Goal: Task Accomplishment & Management: Manage account settings

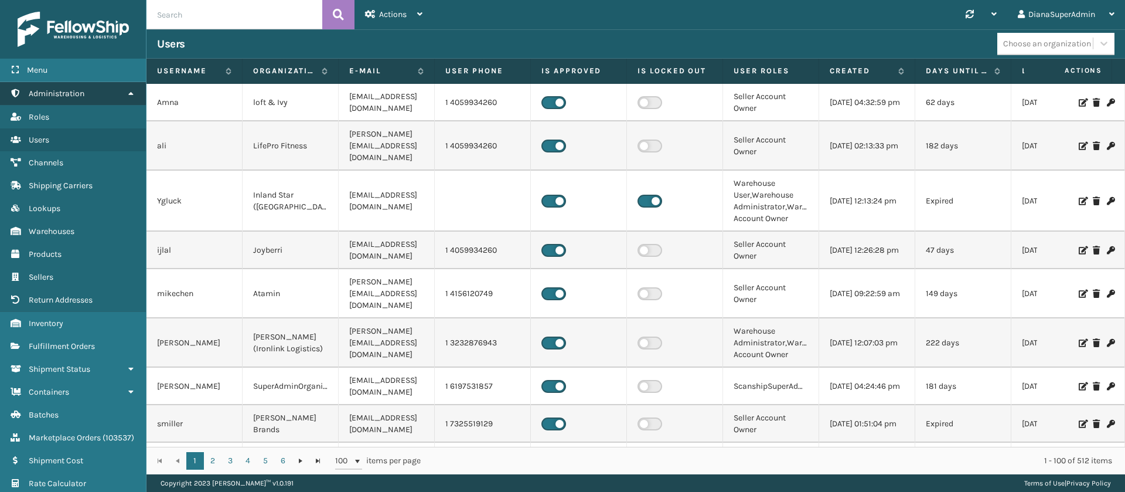
click at [89, 88] on link "Administration" at bounding box center [73, 93] width 146 height 23
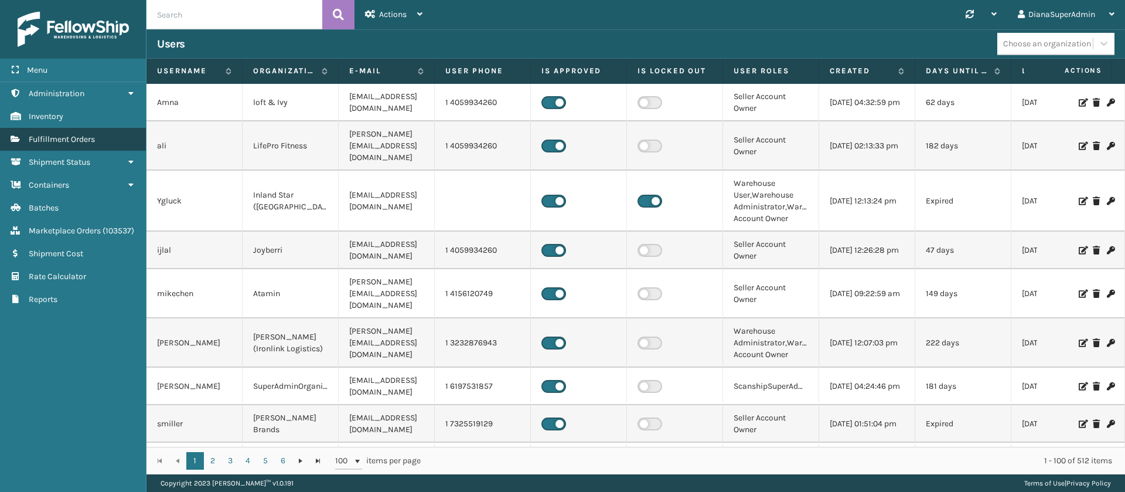
click at [101, 138] on link "Fulfillment Orders" at bounding box center [73, 139] width 146 height 23
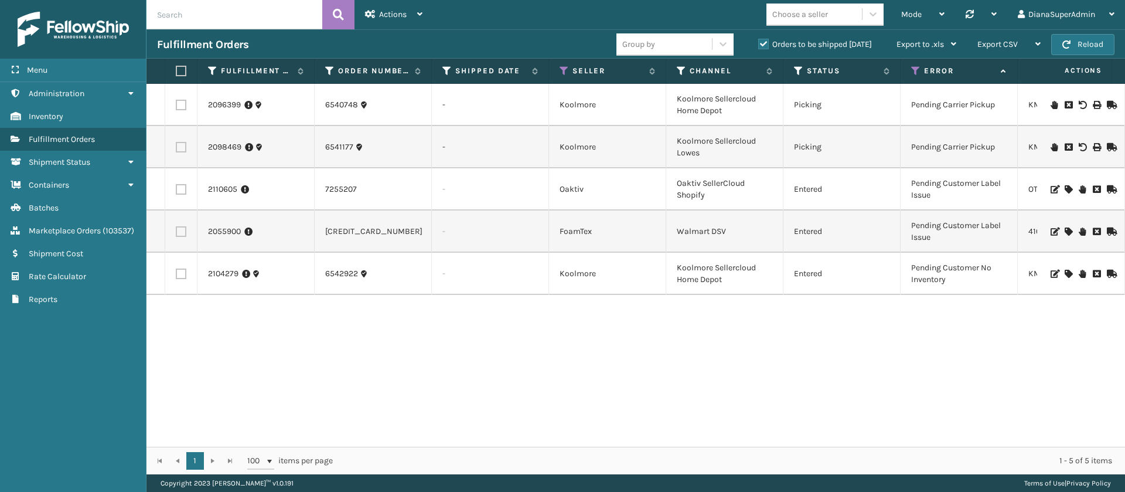
click at [233, 4] on input "text" at bounding box center [235, 14] width 176 height 29
paste input "6545502"
type input "6545502"
click at [338, 8] on icon at bounding box center [338, 15] width 11 height 18
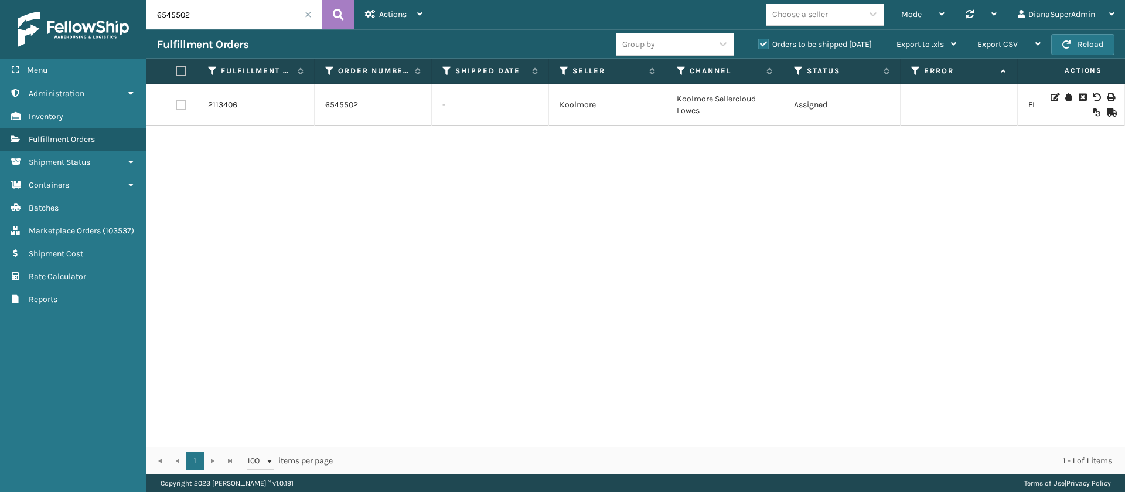
click at [1079, 98] on icon at bounding box center [1082, 97] width 7 height 8
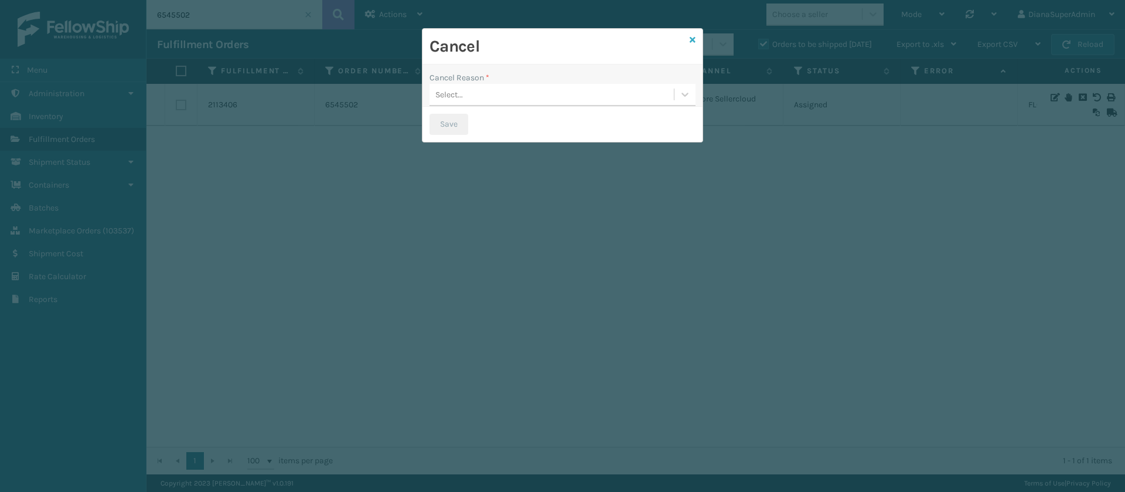
click at [692, 36] on icon at bounding box center [693, 40] width 6 height 8
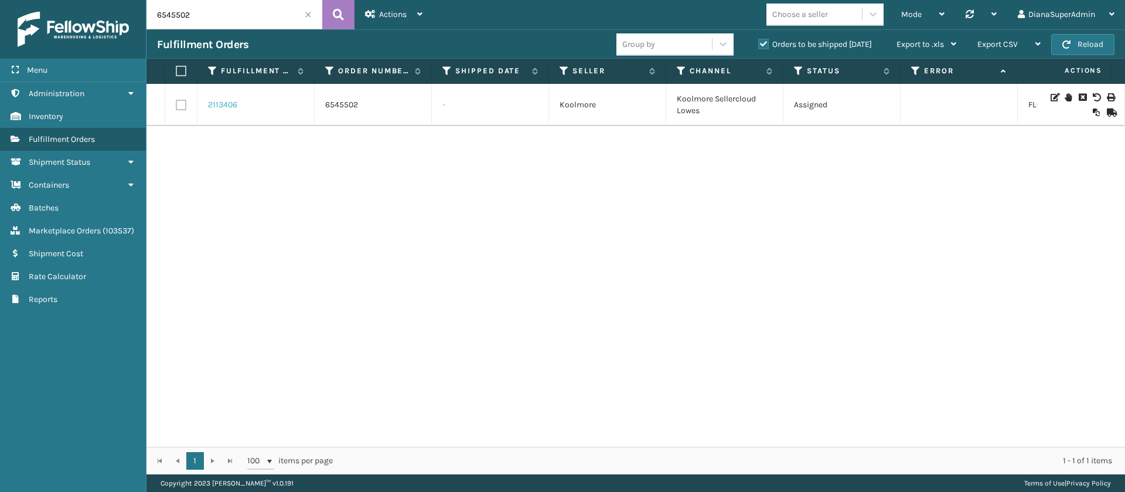
click at [233, 105] on link "2113406" at bounding box center [222, 105] width 29 height 12
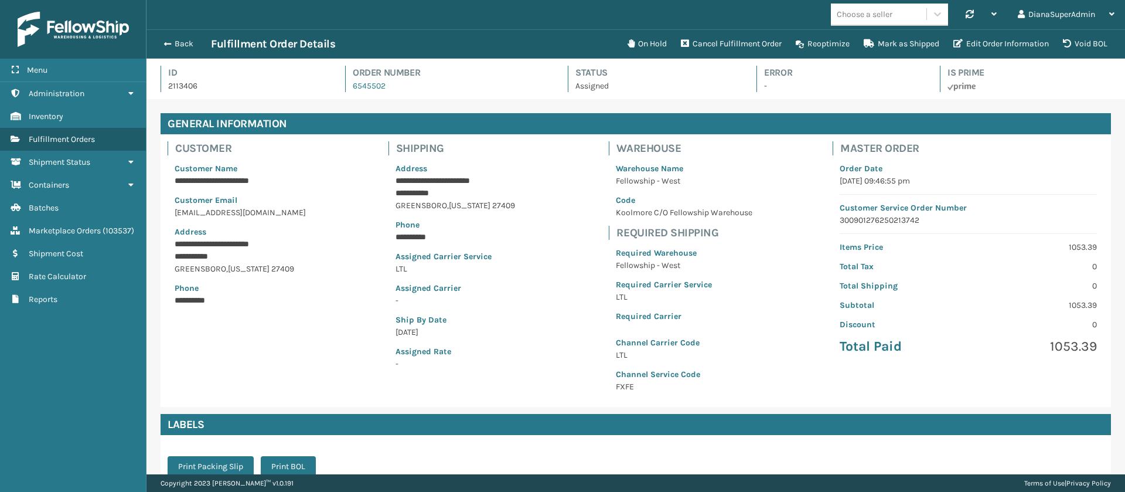
scroll to position [28, 979]
click at [718, 36] on button "Cancel Fulfillment Order" at bounding box center [731, 43] width 115 height 23
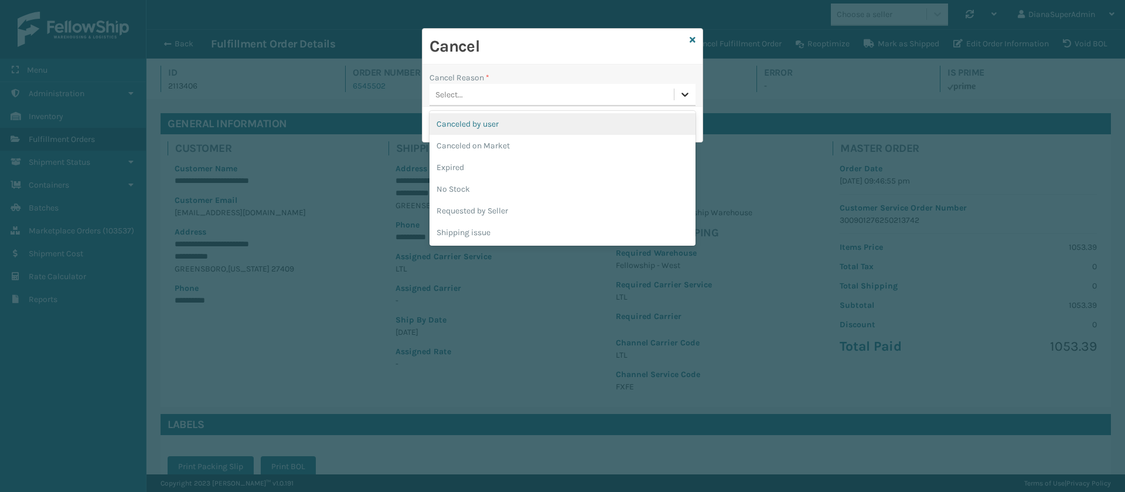
click at [685, 96] on icon at bounding box center [685, 95] width 7 height 4
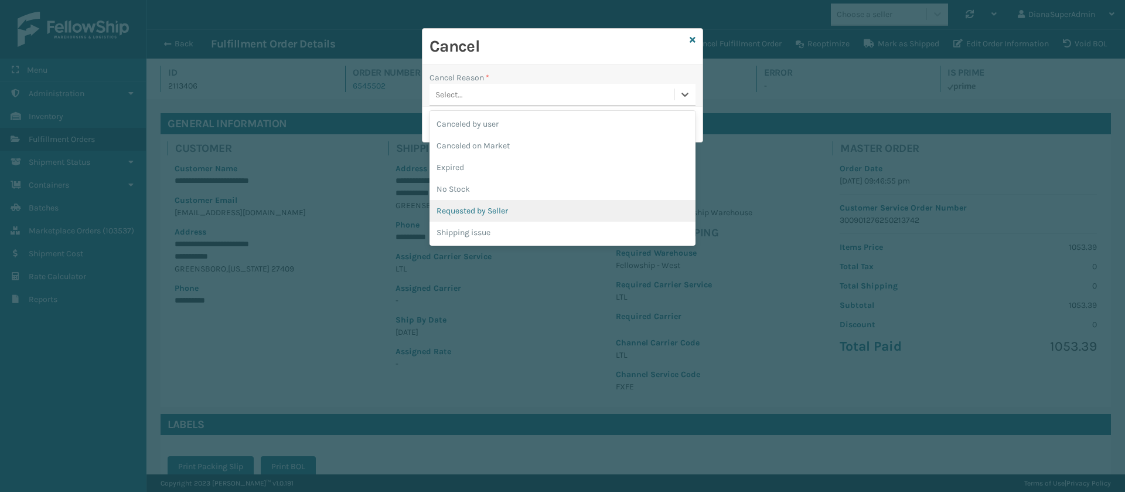
click at [500, 205] on div "Requested by Seller" at bounding box center [563, 211] width 266 height 22
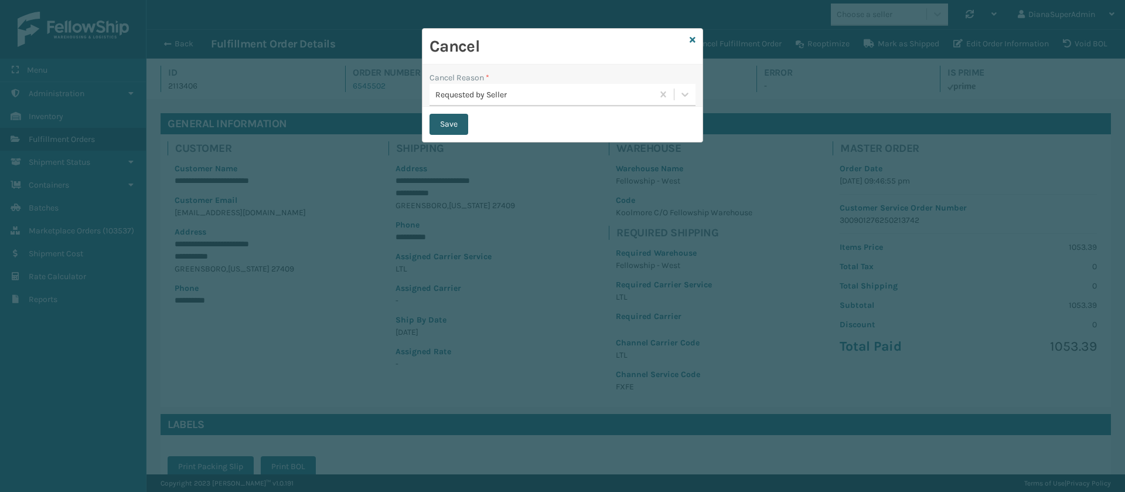
click at [440, 118] on button "Save" at bounding box center [449, 124] width 39 height 21
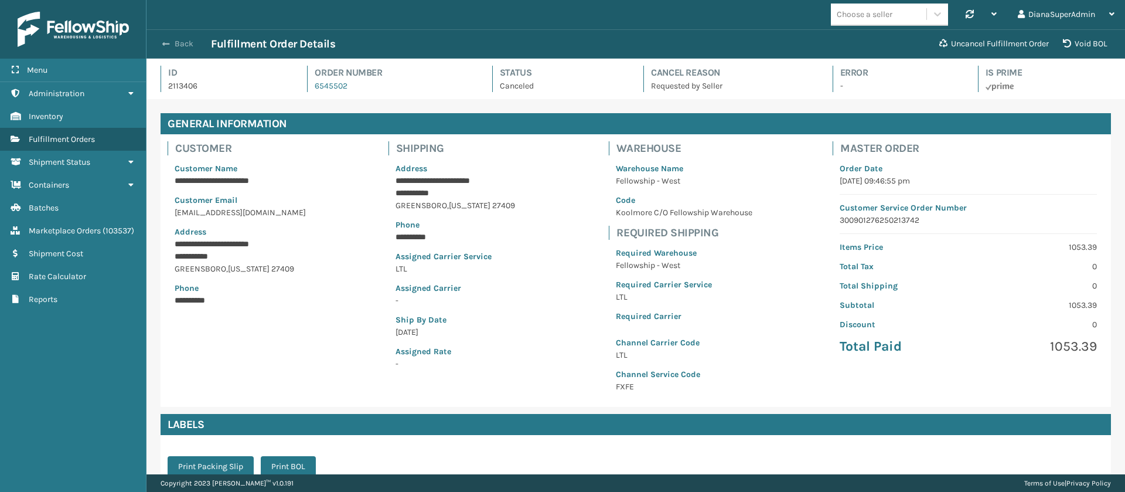
click at [172, 43] on button "Back" at bounding box center [184, 44] width 54 height 11
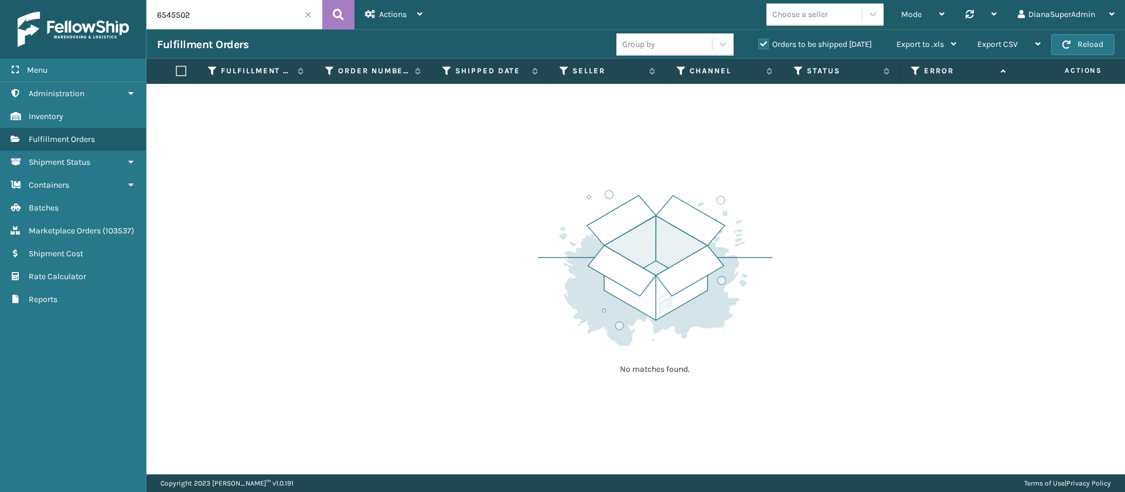
click at [240, 18] on input "6545502" at bounding box center [235, 14] width 176 height 29
click at [341, 18] on icon at bounding box center [338, 15] width 11 height 18
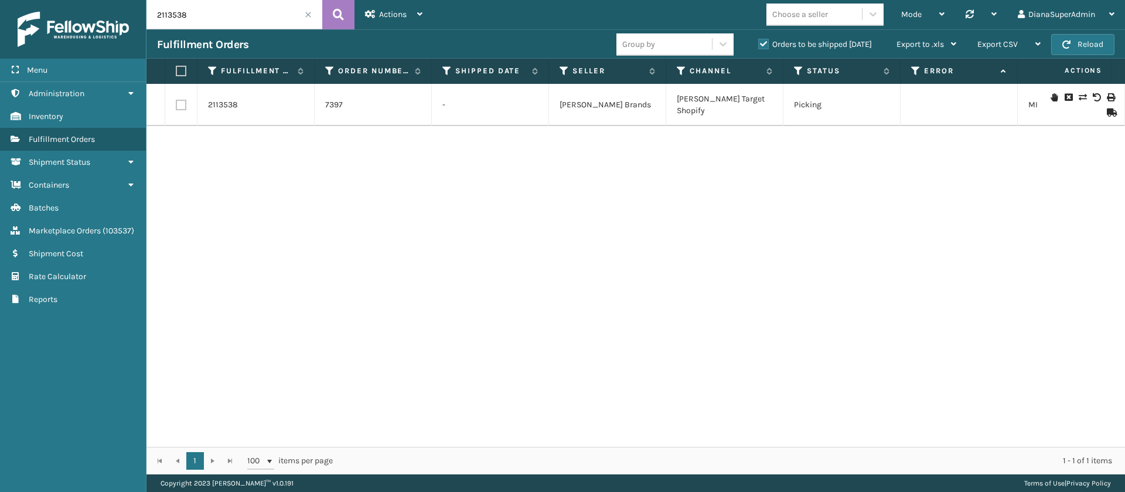
click at [1079, 97] on icon at bounding box center [1082, 97] width 7 height 8
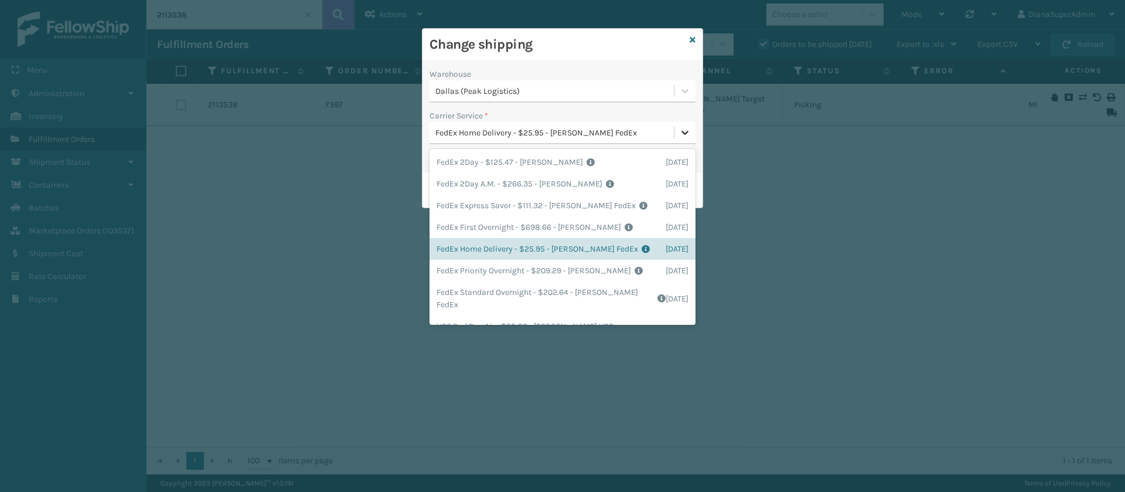
click at [683, 125] on div at bounding box center [685, 132] width 21 height 21
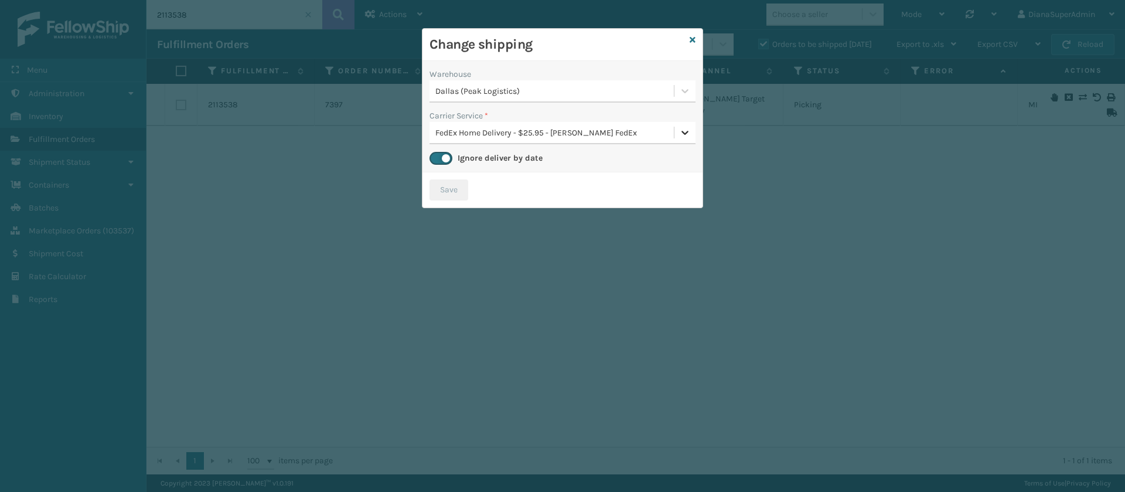
click at [683, 125] on div at bounding box center [685, 132] width 21 height 21
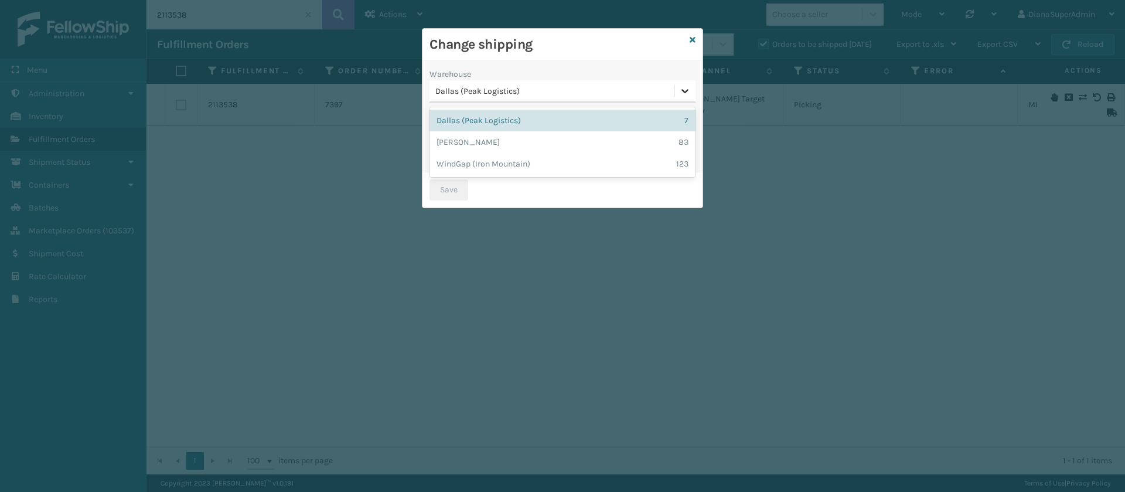
click at [685, 93] on icon at bounding box center [685, 91] width 7 height 4
click at [551, 139] on div "[PERSON_NAME] 83" at bounding box center [563, 142] width 266 height 22
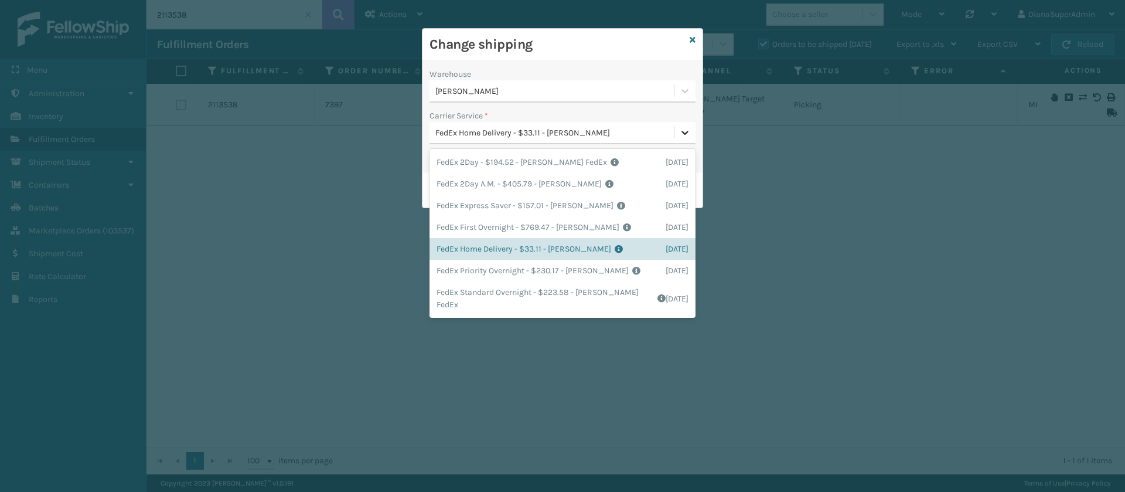
click at [684, 131] on icon at bounding box center [685, 133] width 12 height 12
click at [656, 45] on h3 "Change shipping" at bounding box center [558, 45] width 256 height 18
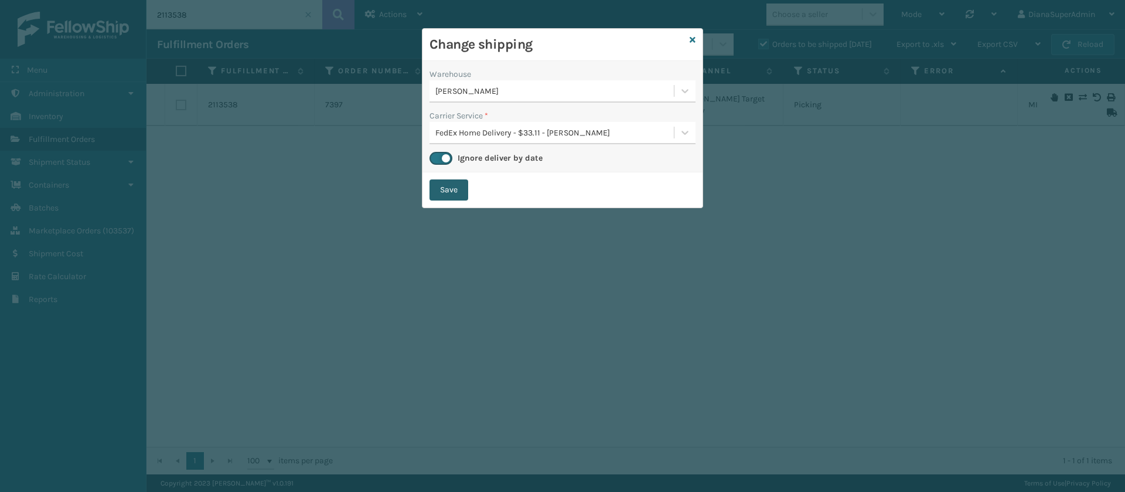
click at [451, 191] on button "Save" at bounding box center [449, 189] width 39 height 21
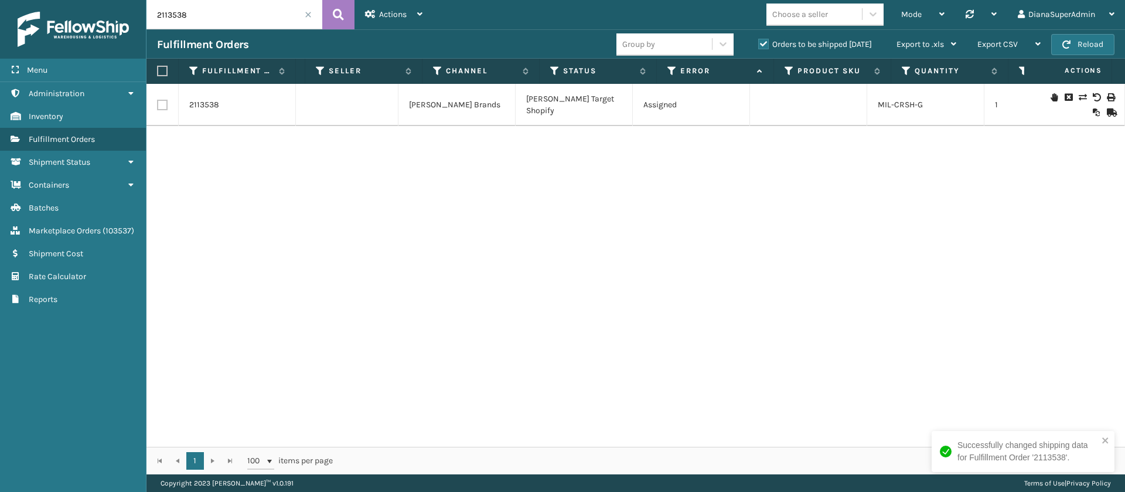
scroll to position [0, 89]
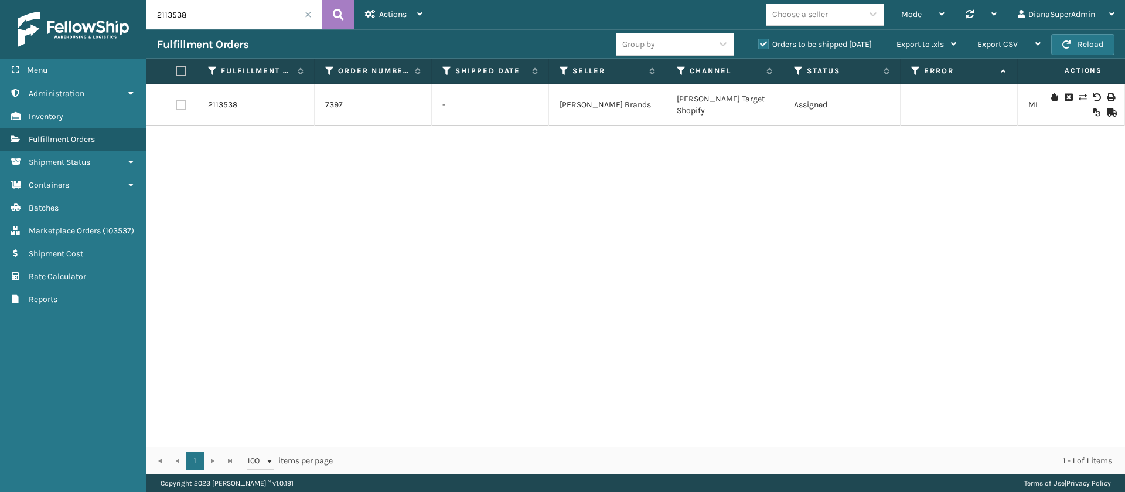
click at [233, 9] on input "2113538" at bounding box center [235, 14] width 176 height 29
click at [339, 21] on icon at bounding box center [338, 15] width 11 height 18
click at [1079, 98] on icon at bounding box center [1082, 97] width 7 height 8
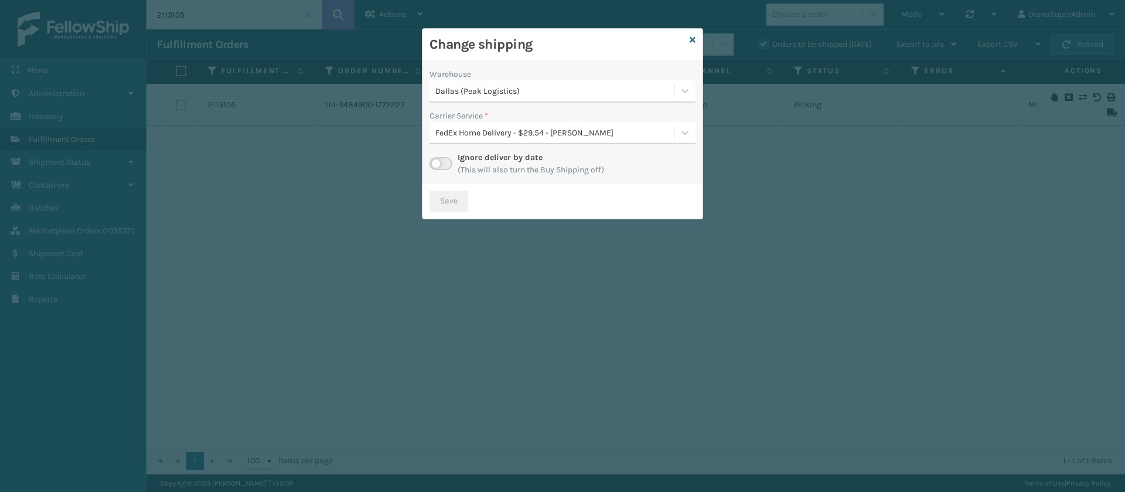
click at [444, 157] on label at bounding box center [441, 163] width 23 height 13
click at [437, 157] on input "checkbox" at bounding box center [434, 161] width 8 height 8
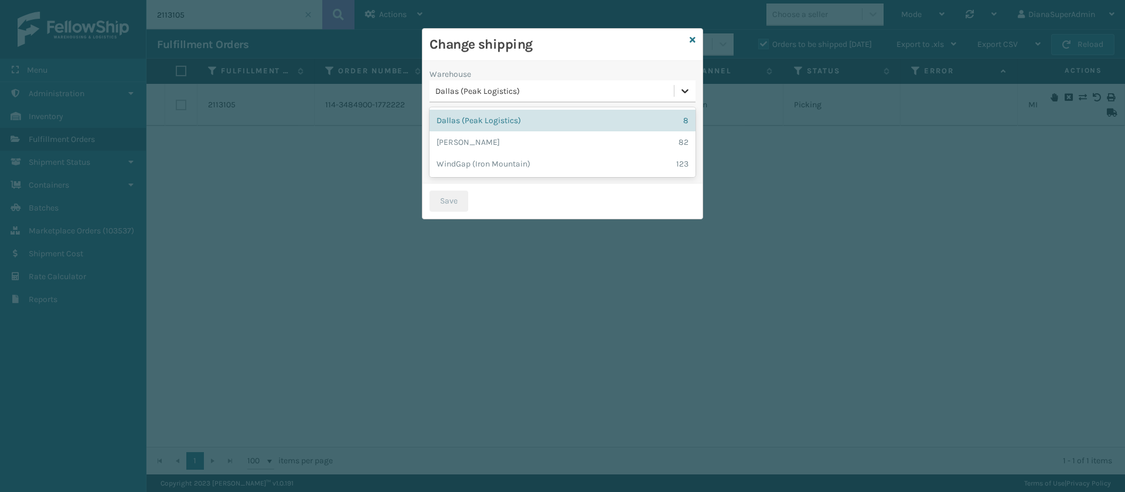
click at [689, 85] on icon at bounding box center [685, 91] width 12 height 12
click at [553, 138] on div "[PERSON_NAME] 82" at bounding box center [563, 142] width 266 height 22
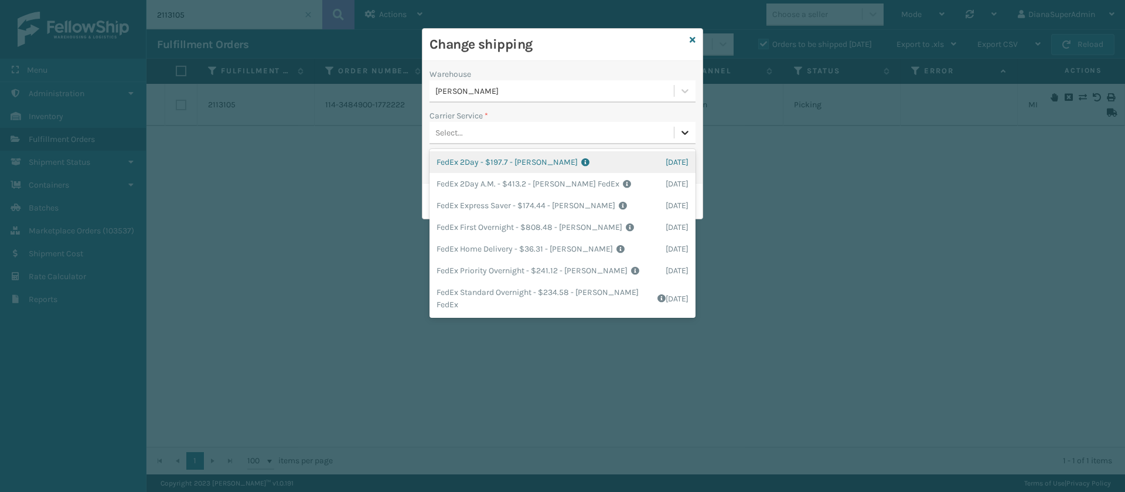
click at [693, 131] on div at bounding box center [685, 132] width 21 height 21
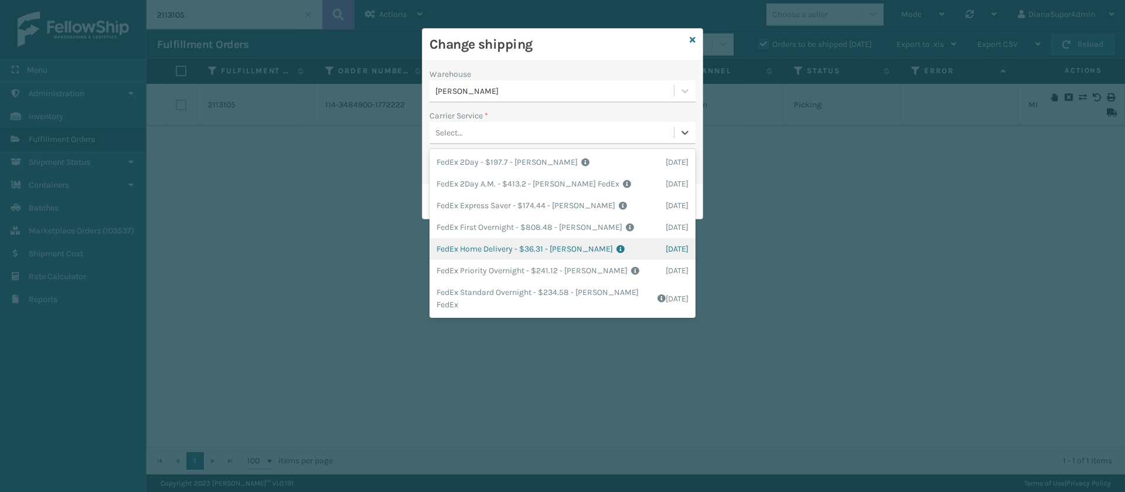
click at [486, 246] on div "FedEx Home Delivery - $36.31 - [PERSON_NAME] FedEx Shipping Cost $31.85 Surplus…" at bounding box center [563, 249] width 266 height 22
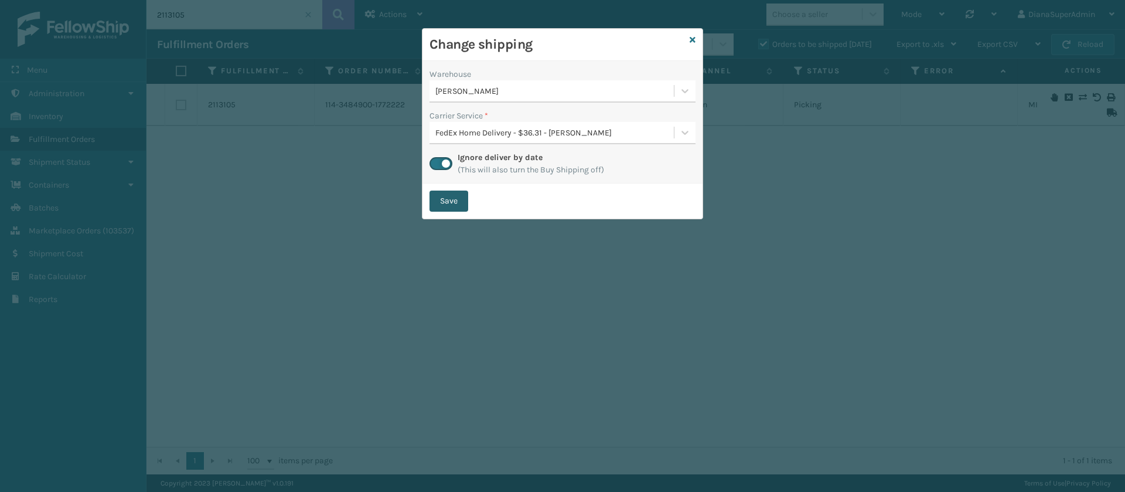
click at [464, 205] on button "Save" at bounding box center [449, 200] width 39 height 21
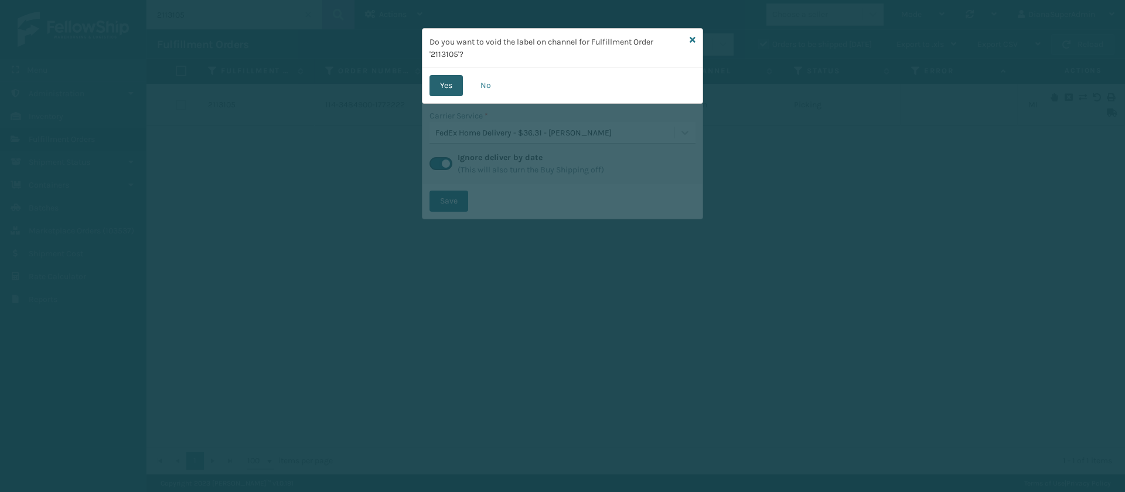
click at [452, 81] on button "Yes" at bounding box center [446, 85] width 33 height 21
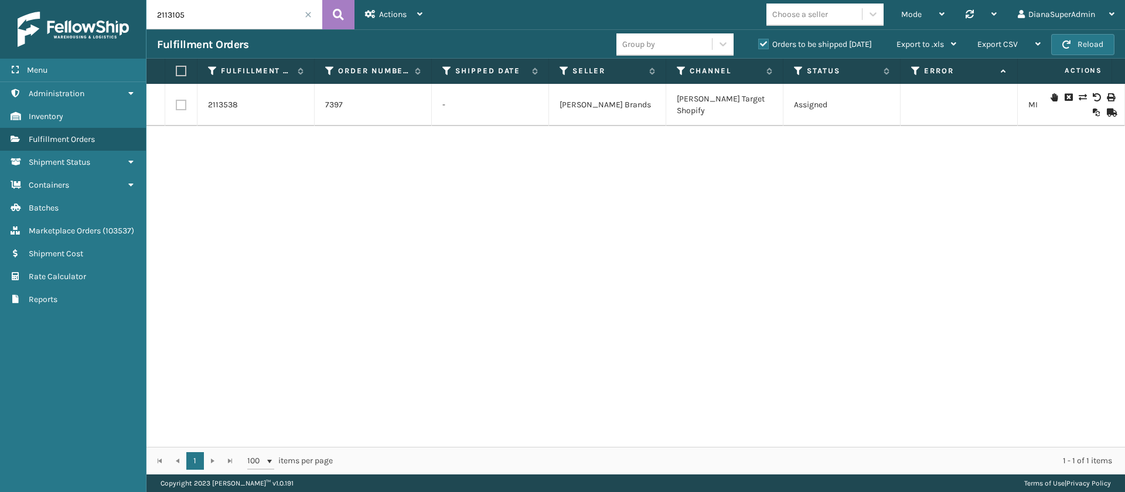
click at [201, 12] on input "2113105" at bounding box center [235, 14] width 176 height 29
click at [339, 17] on icon at bounding box center [338, 15] width 11 height 18
drag, startPoint x: 986, startPoint y: 142, endPoint x: 1072, endPoint y: 96, distance: 97.8
click at [1079, 96] on icon at bounding box center [1082, 97] width 7 height 8
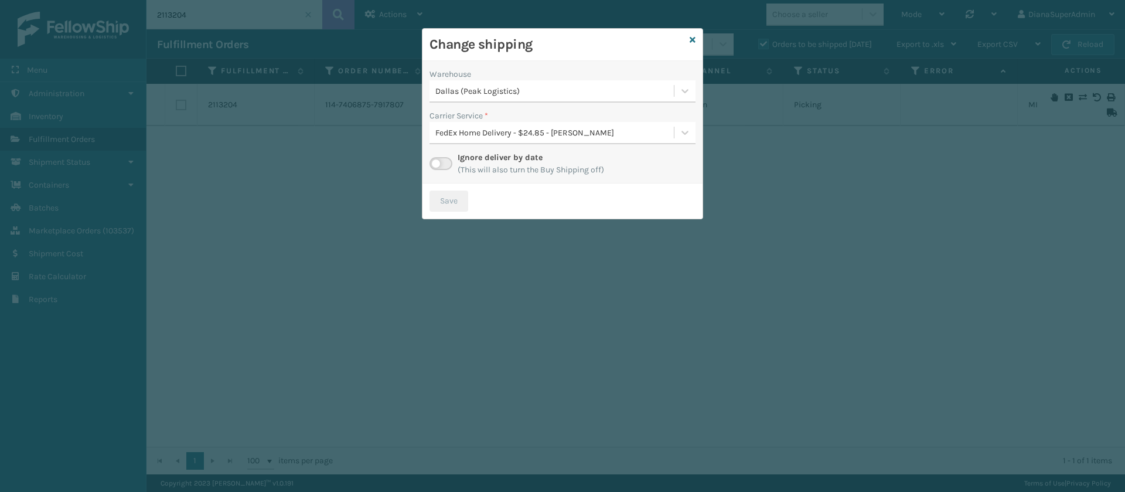
click at [445, 158] on label at bounding box center [441, 163] width 23 height 13
click at [437, 158] on input "checkbox" at bounding box center [434, 161] width 8 height 8
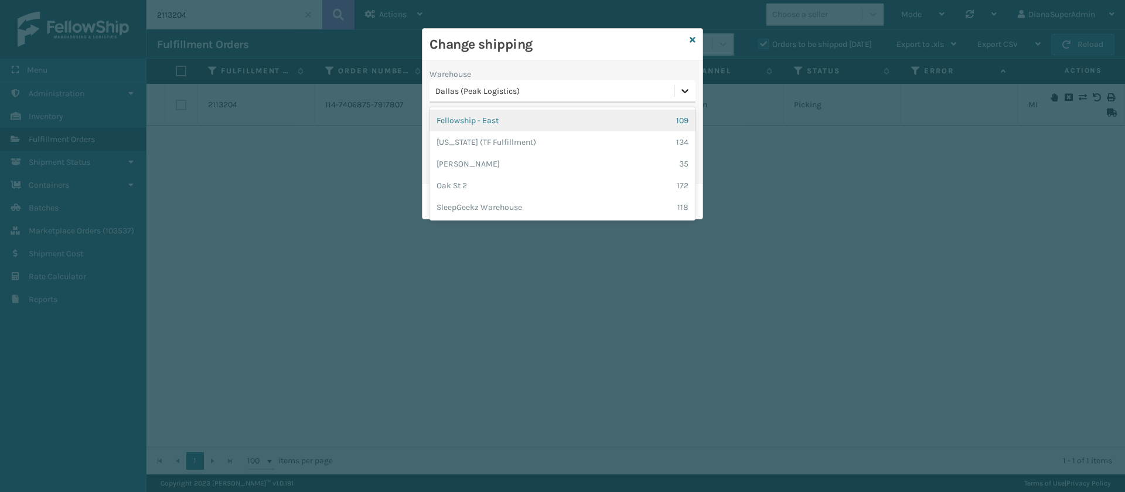
click at [686, 93] on icon at bounding box center [685, 91] width 12 height 12
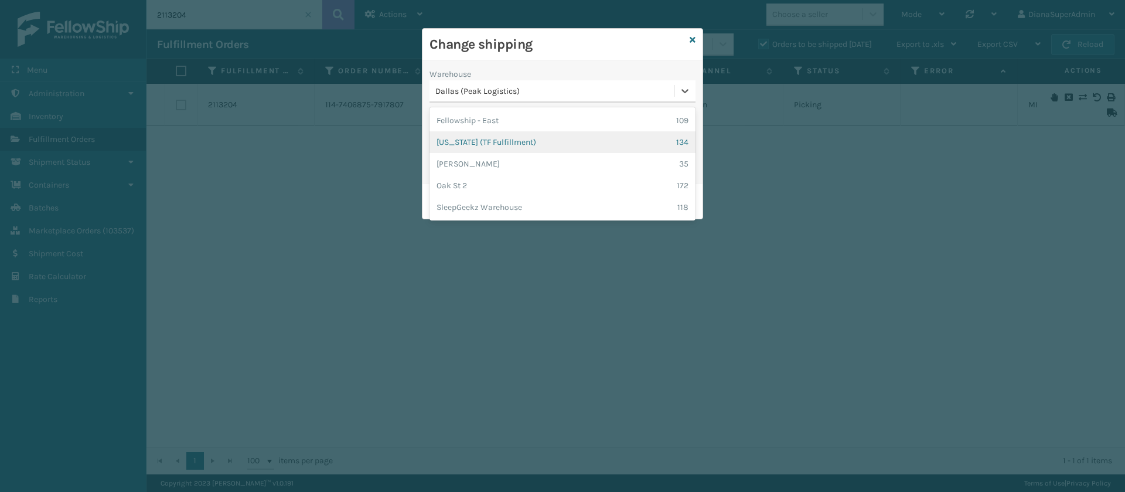
click at [543, 144] on div "[US_STATE] (TF Fulfillment) 134" at bounding box center [563, 142] width 266 height 22
click at [682, 96] on icon at bounding box center [685, 91] width 12 height 12
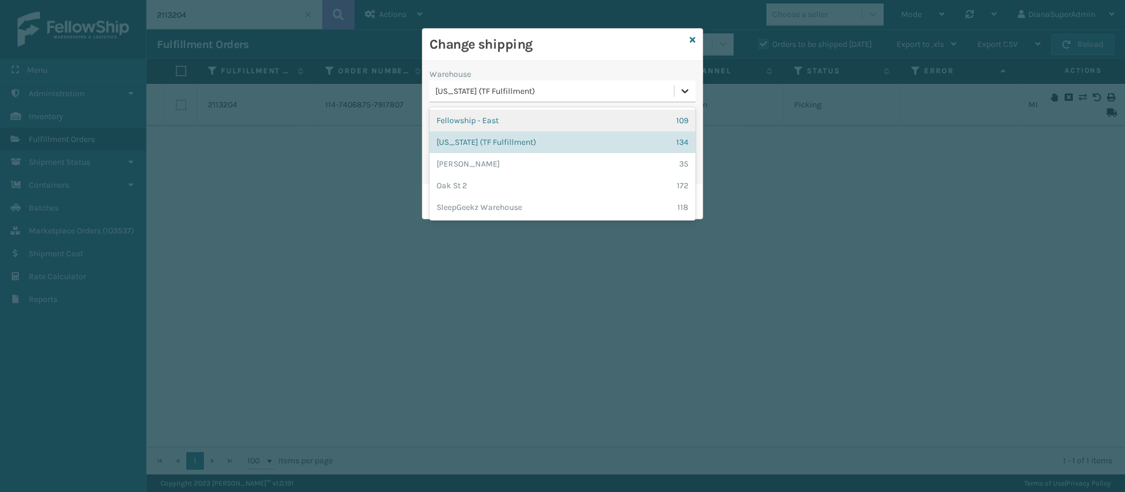
click at [690, 89] on icon at bounding box center [685, 91] width 12 height 12
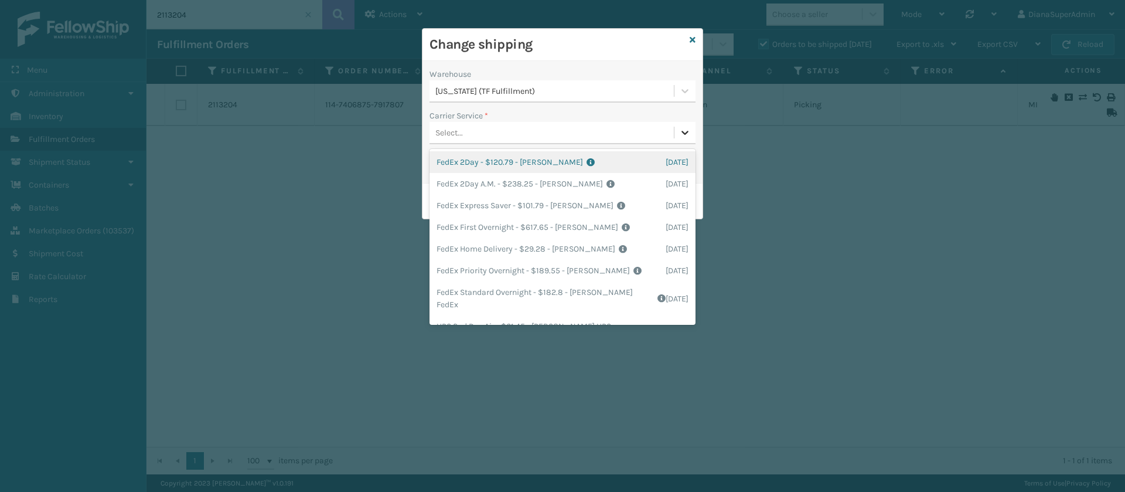
click at [682, 127] on icon at bounding box center [685, 133] width 12 height 12
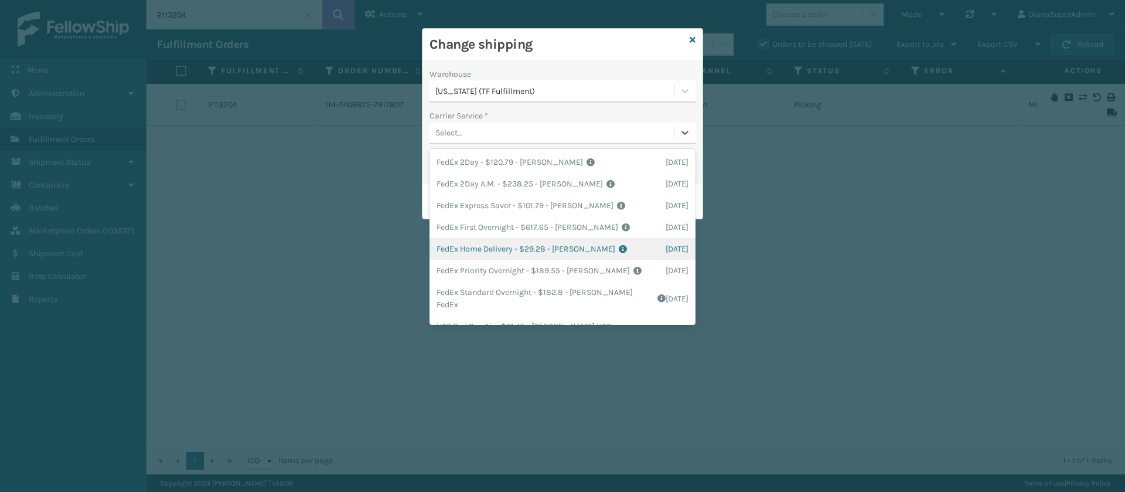
click at [472, 240] on div "FedEx Home Delivery - $29.28 - [PERSON_NAME] FedEx Shipping Cost $25.68 Surplus…" at bounding box center [563, 249] width 266 height 22
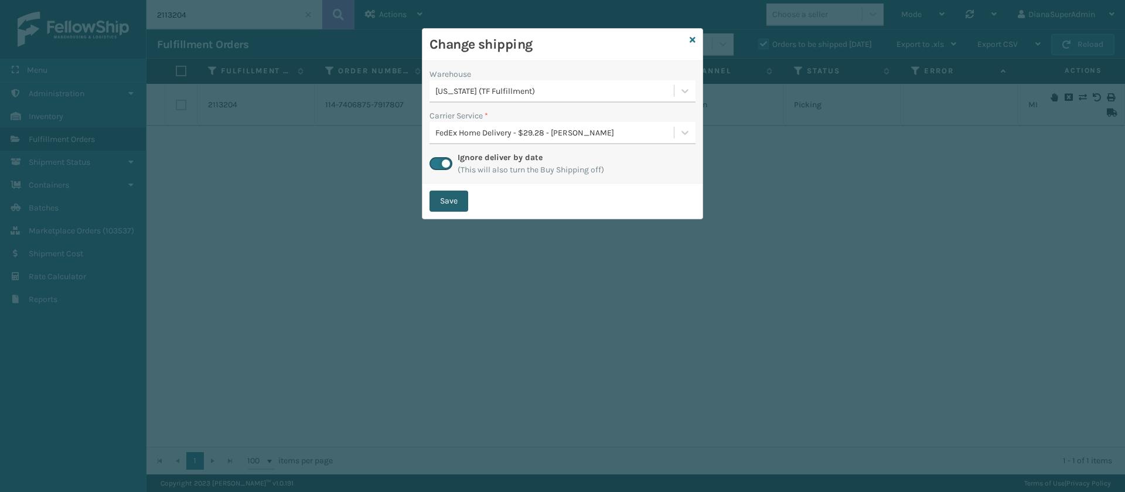
click at [457, 204] on button "Save" at bounding box center [449, 200] width 39 height 21
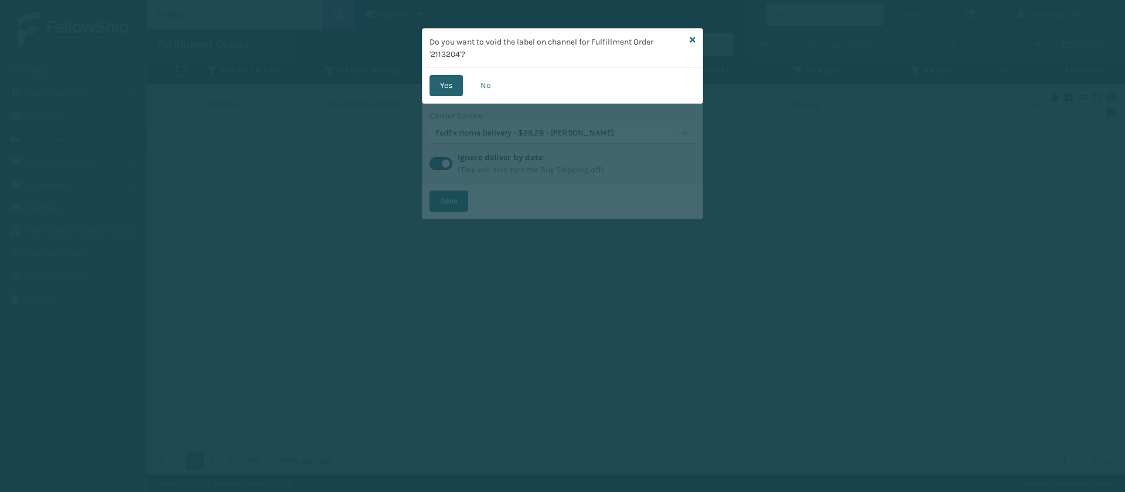
click at [448, 83] on button "Yes" at bounding box center [446, 85] width 33 height 21
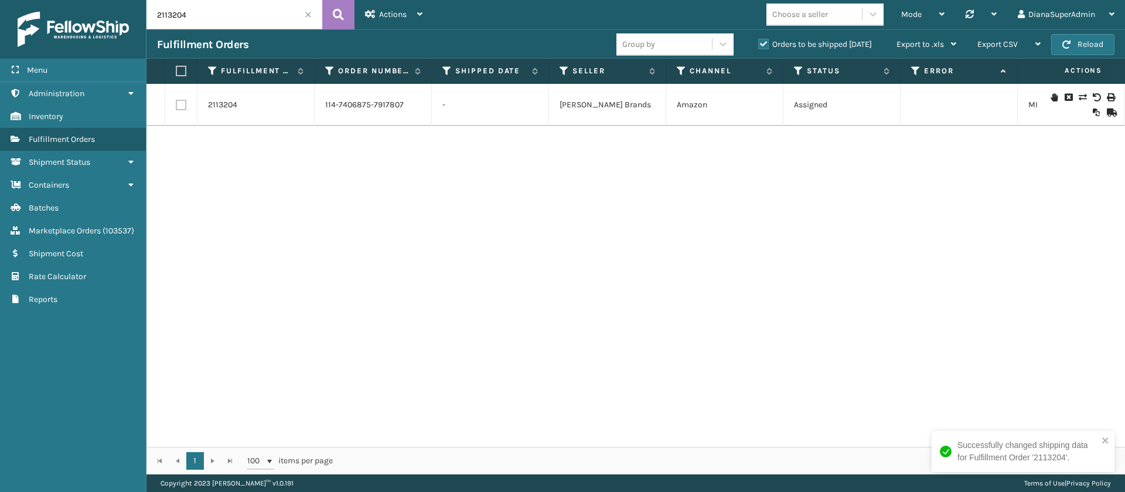
click at [206, 17] on input "2113204" at bounding box center [235, 14] width 176 height 29
click at [343, 19] on icon at bounding box center [338, 15] width 11 height 18
click at [1079, 98] on icon at bounding box center [1082, 97] width 7 height 8
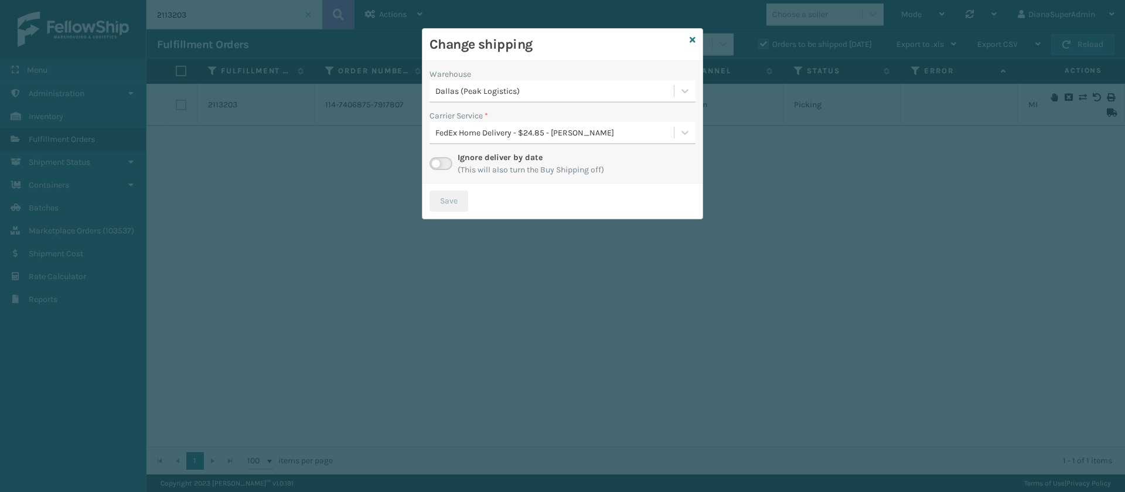
click at [451, 162] on label at bounding box center [441, 163] width 23 height 13
click at [437, 162] on input "checkbox" at bounding box center [434, 161] width 8 height 8
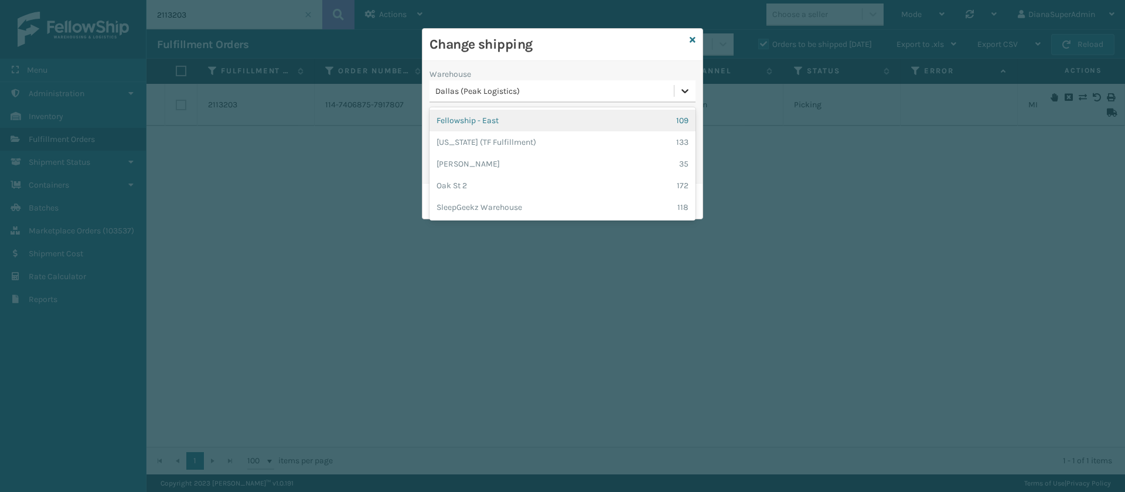
click at [679, 93] on icon at bounding box center [685, 91] width 12 height 12
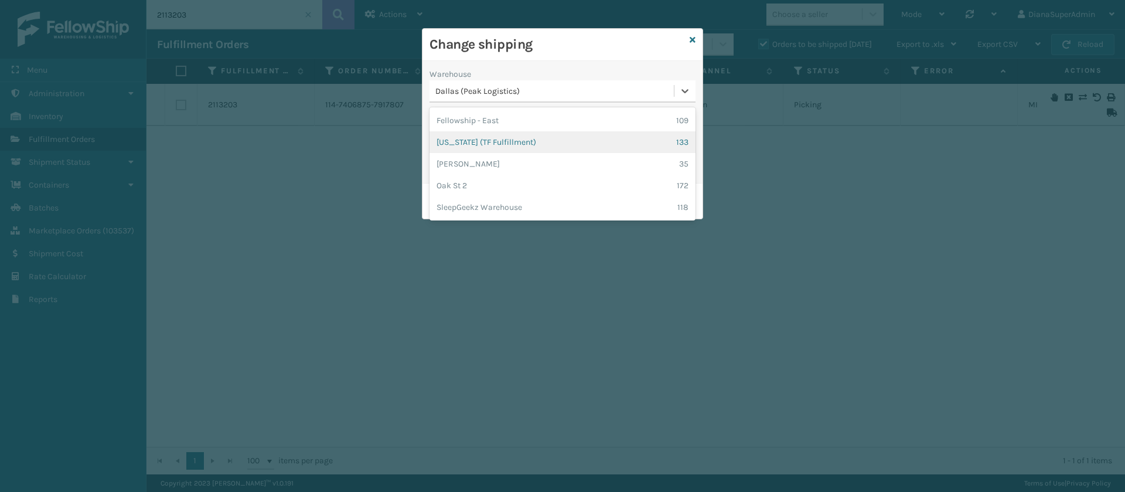
click at [540, 140] on div "[US_STATE] (TF Fulfillment) 133" at bounding box center [563, 142] width 266 height 22
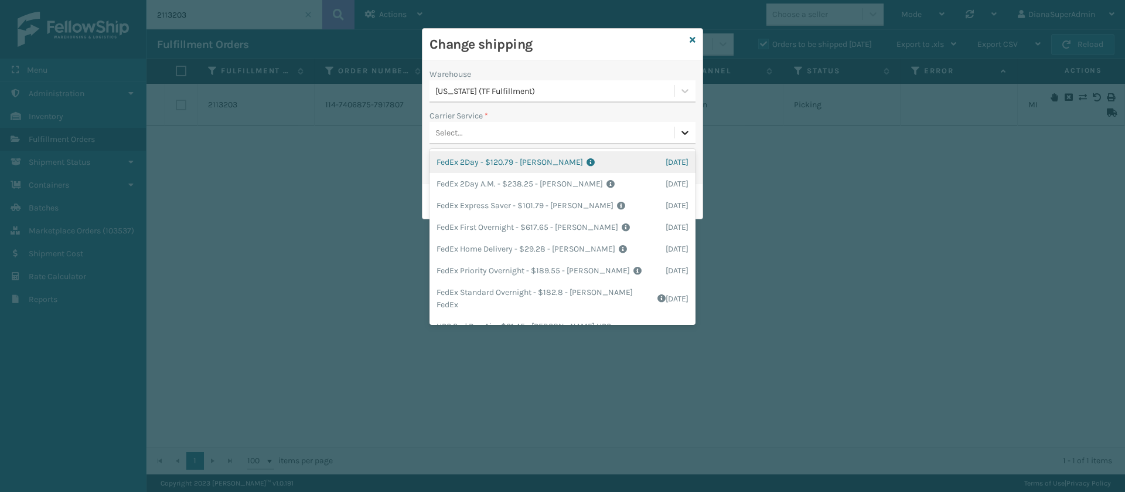
click at [680, 135] on icon at bounding box center [685, 133] width 12 height 12
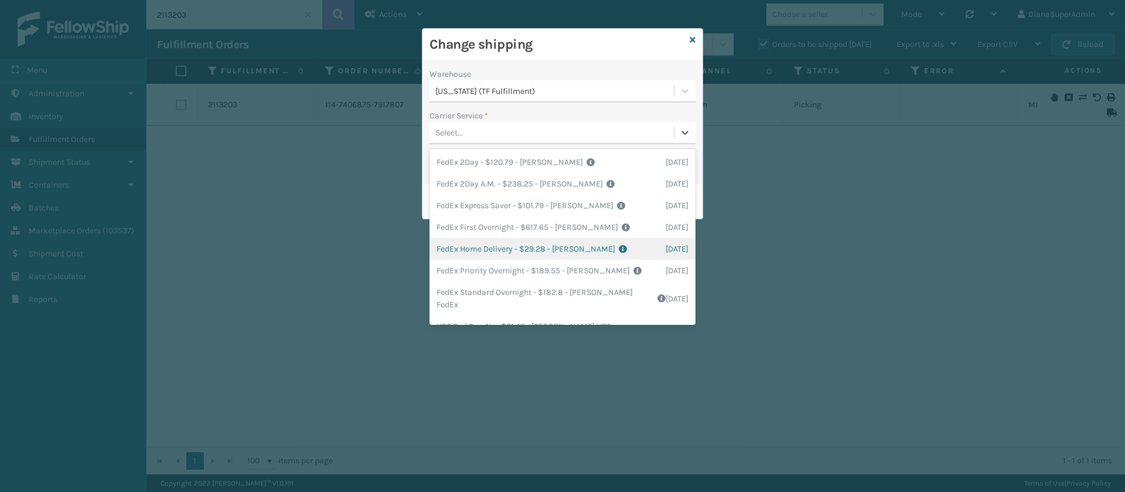
click at [475, 243] on div "FedEx Home Delivery - $29.28 - [PERSON_NAME] FedEx Shipping Cost $25.68 Surplus…" at bounding box center [563, 249] width 266 height 22
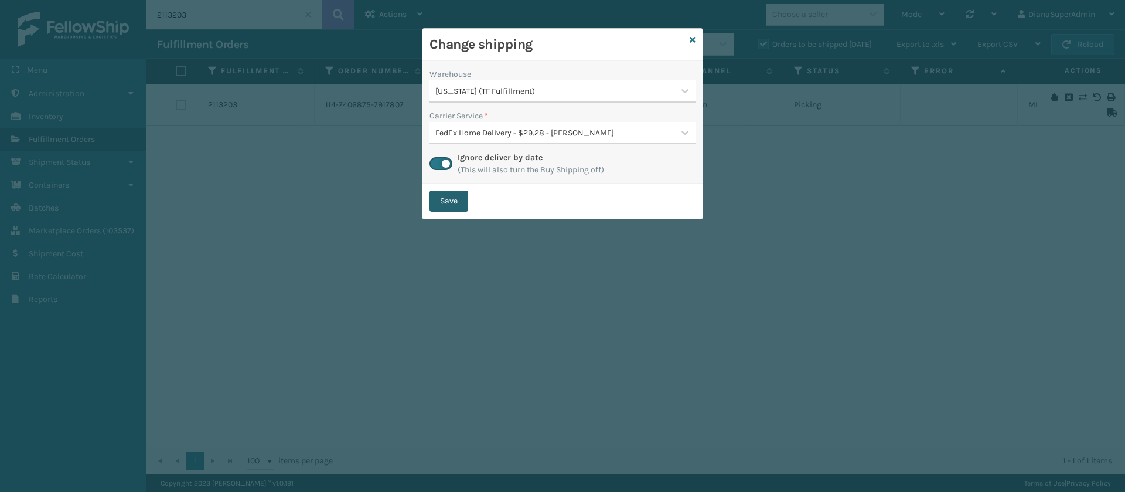
click at [452, 200] on button "Save" at bounding box center [449, 200] width 39 height 21
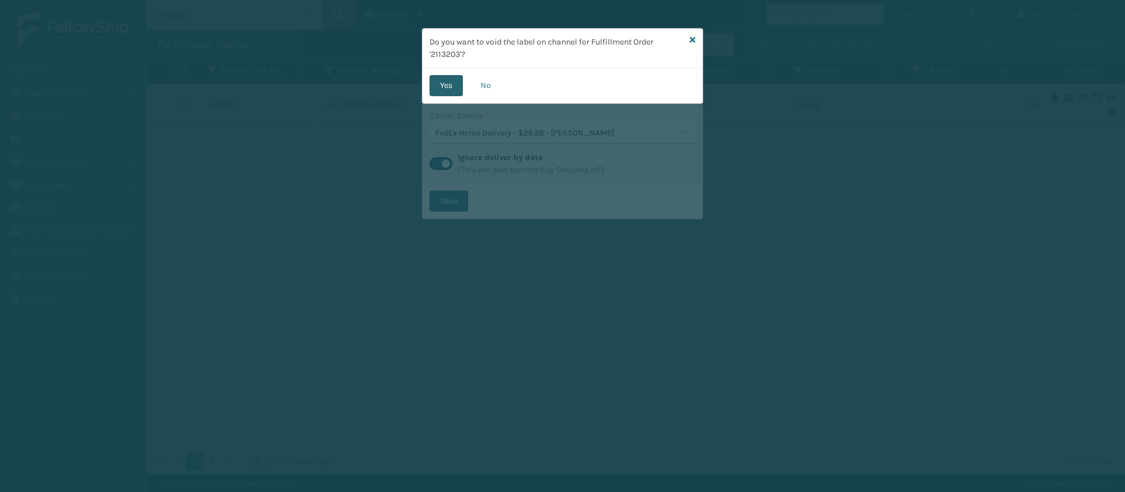
click at [443, 75] on button "Yes" at bounding box center [446, 85] width 33 height 21
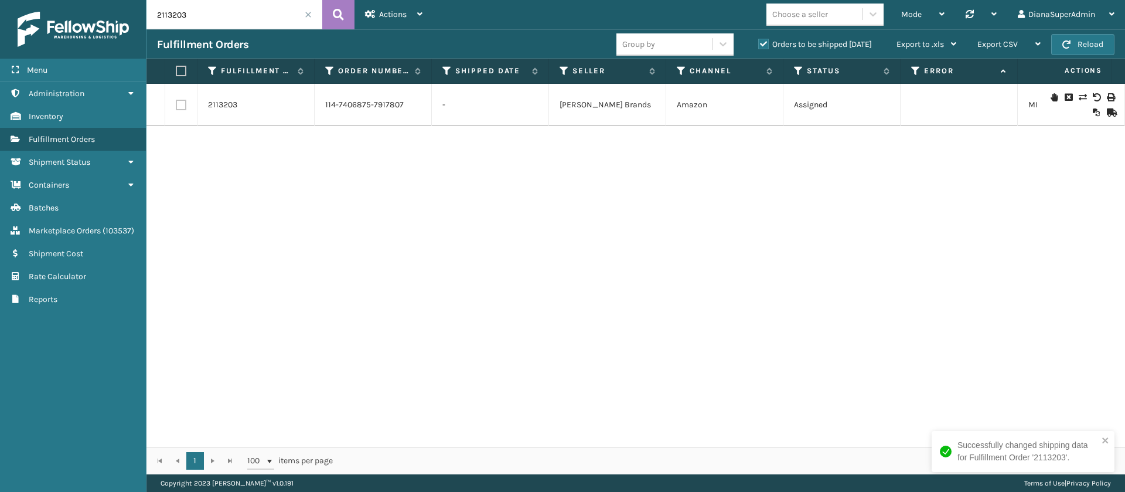
click at [234, 12] on input "2113203" at bounding box center [235, 14] width 176 height 29
type input "2113616"
click at [348, 16] on button at bounding box center [338, 14] width 32 height 29
click at [1079, 100] on icon at bounding box center [1082, 97] width 7 height 8
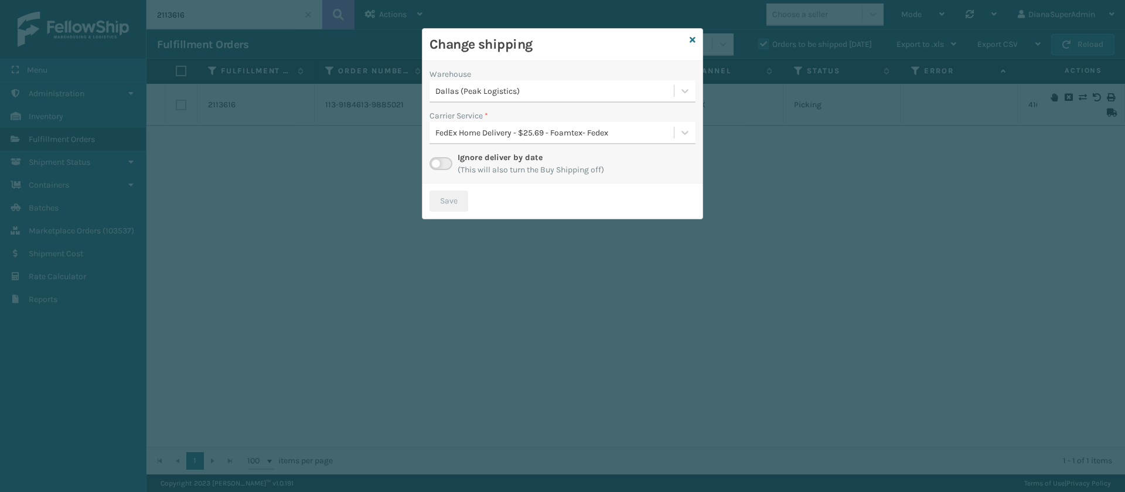
click at [445, 161] on label at bounding box center [441, 163] width 23 height 13
click at [437, 161] on input "checkbox" at bounding box center [434, 161] width 8 height 8
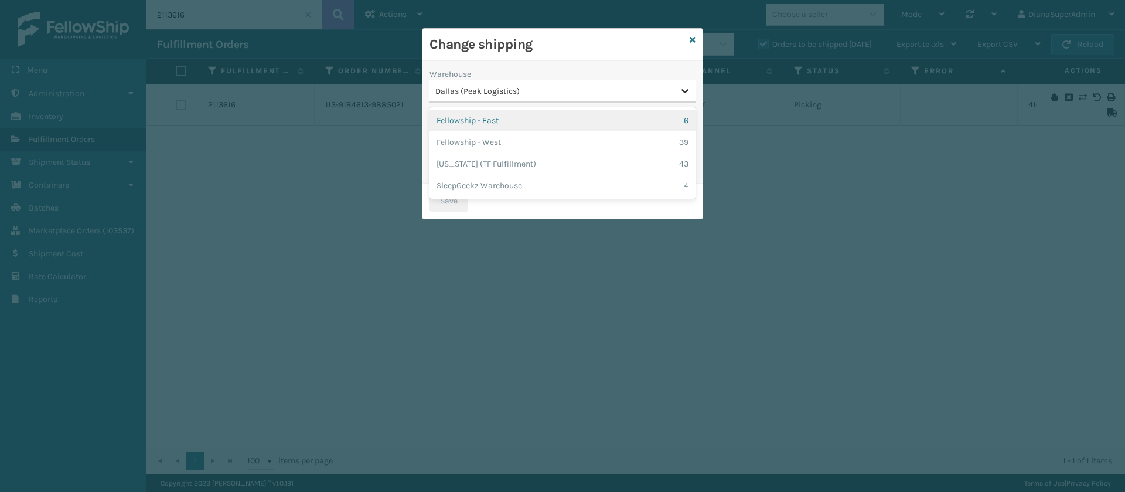
click at [683, 86] on icon at bounding box center [685, 91] width 12 height 12
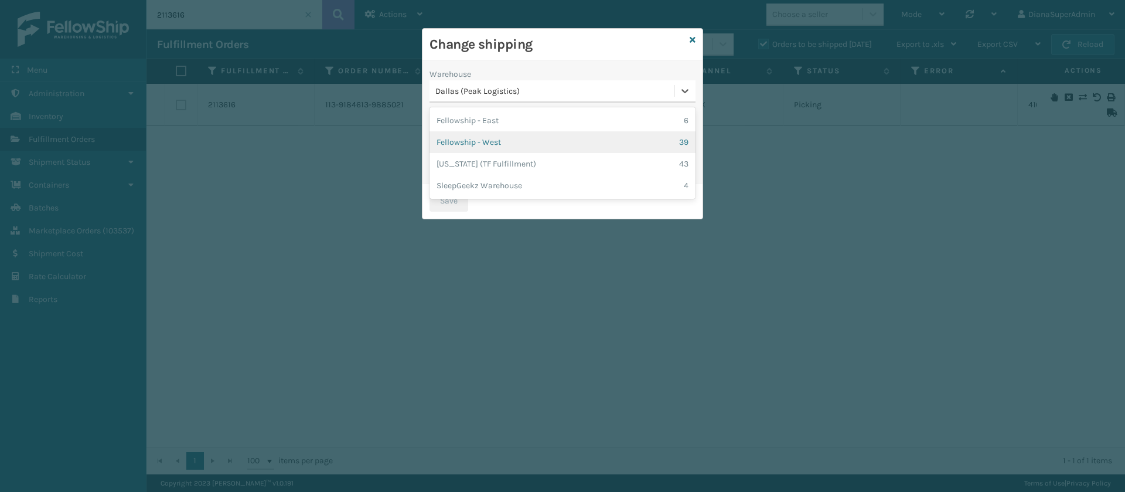
click at [470, 141] on div "Fellowship - West 39" at bounding box center [563, 142] width 266 height 22
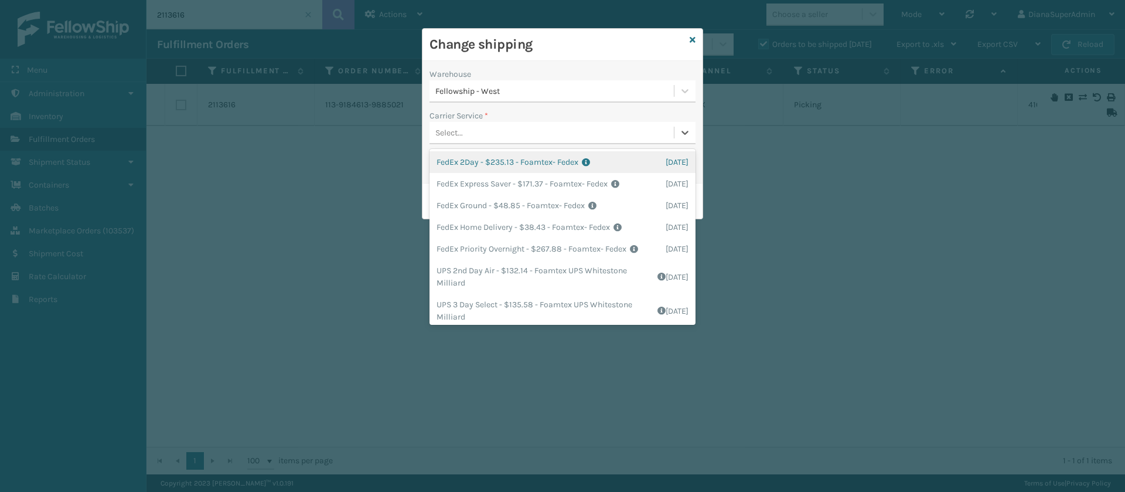
click at [539, 133] on div "Select..." at bounding box center [552, 132] width 244 height 19
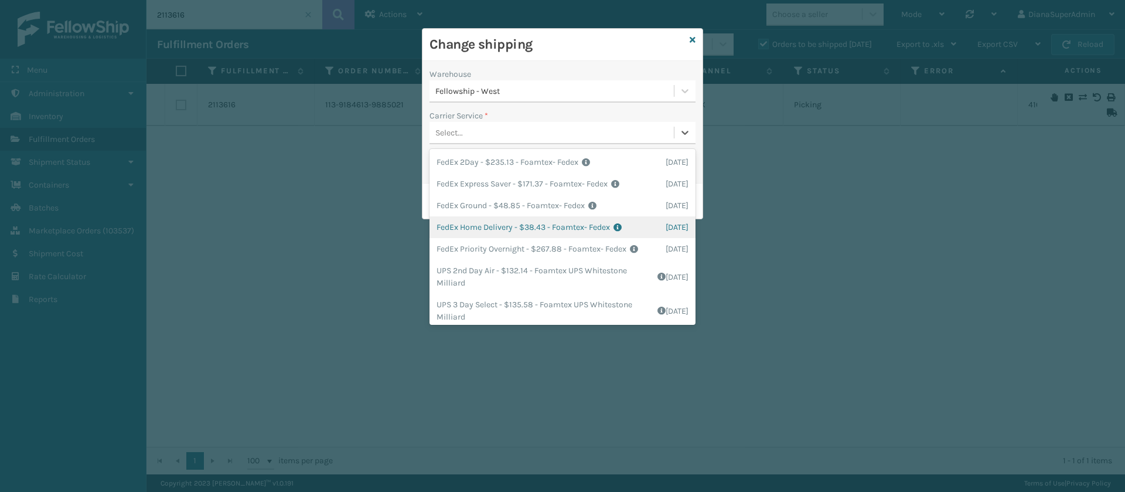
click at [479, 230] on div "FedEx Home Delivery - $38.43 - Foamtex- Fedex Shipping Cost $38.43 Surplus Cost…" at bounding box center [563, 227] width 266 height 22
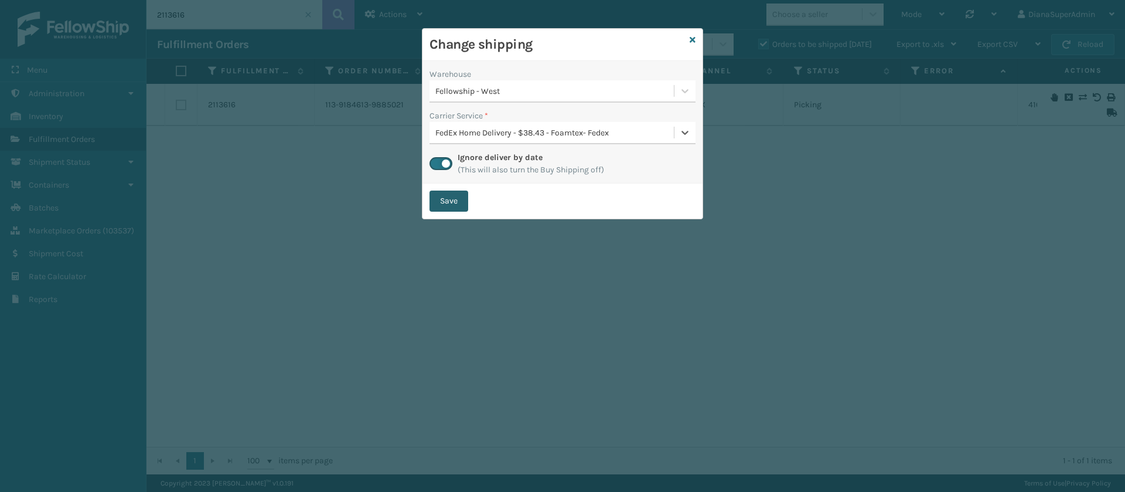
click at [459, 203] on button "Save" at bounding box center [449, 200] width 39 height 21
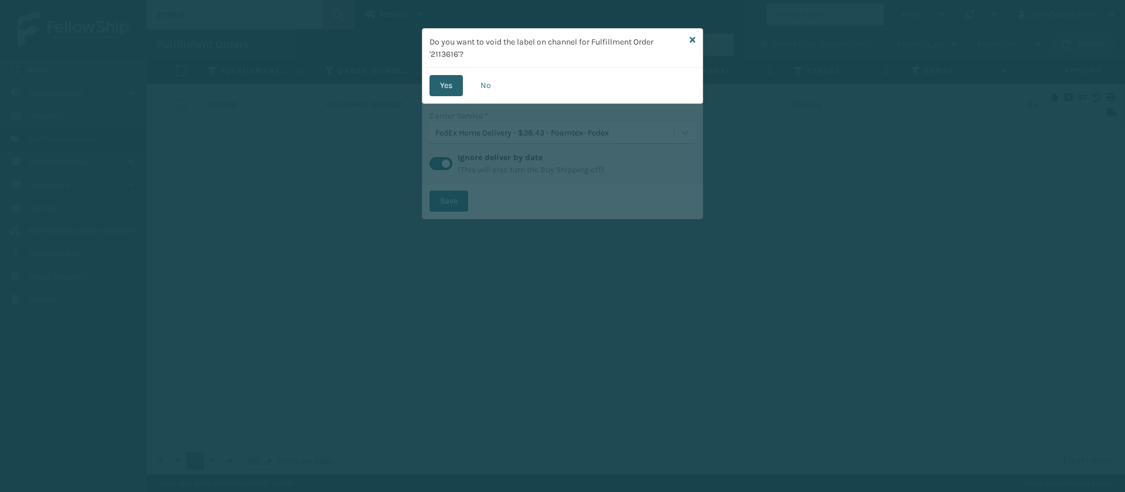
click at [438, 83] on button "Yes" at bounding box center [446, 85] width 33 height 21
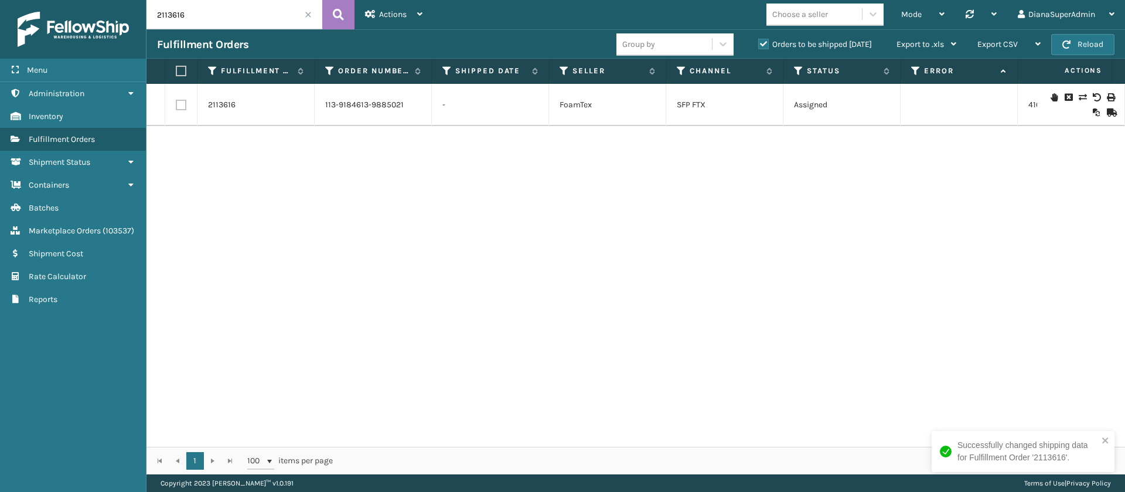
click at [305, 16] on span at bounding box center [308, 14] width 7 height 7
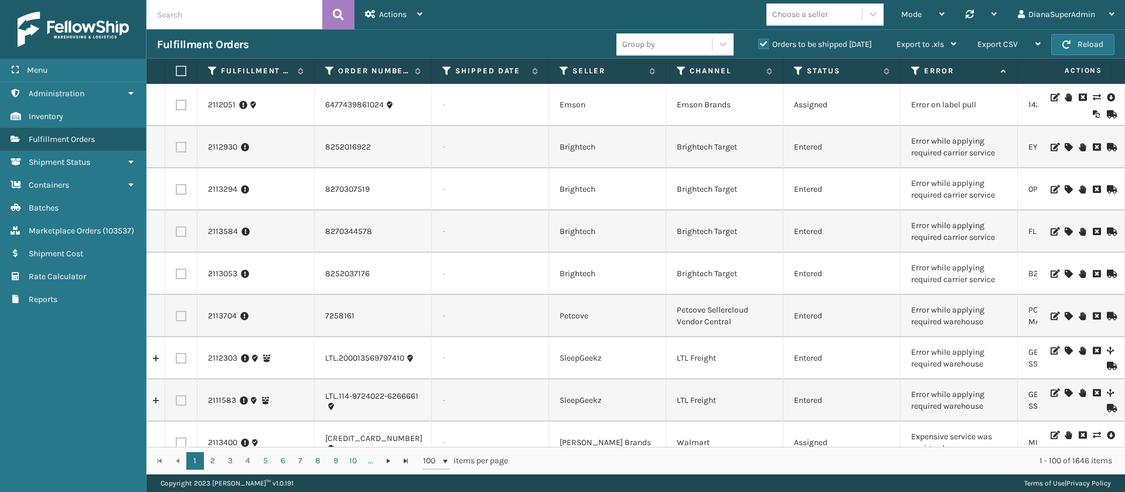
click at [208, 14] on input "text" at bounding box center [235, 14] width 176 height 29
click at [336, 18] on icon at bounding box center [338, 15] width 11 height 18
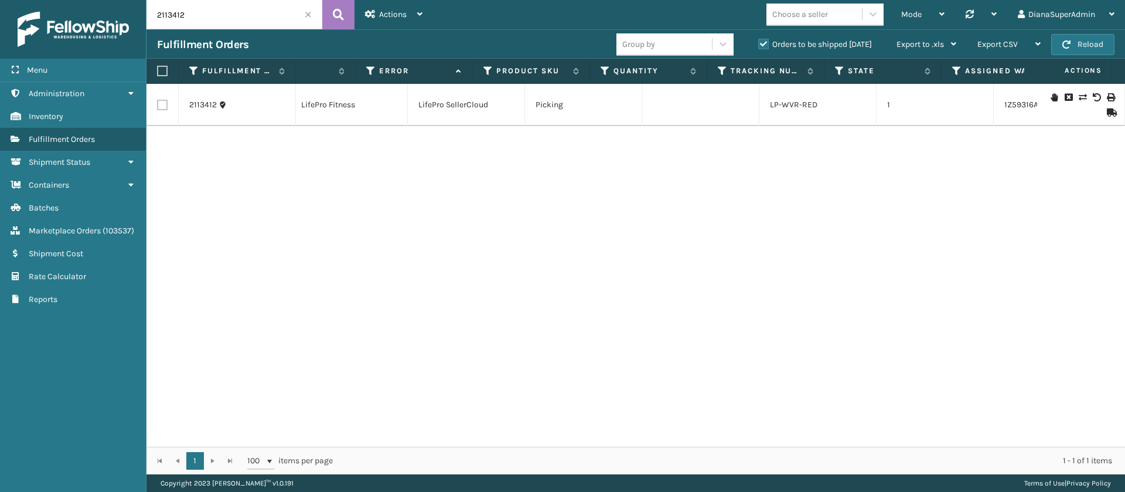
scroll to position [0, 141]
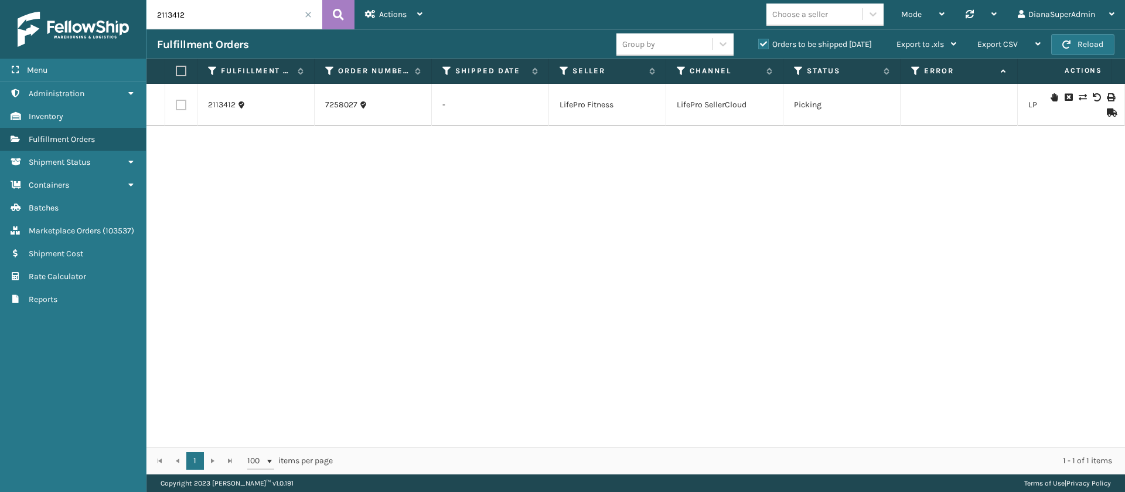
click at [1079, 96] on icon at bounding box center [1082, 97] width 7 height 8
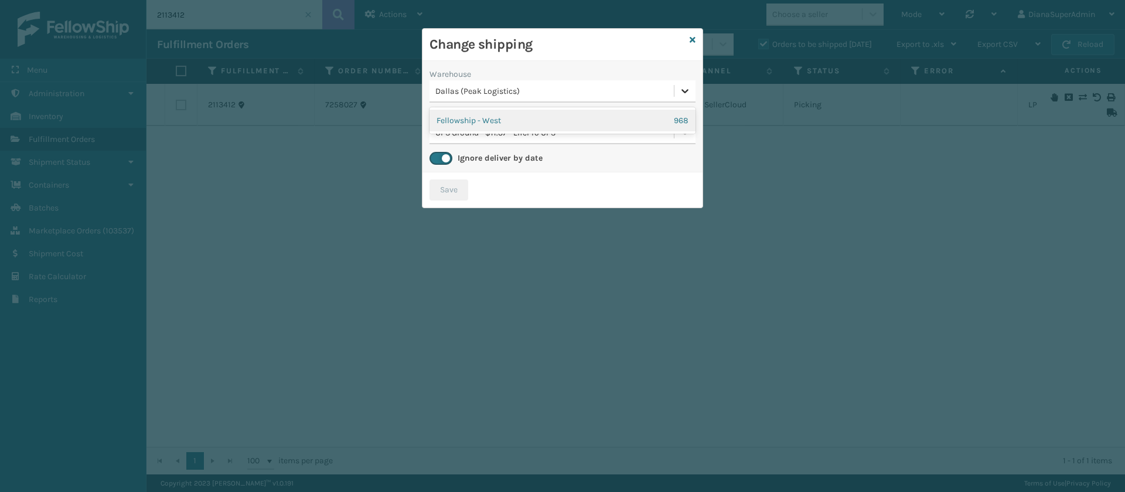
click at [682, 90] on icon at bounding box center [685, 91] width 7 height 4
click at [601, 116] on div "Fellowship - West 968" at bounding box center [563, 121] width 266 height 22
click at [686, 138] on icon at bounding box center [685, 133] width 12 height 12
click at [442, 188] on button "Save" at bounding box center [449, 189] width 39 height 21
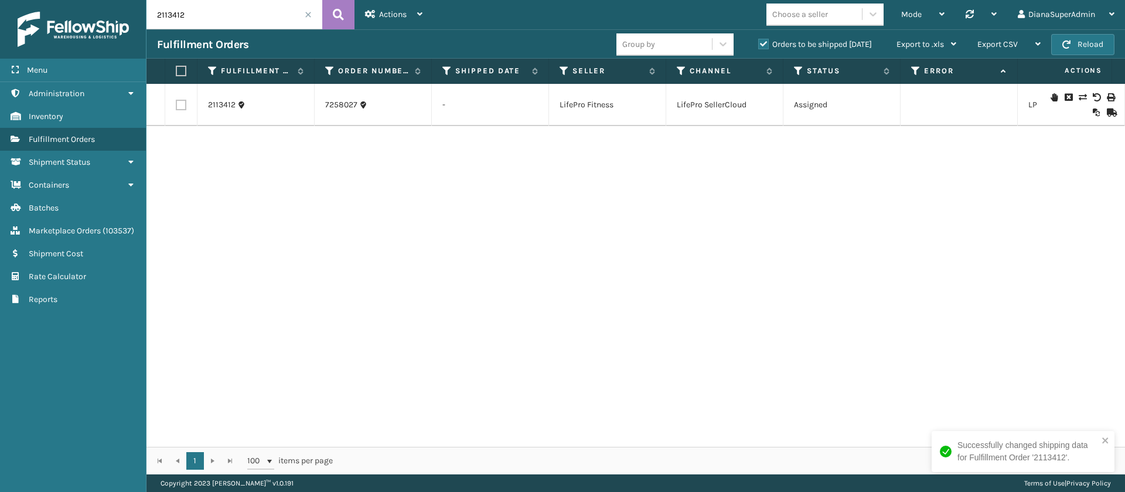
click at [244, 19] on input "2113412" at bounding box center [235, 14] width 176 height 29
click at [349, 13] on button at bounding box center [338, 14] width 32 height 29
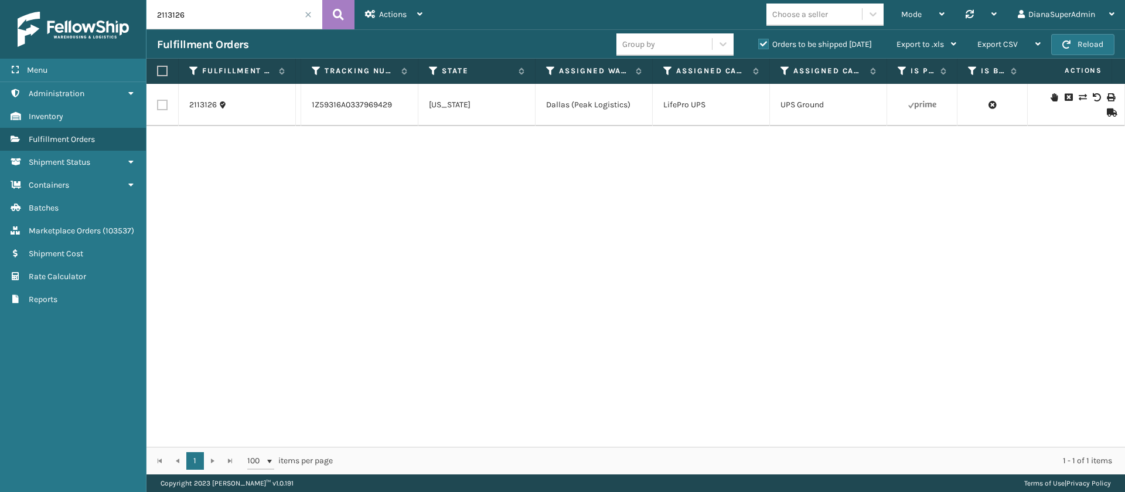
click at [1079, 97] on icon at bounding box center [1082, 97] width 7 height 8
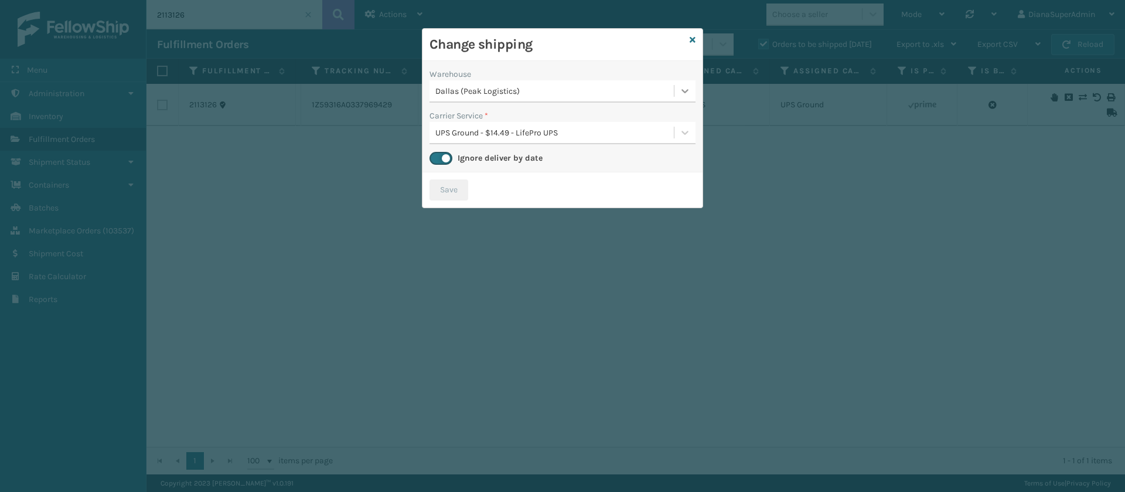
click at [685, 88] on icon at bounding box center [685, 91] width 12 height 12
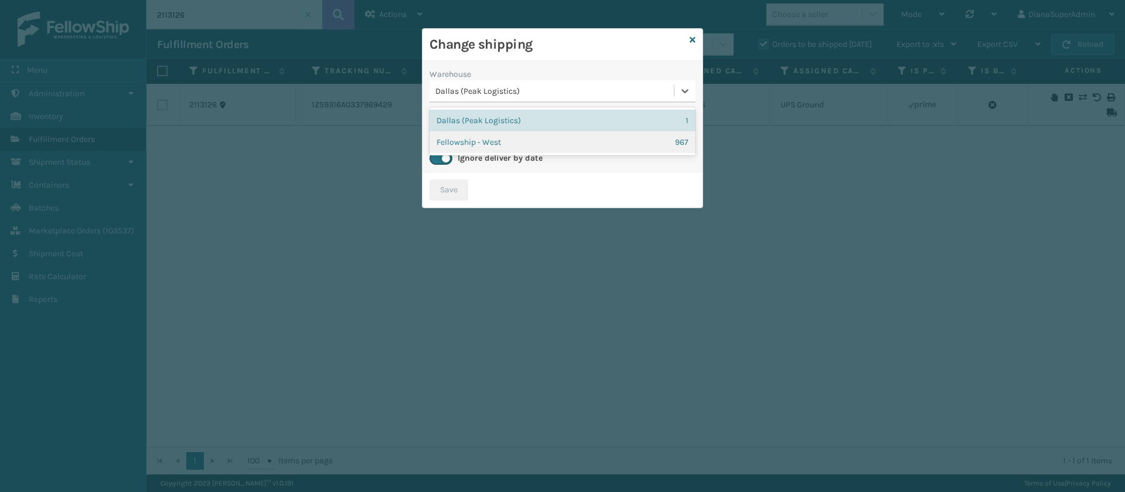
click at [551, 153] on div "[GEOGRAPHIC_DATA] (Peak Logistics) 1 Fellowship - West 967" at bounding box center [563, 131] width 266 height 48
click at [557, 147] on div "Fellowship - West 967" at bounding box center [563, 142] width 266 height 22
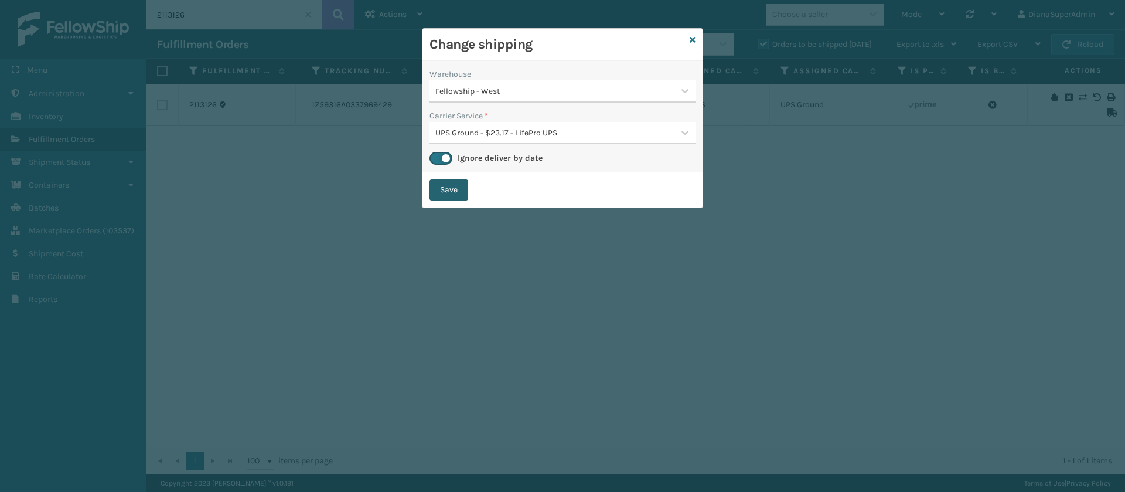
click at [453, 196] on button "Save" at bounding box center [449, 189] width 39 height 21
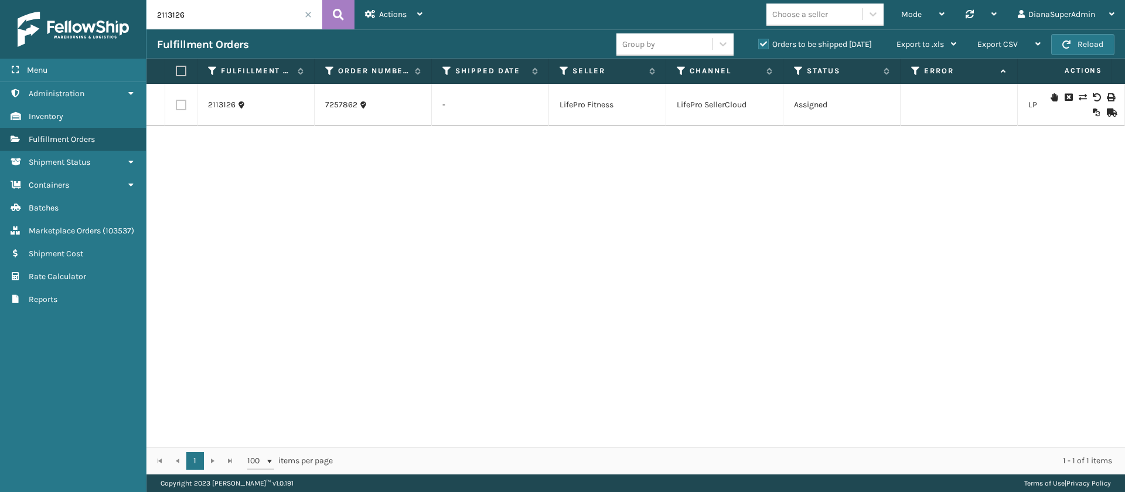
click at [233, 6] on input "2113126" at bounding box center [235, 14] width 176 height 29
click at [353, 16] on button at bounding box center [338, 14] width 32 height 29
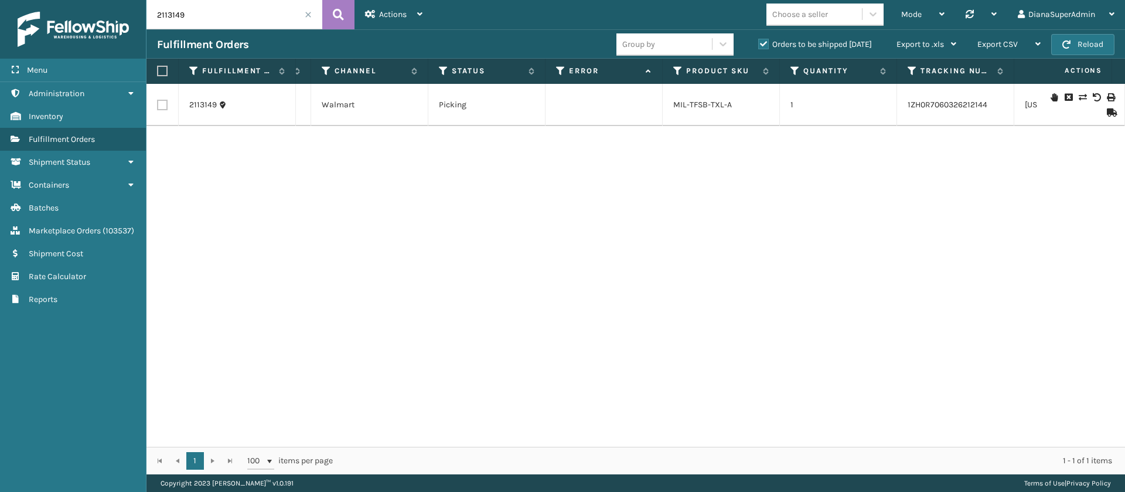
scroll to position [0, 297]
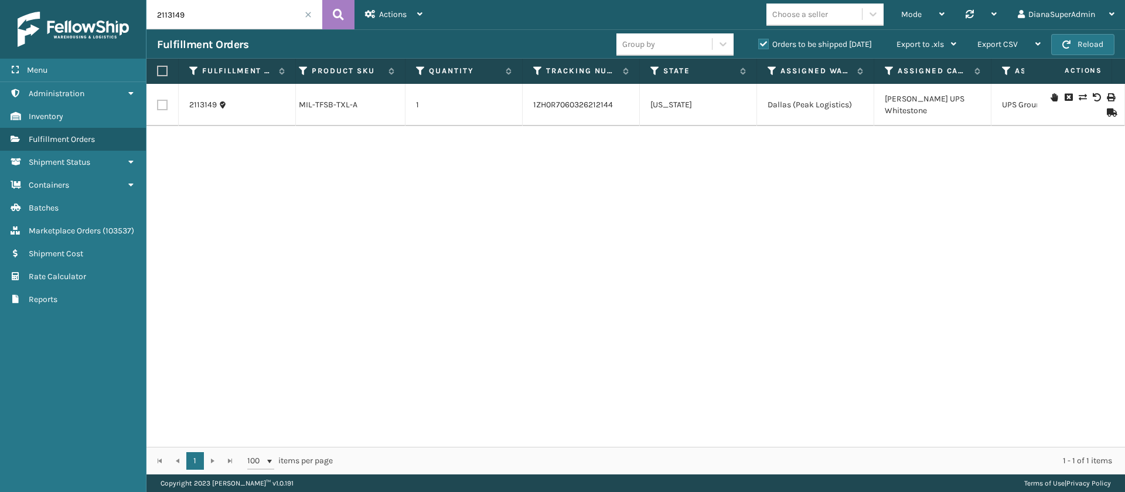
click at [1079, 96] on icon at bounding box center [1082, 97] width 7 height 8
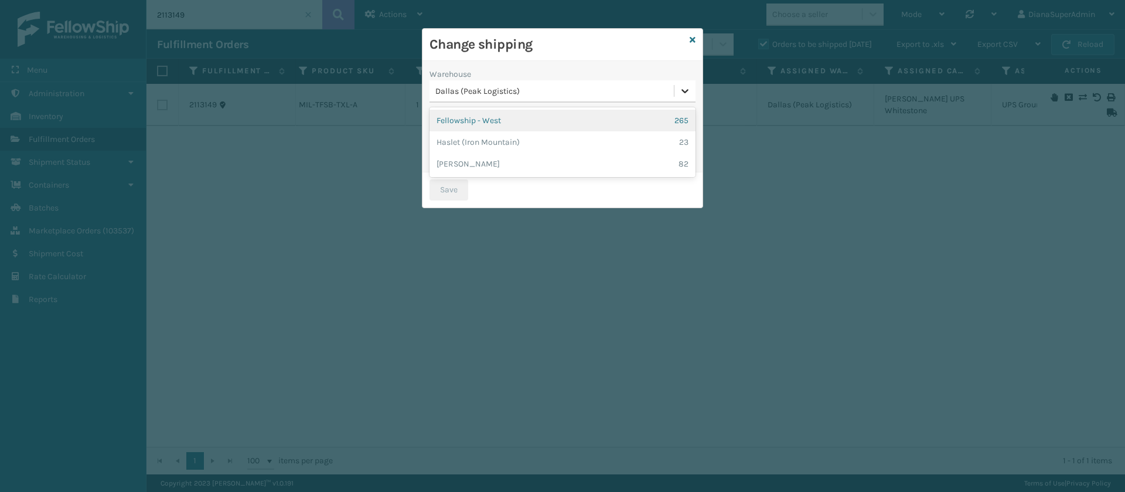
click at [686, 85] on icon at bounding box center [685, 91] width 12 height 12
click at [554, 100] on div "Dallas (Peak Logistics)" at bounding box center [563, 91] width 266 height 22
click at [622, 86] on div "Dallas (Peak Logistics)" at bounding box center [555, 91] width 240 height 12
click at [543, 122] on div "Fellowship - West 265" at bounding box center [563, 121] width 266 height 22
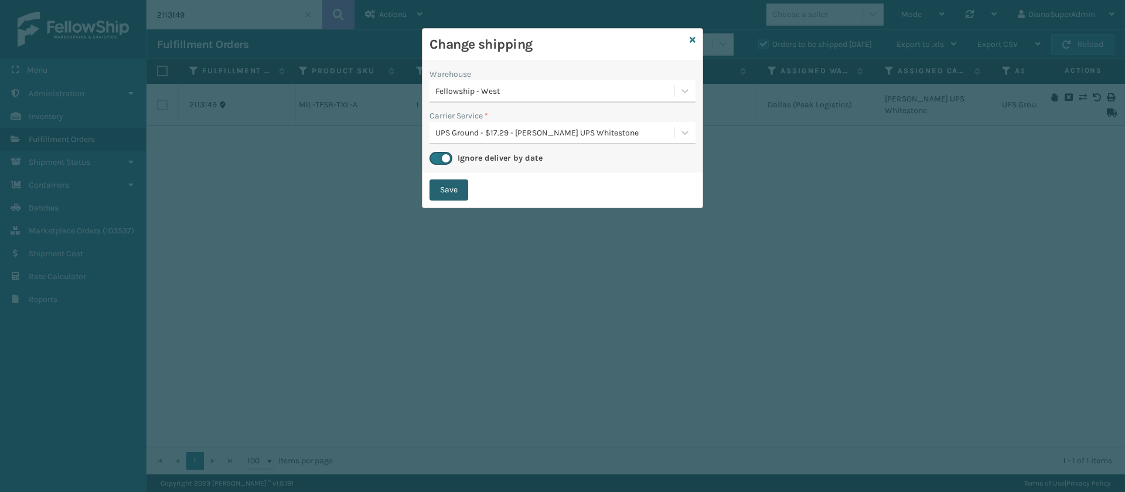
click at [455, 197] on button "Save" at bounding box center [449, 189] width 39 height 21
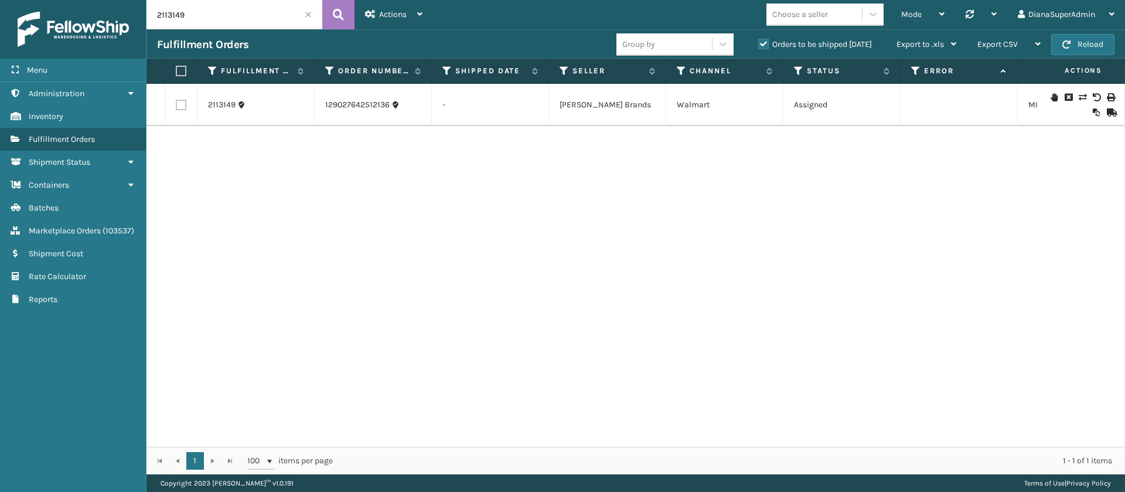
click at [218, 15] on input "2113149" at bounding box center [235, 14] width 176 height 29
paste input "6545502"
type input "6545502"
click at [340, 16] on icon at bounding box center [338, 15] width 11 height 18
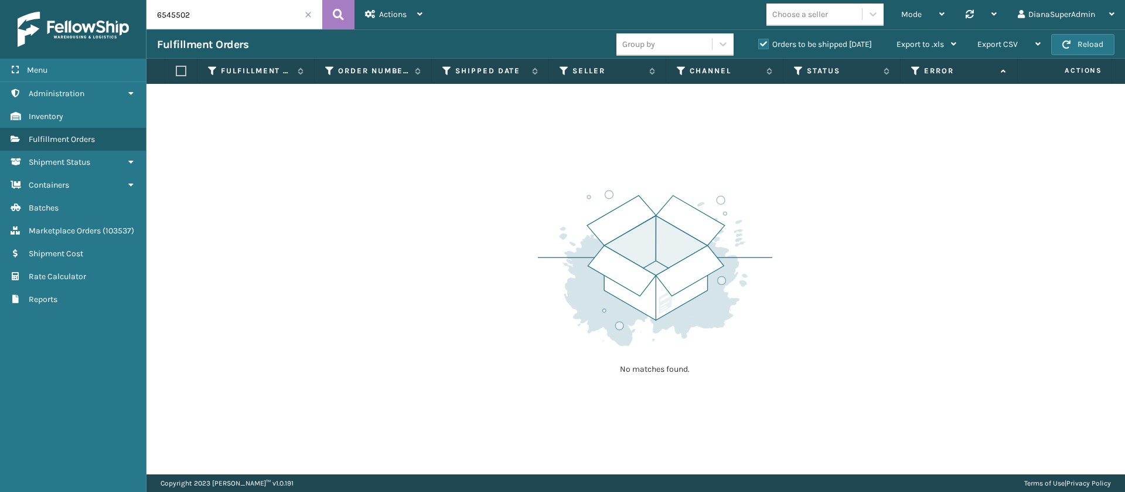
click at [767, 45] on label "Orders to be shipped [DATE]" at bounding box center [815, 44] width 114 height 10
click at [759, 45] on input "Orders to be shipped [DATE]" at bounding box center [758, 42] width 1 height 8
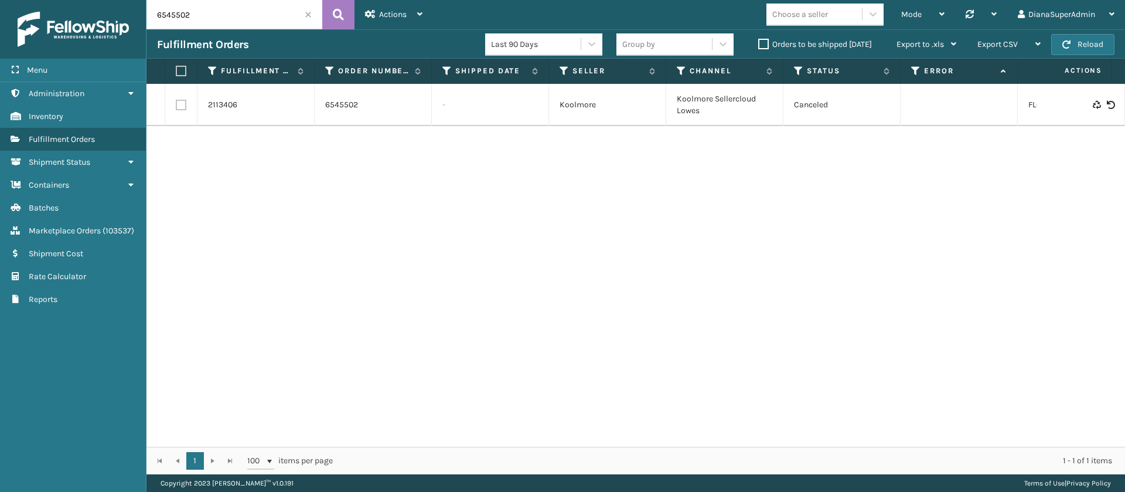
click at [308, 13] on span at bounding box center [308, 14] width 7 height 7
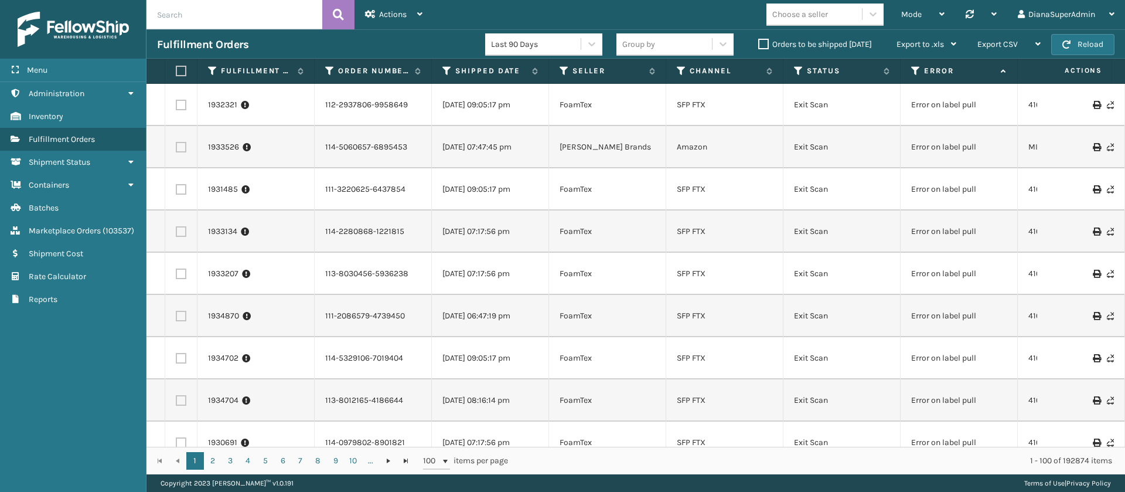
click at [757, 39] on div "Orders to be shipped [DATE]" at bounding box center [817, 45] width 138 height 14
click at [764, 43] on label "Orders to be shipped [DATE]" at bounding box center [815, 44] width 114 height 10
click at [759, 43] on input "Orders to be shipped [DATE]" at bounding box center [758, 42] width 1 height 8
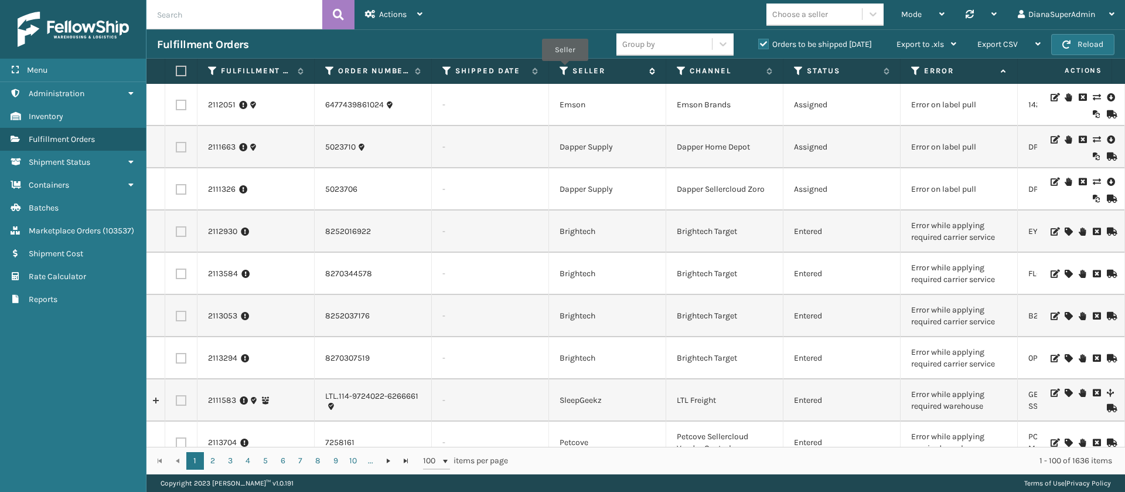
click at [564, 69] on icon at bounding box center [564, 71] width 9 height 11
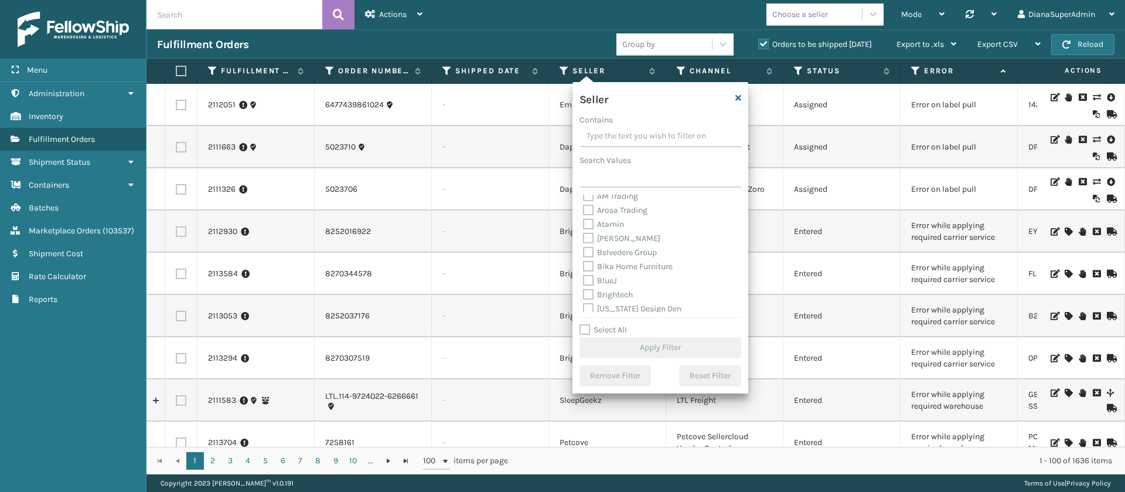
scroll to position [375, 0]
click at [577, 327] on div "Seller Contains Search Values AM Trading Arosa Trading Atamin Bebe Bask Belvede…" at bounding box center [661, 237] width 176 height 311
click at [588, 331] on label "Select All" at bounding box center [603, 330] width 47 height 10
click at [588, 324] on input "Select All" at bounding box center [668, 323] width 176 height 1
checkbox input "true"
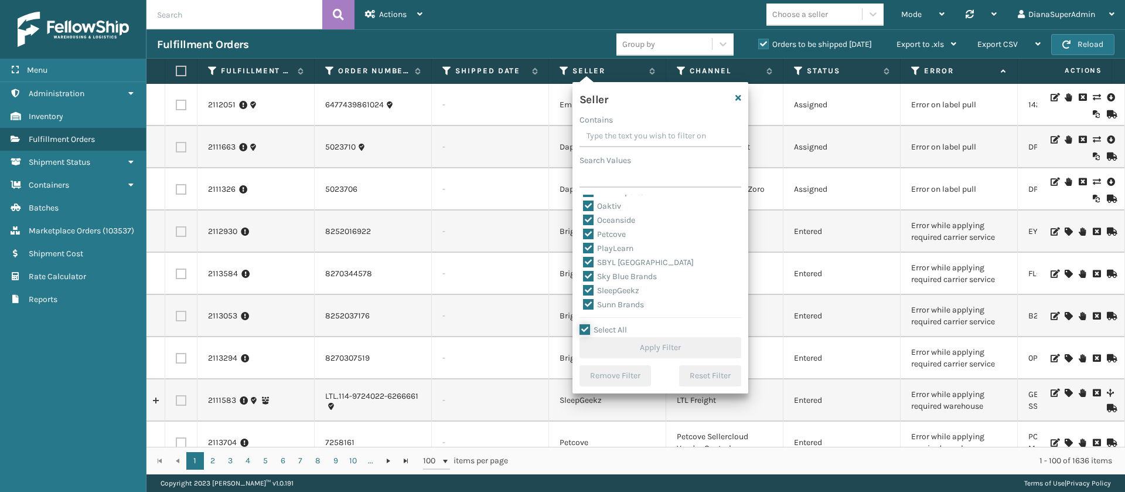
checkbox input "true"
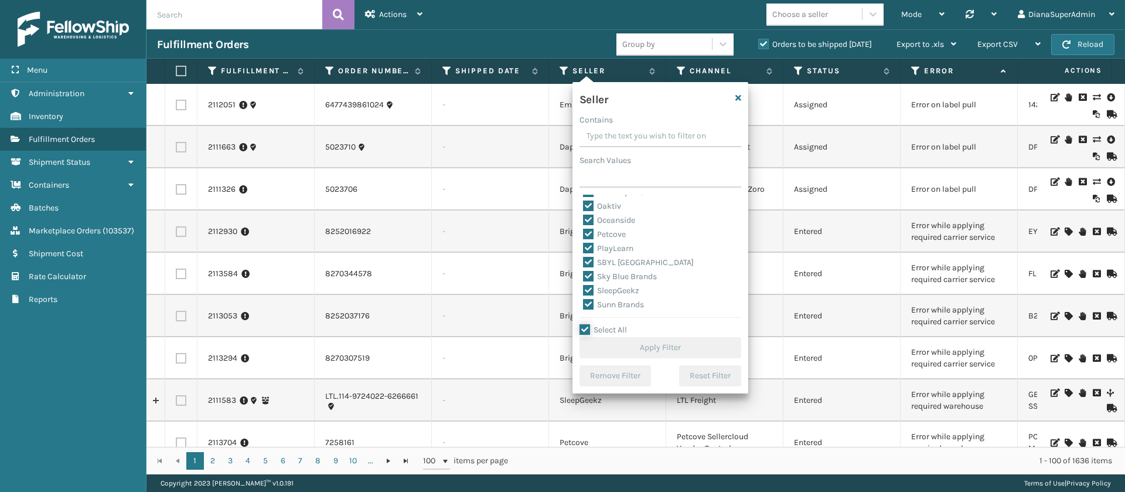
checkbox input "true"
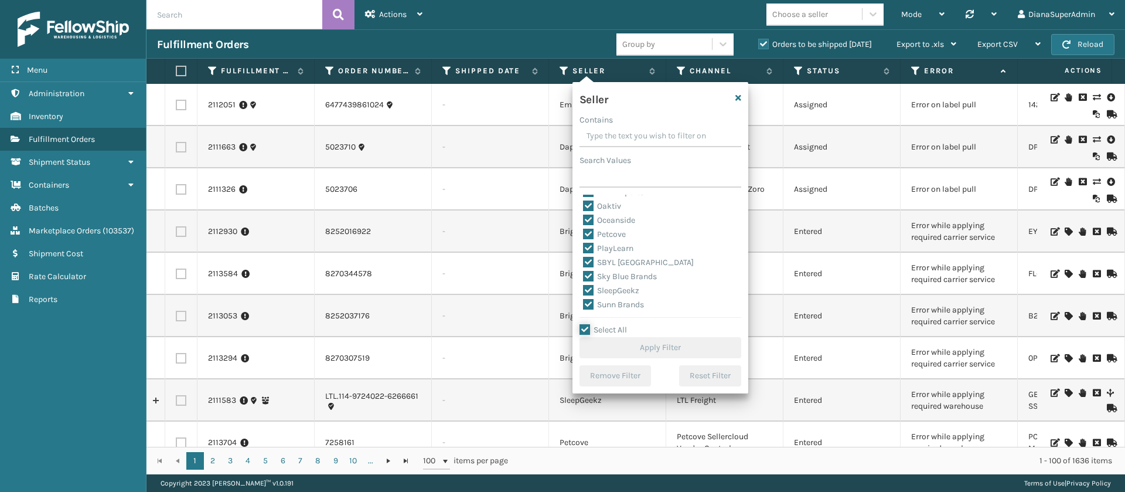
checkbox input "true"
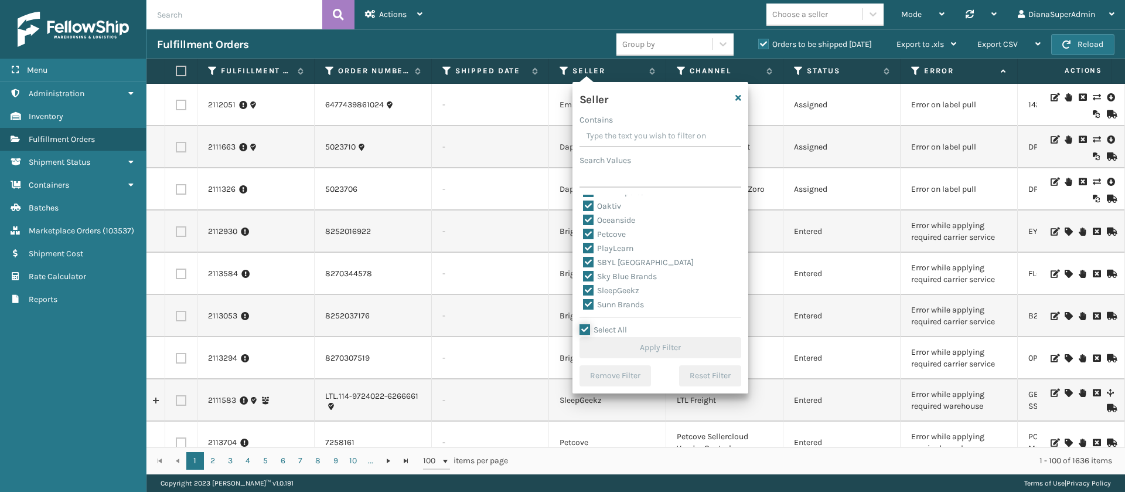
checkbox input "true"
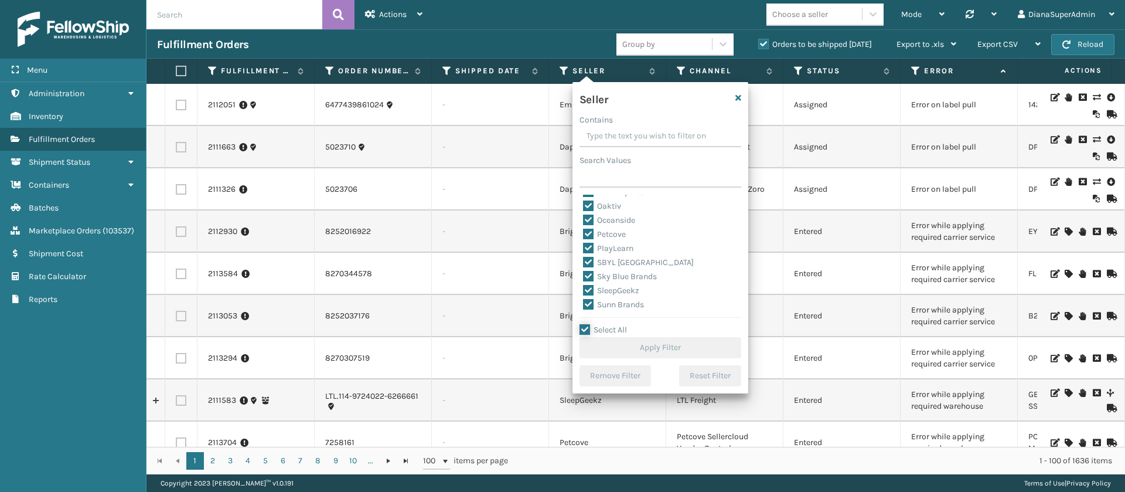
checkbox input "true"
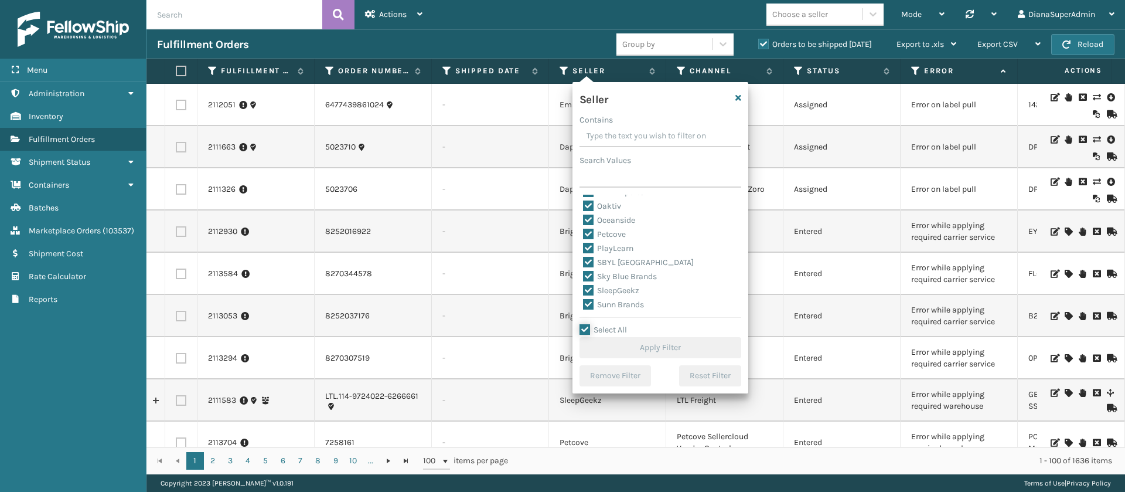
checkbox input "true"
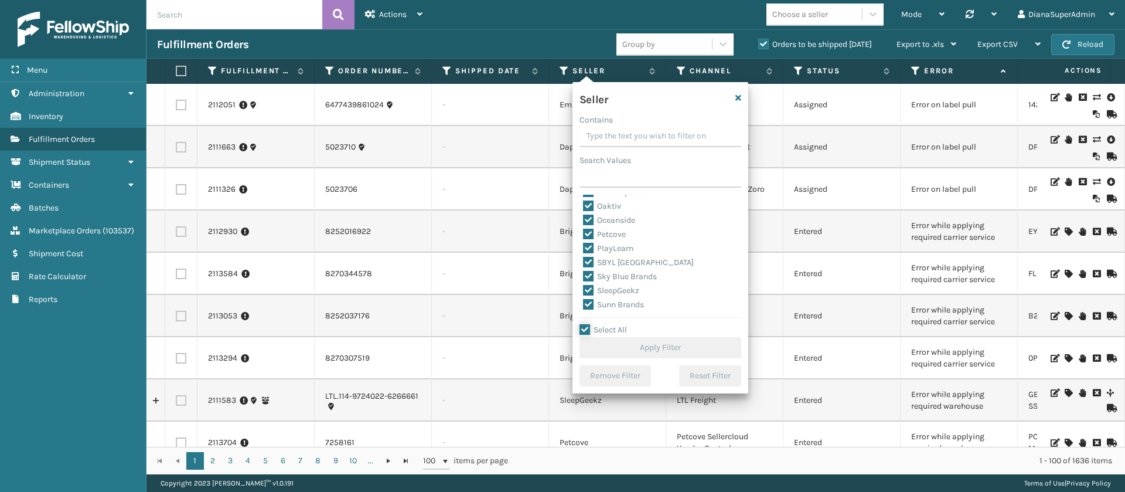
checkbox input "true"
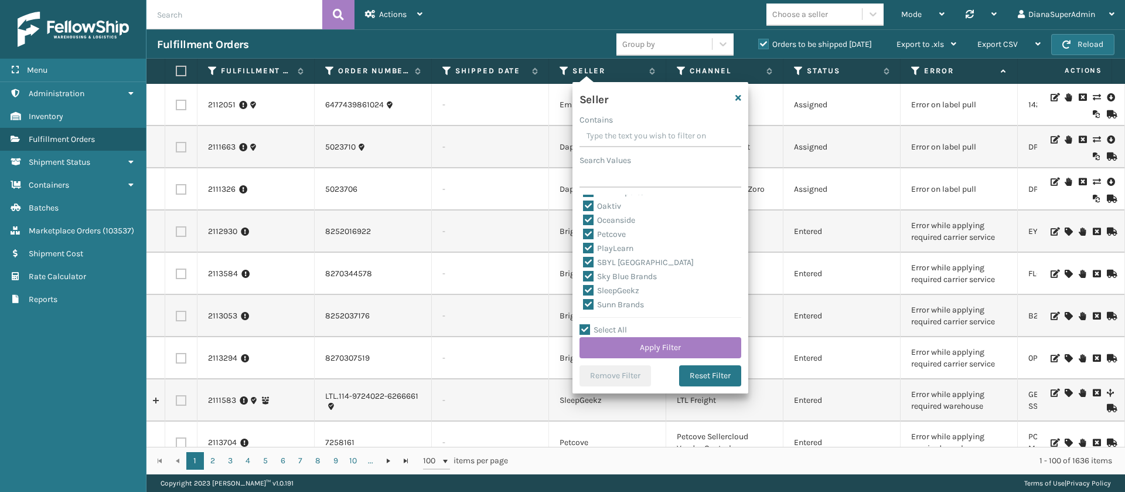
click at [591, 290] on label "SleepGeekz" at bounding box center [611, 290] width 56 height 10
click at [584, 290] on input "SleepGeekz" at bounding box center [583, 288] width 1 height 8
checkbox input "false"
click at [649, 343] on button "Apply Filter" at bounding box center [661, 347] width 162 height 21
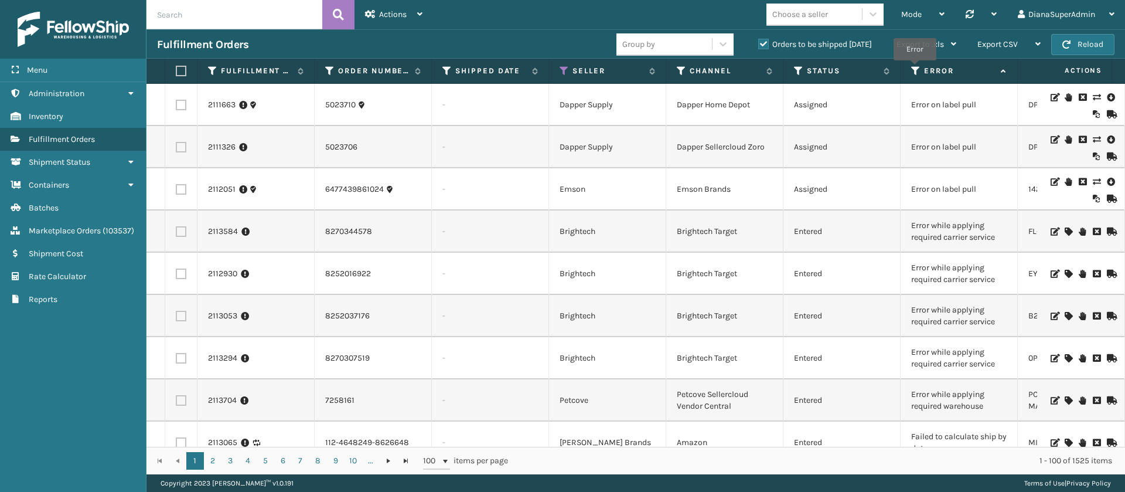
click at [915, 69] on icon at bounding box center [915, 71] width 9 height 11
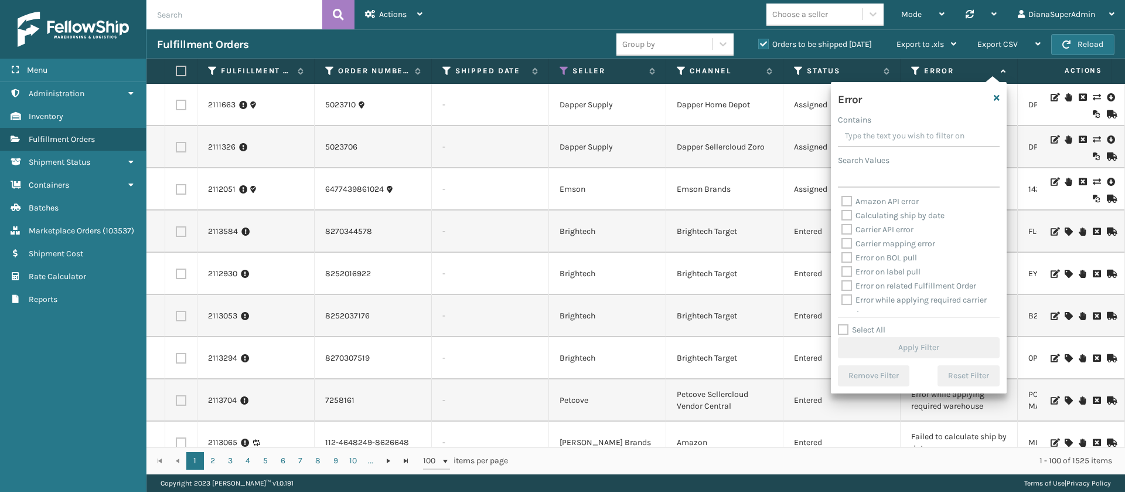
click at [842, 329] on label "Select All" at bounding box center [861, 330] width 47 height 10
click at [842, 324] on input "Select All" at bounding box center [926, 323] width 176 height 1
checkbox input "true"
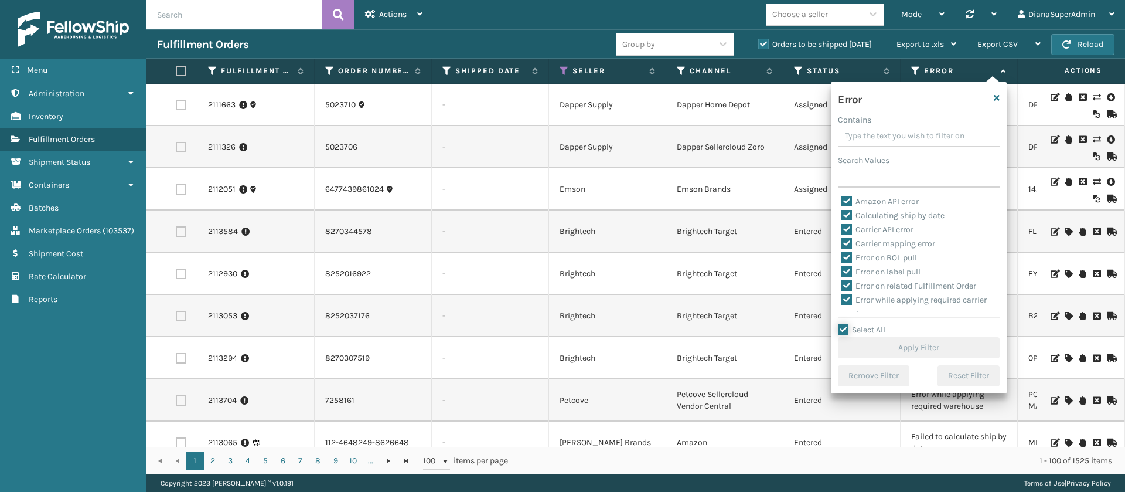
checkbox input "true"
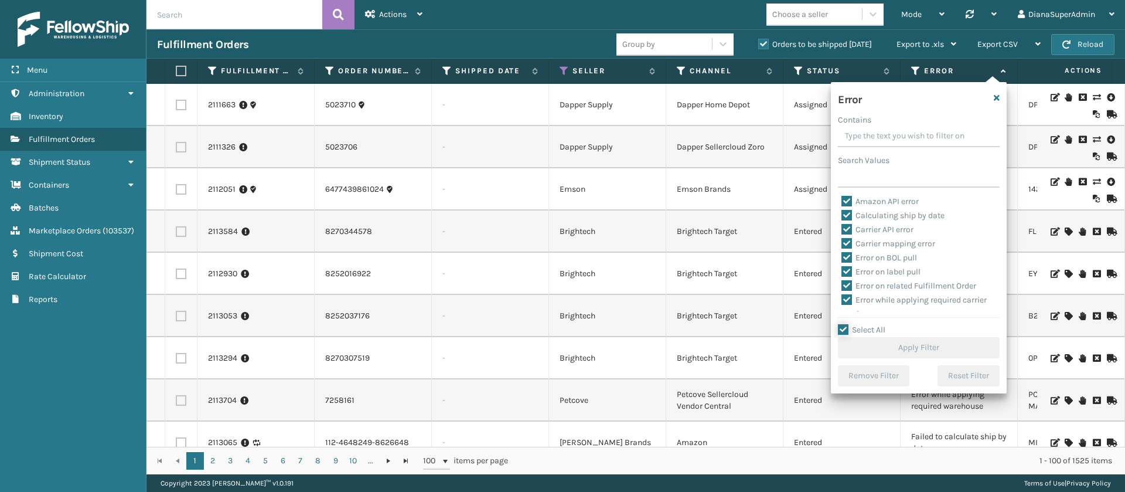
checkbox input "true"
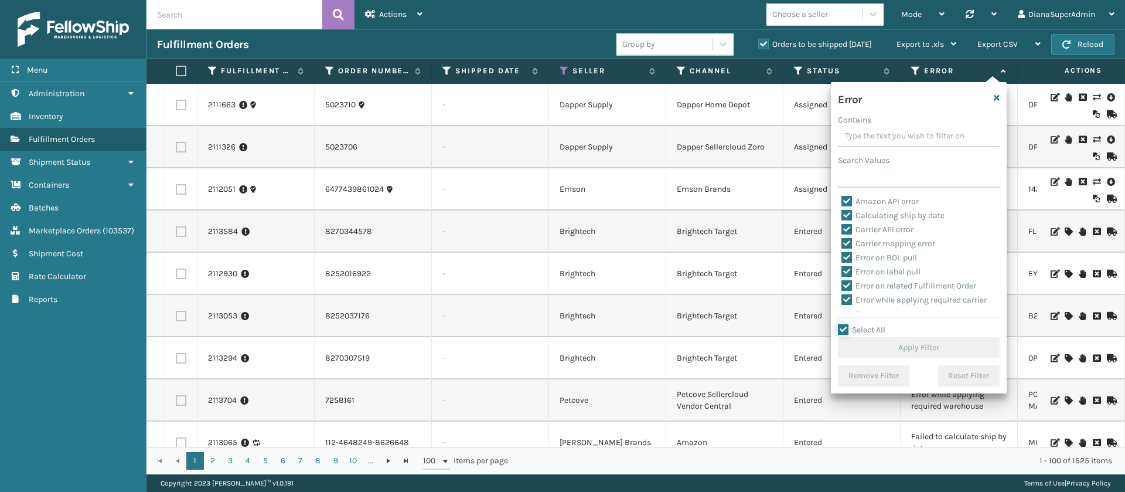
checkbox input "true"
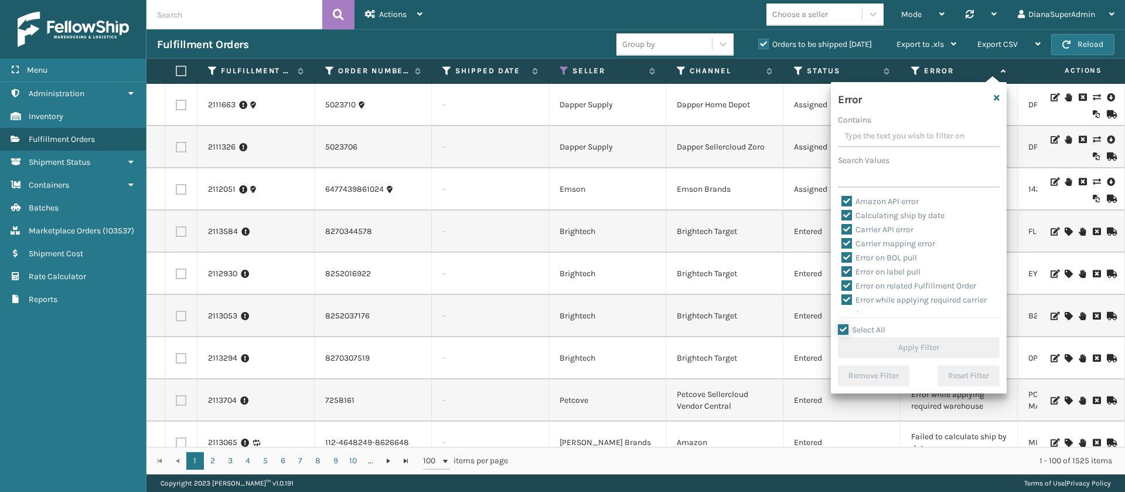
checkbox input "true"
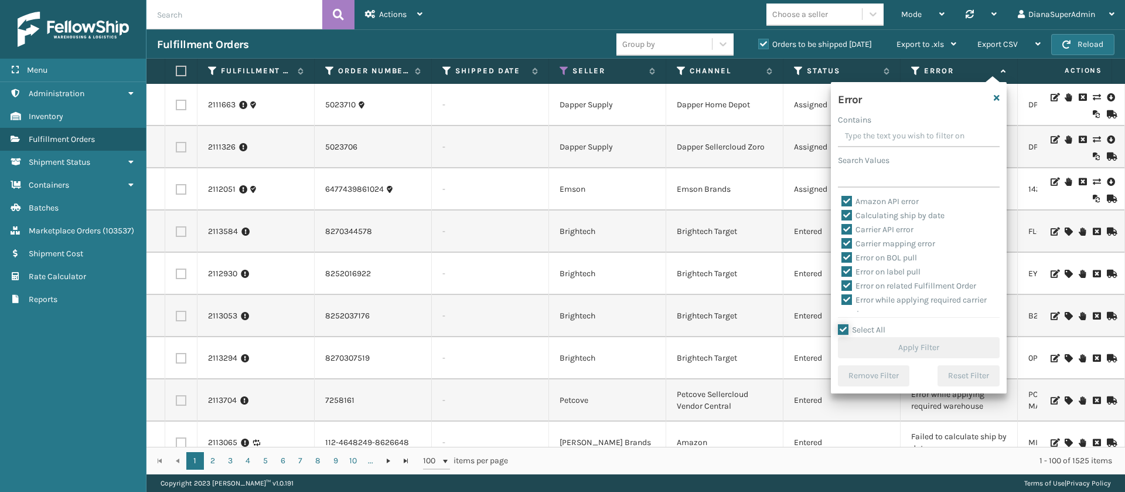
checkbox input "true"
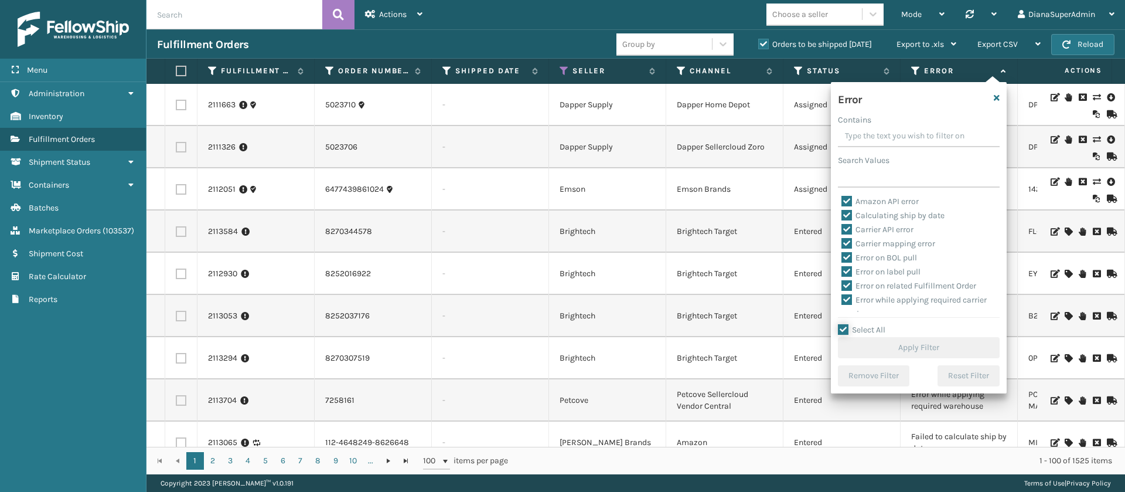
checkbox input "true"
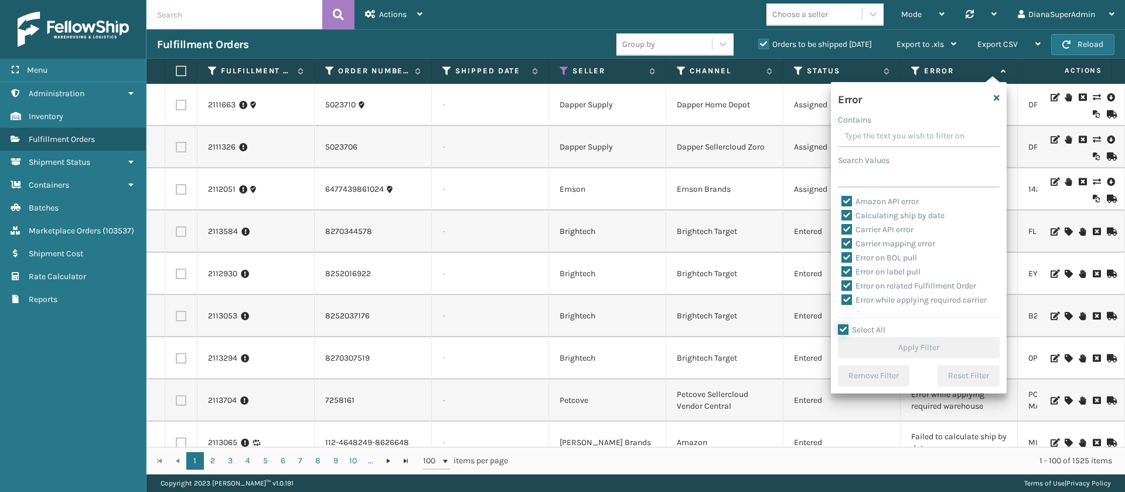
checkbox input "true"
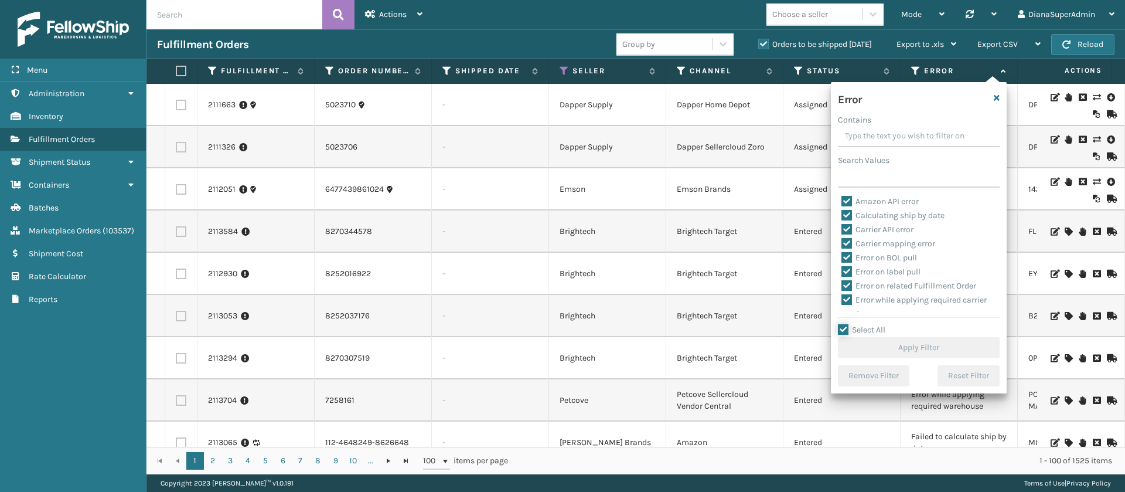
checkbox input "true"
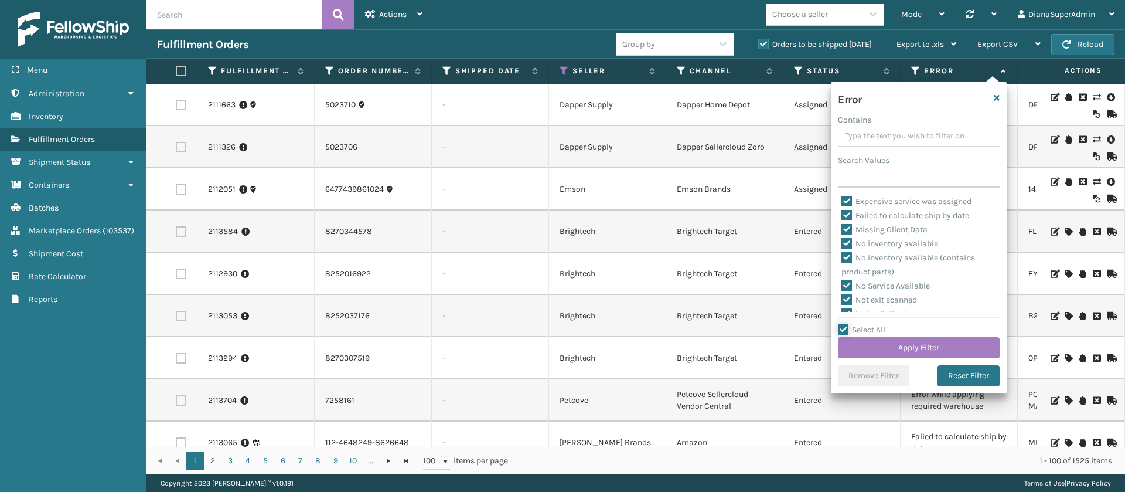
scroll to position [281, 0]
click at [849, 227] on label "Pending Automation Update" at bounding box center [901, 229] width 118 height 10
click at [842, 227] on input "Pending Automation Update" at bounding box center [842, 227] width 1 height 8
checkbox input "false"
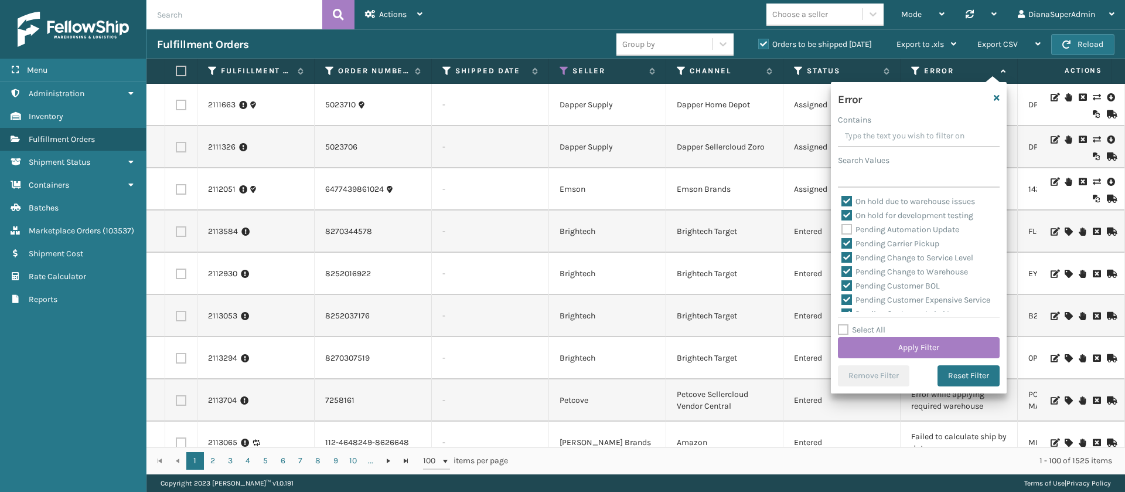
click at [846, 246] on label "Pending Carrier Pickup" at bounding box center [891, 244] width 98 height 10
click at [842, 244] on input "Pending Carrier Pickup" at bounding box center [842, 241] width 1 height 8
checkbox input "false"
click at [846, 255] on label "Pending Change to Service Level" at bounding box center [908, 258] width 132 height 10
click at [842, 255] on input "Pending Change to Service Level" at bounding box center [842, 255] width 1 height 8
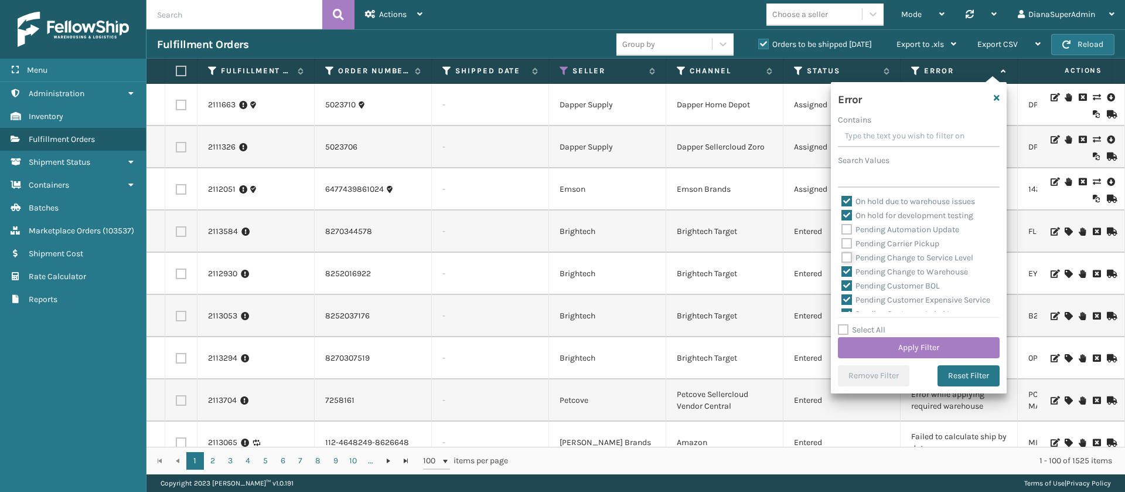
checkbox input "false"
drag, startPoint x: 846, startPoint y: 273, endPoint x: 846, endPoint y: 287, distance: 13.5
click at [846, 287] on div "Amazon API error Calculating ship by date Carrier API error Carrier mapping err…" at bounding box center [919, 253] width 162 height 117
click at [846, 287] on label "Pending Customer BOL" at bounding box center [891, 286] width 98 height 10
click at [842, 287] on input "Pending Customer BOL" at bounding box center [842, 283] width 1 height 8
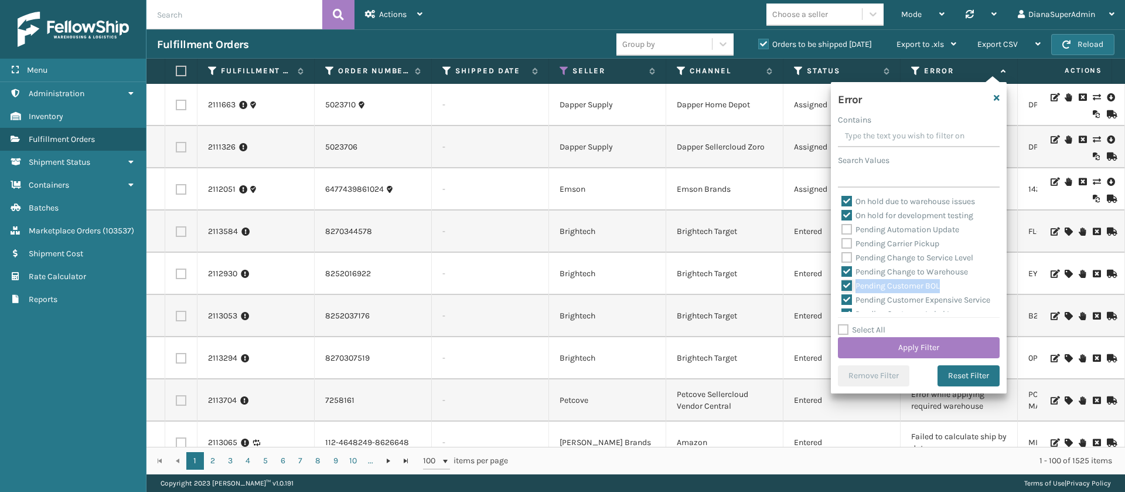
checkbox input "false"
click at [846, 267] on label "Pending Change to Warehouse" at bounding box center [905, 272] width 127 height 10
click at [842, 265] on input "Pending Change to Warehouse" at bounding box center [842, 269] width 1 height 8
checkbox input "false"
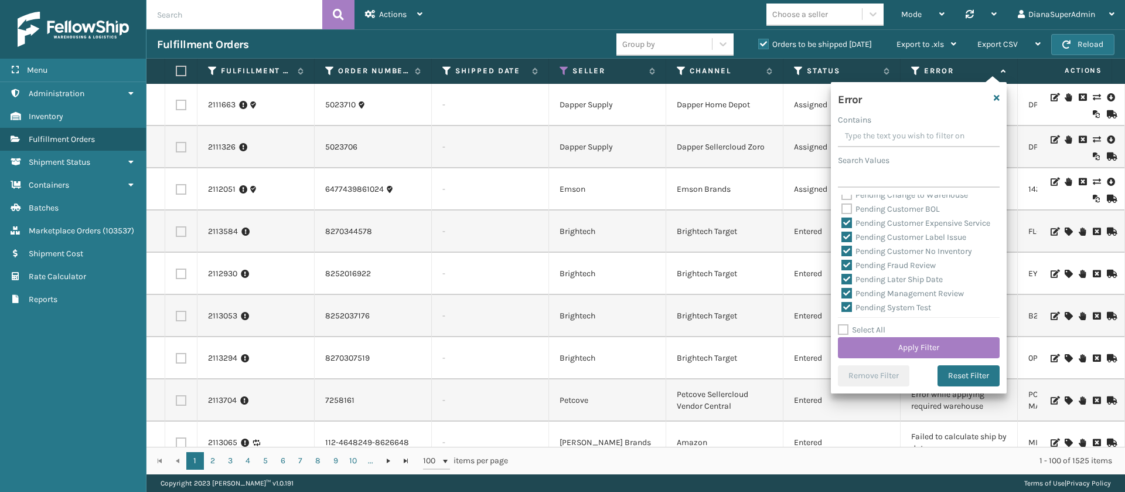
click at [848, 220] on label "Pending Customer Expensive Service" at bounding box center [916, 223] width 149 height 10
click at [842, 220] on input "Pending Customer Expensive Service" at bounding box center [842, 220] width 1 height 8
checkbox input "false"
click at [846, 242] on label "Pending Customer Label Issue" at bounding box center [904, 237] width 125 height 10
click at [842, 238] on input "Pending Customer Label Issue" at bounding box center [842, 234] width 1 height 8
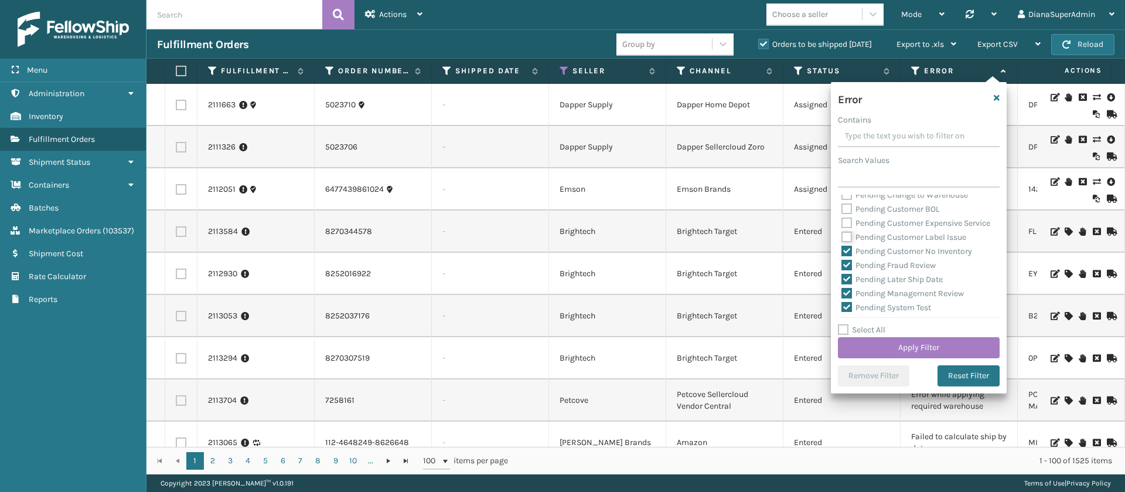
checkbox input "false"
drag, startPoint x: 846, startPoint y: 262, endPoint x: 846, endPoint y: 278, distance: 16.4
click at [846, 278] on div "Amazon API error Calculating ship by date Carrier API error Carrier mapping err…" at bounding box center [919, 253] width 162 height 117
click at [846, 270] on label "Pending Fraud Review" at bounding box center [889, 265] width 94 height 10
click at [842, 266] on input "Pending Fraud Review" at bounding box center [842, 262] width 1 height 8
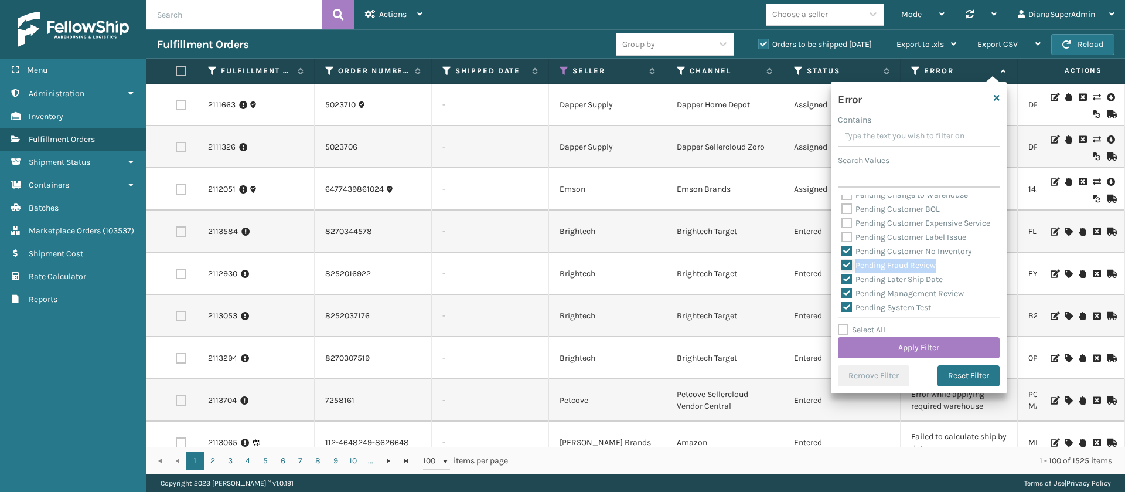
checkbox input "false"
click at [846, 256] on label "Pending Customer No Inventory" at bounding box center [907, 251] width 131 height 10
click at [842, 252] on input "Pending Customer No Inventory" at bounding box center [842, 248] width 1 height 8
checkbox input "false"
click at [846, 284] on label "Pending Later Ship Date" at bounding box center [892, 279] width 101 height 10
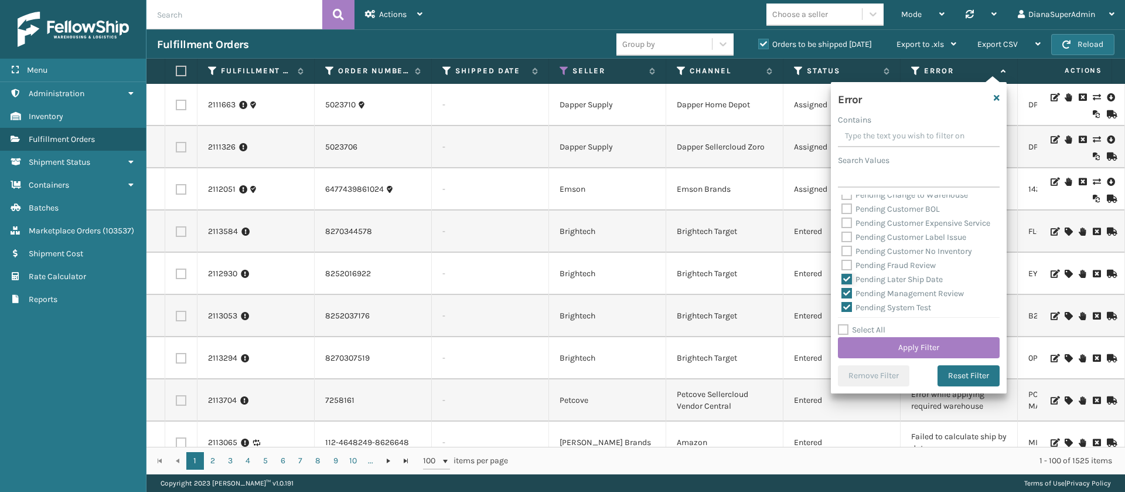
click at [842, 280] on input "Pending Later Ship Date" at bounding box center [842, 277] width 1 height 8
checkbox input "false"
click at [847, 216] on label "Pending Management Review" at bounding box center [903, 211] width 122 height 10
click at [842, 212] on input "Pending Management Review" at bounding box center [842, 208] width 1 height 8
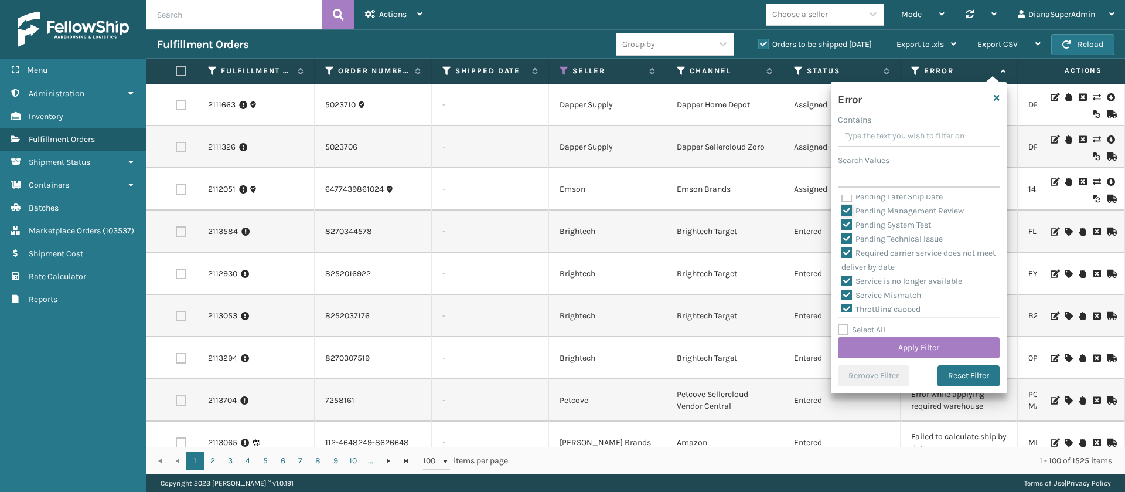
checkbox input "false"
click at [847, 230] on label "Pending System Test" at bounding box center [887, 225] width 90 height 10
click at [842, 226] on input "Pending System Test" at bounding box center [842, 222] width 1 height 8
checkbox input "false"
click at [846, 244] on label "Pending Technical Issue" at bounding box center [892, 239] width 101 height 10
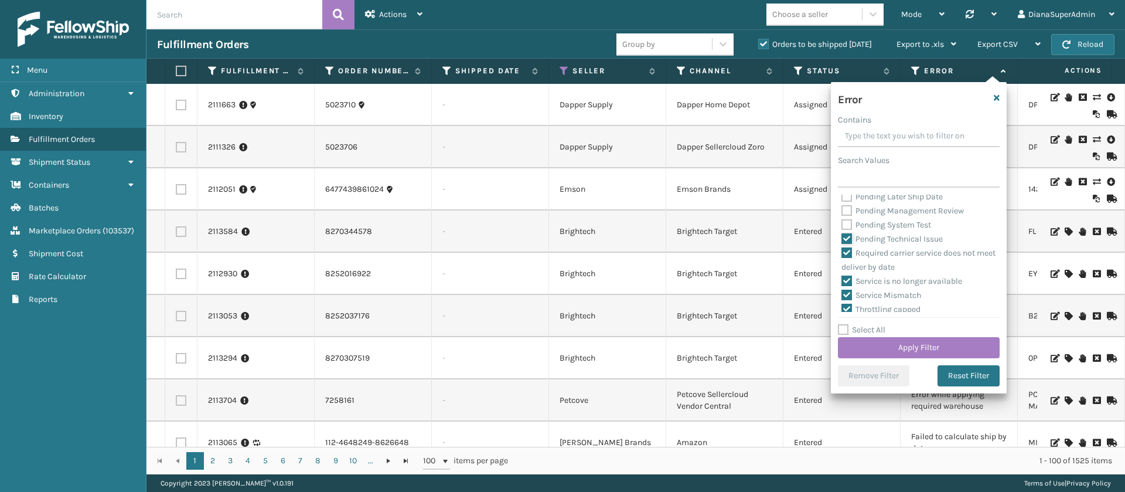
click at [842, 240] on input "Pending Technical Issue" at bounding box center [842, 236] width 1 height 8
checkbox input "false"
click at [934, 344] on button "Apply Filter" at bounding box center [919, 347] width 162 height 21
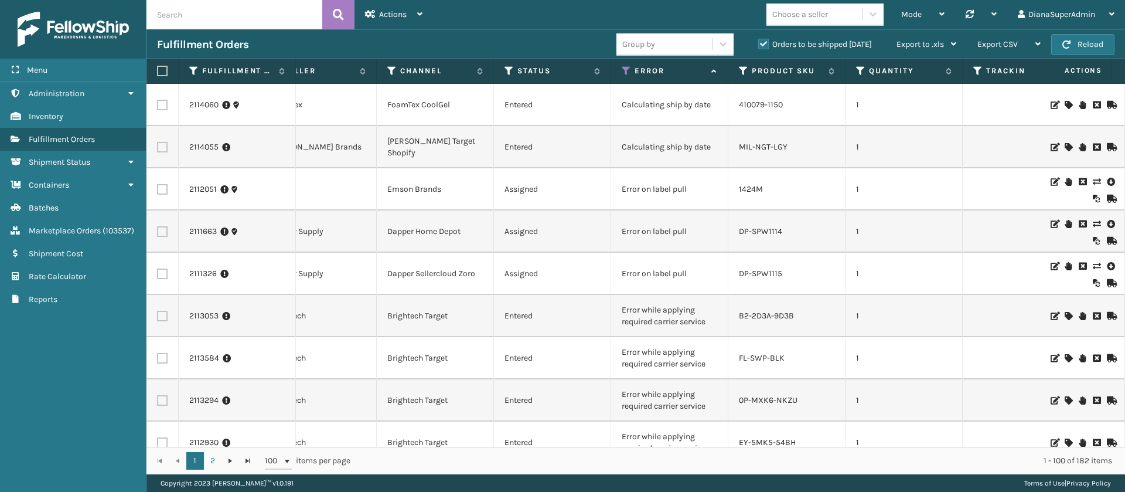
scroll to position [0, 200]
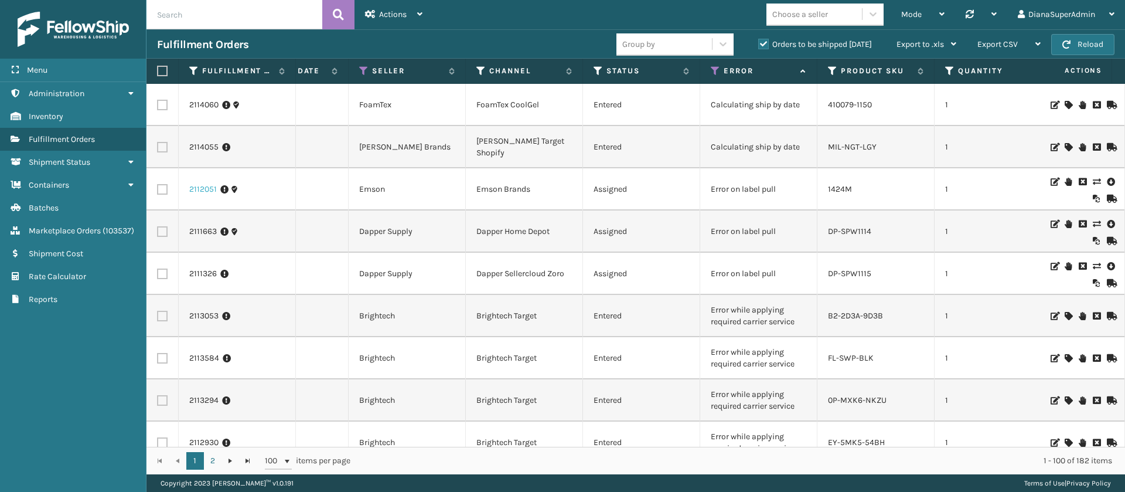
click at [206, 190] on link "2112051" at bounding box center [203, 189] width 28 height 12
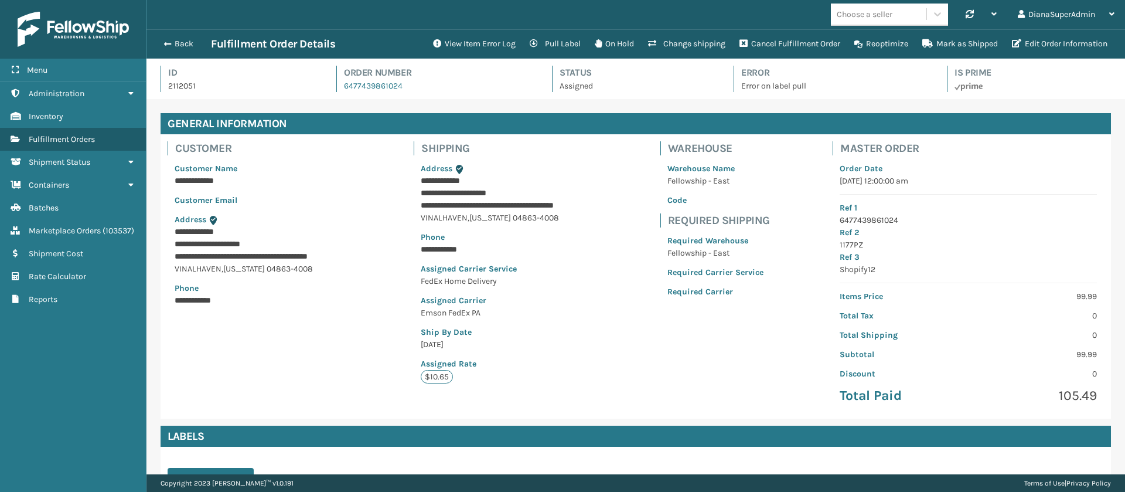
scroll to position [28, 979]
click at [483, 43] on button "View Item Error Log" at bounding box center [474, 43] width 97 height 23
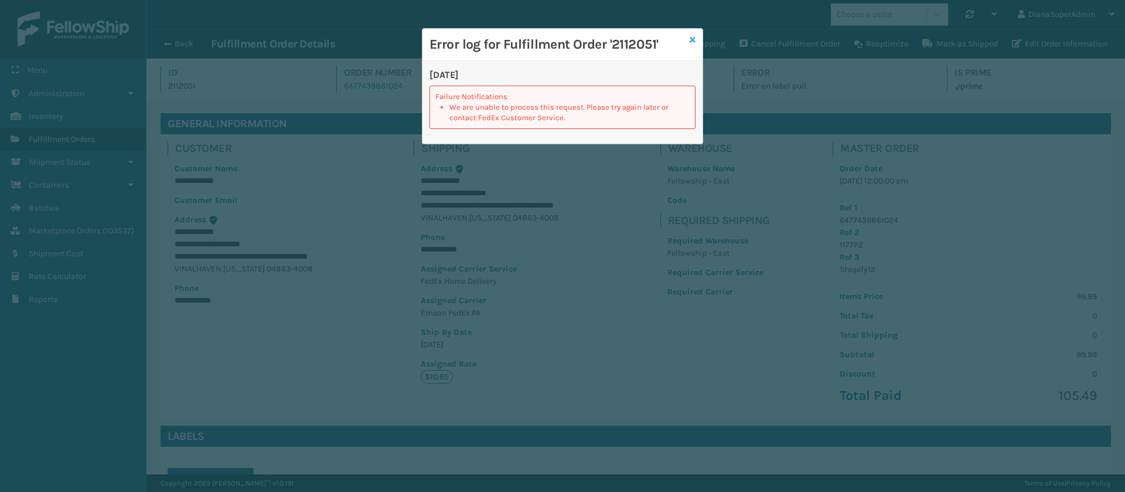
click at [693, 38] on icon at bounding box center [693, 40] width 6 height 8
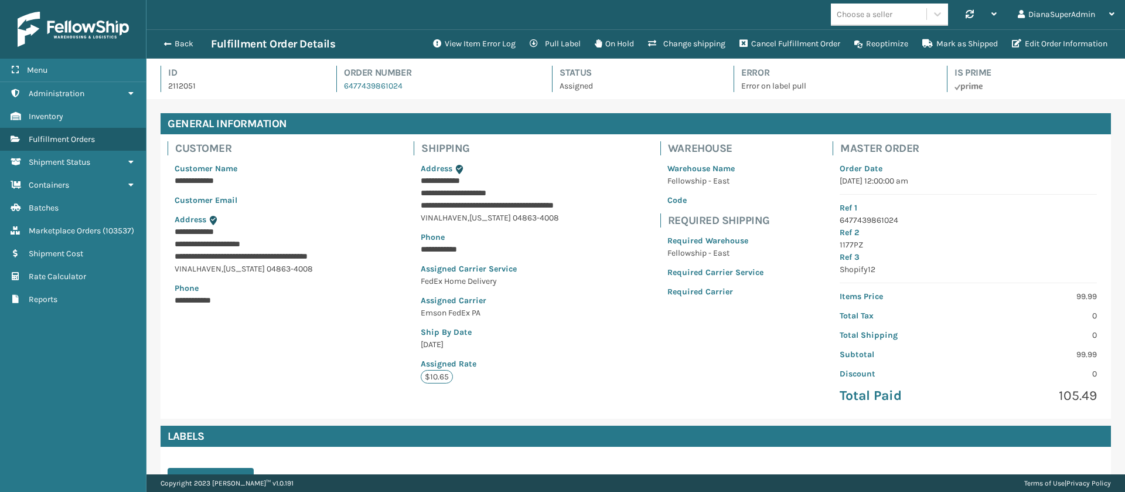
click at [167, 50] on div "Back Fulfillment Order Details" at bounding box center [291, 44] width 269 height 14
click at [167, 43] on span "button" at bounding box center [165, 44] width 7 height 8
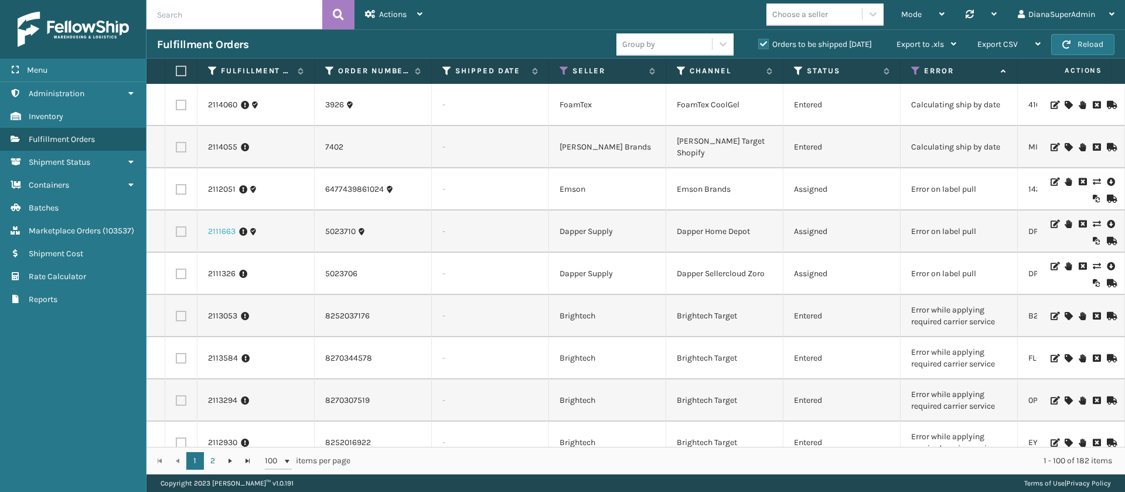
click at [217, 227] on link "2111663" at bounding box center [222, 232] width 28 height 12
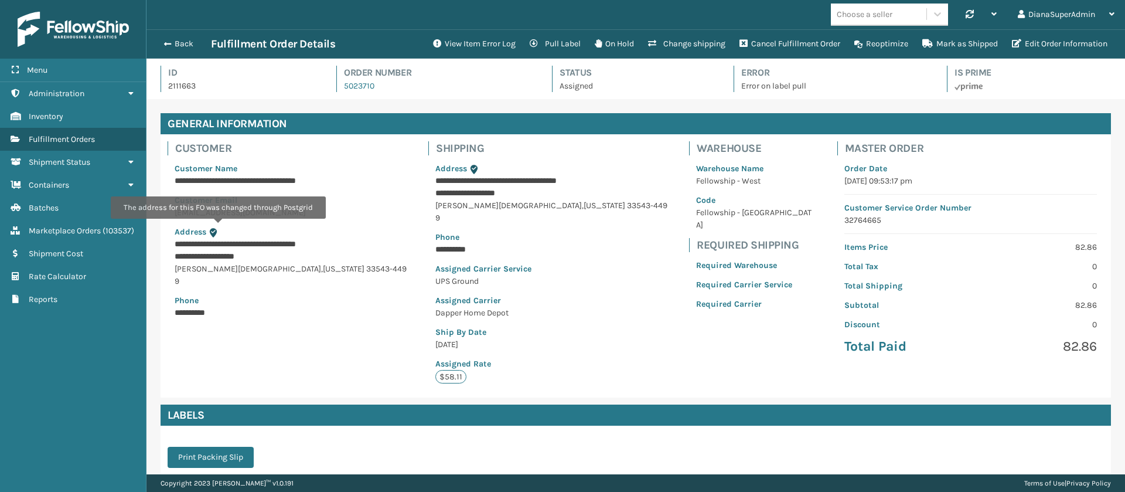
scroll to position [28, 979]
click at [465, 40] on button "View Item Error Log" at bounding box center [474, 43] width 97 height 23
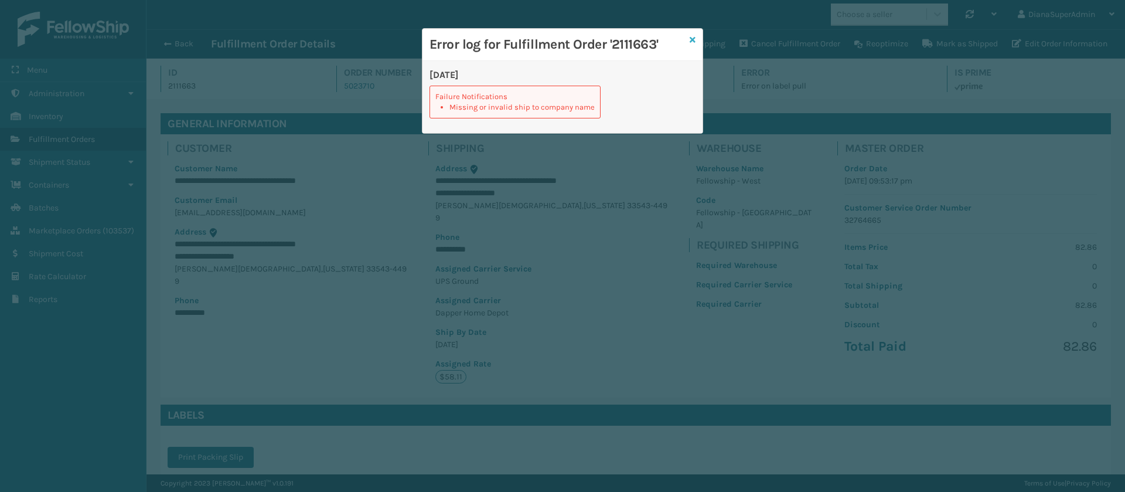
click at [693, 40] on icon at bounding box center [693, 40] width 6 height 8
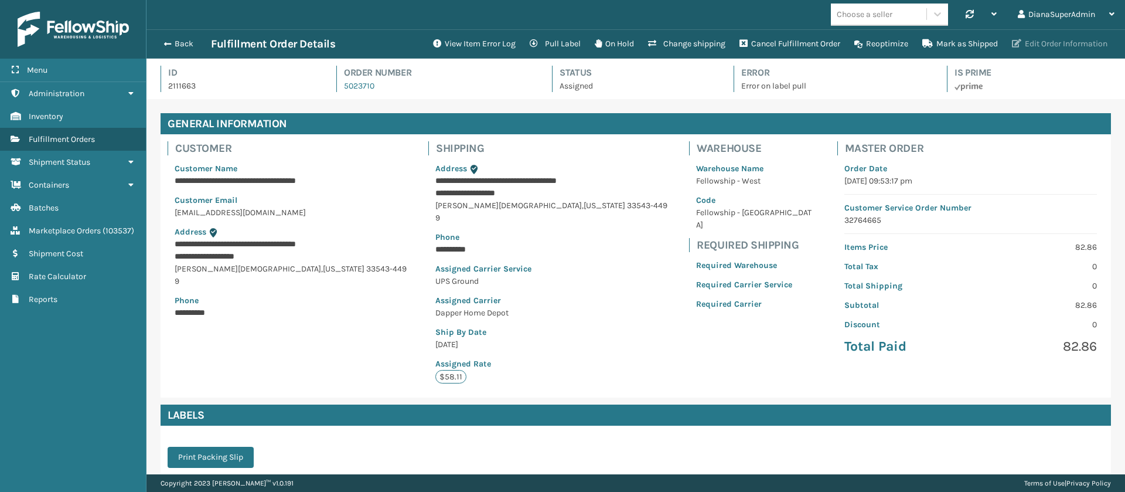
click at [1044, 40] on button "Edit Order Information" at bounding box center [1060, 43] width 110 height 23
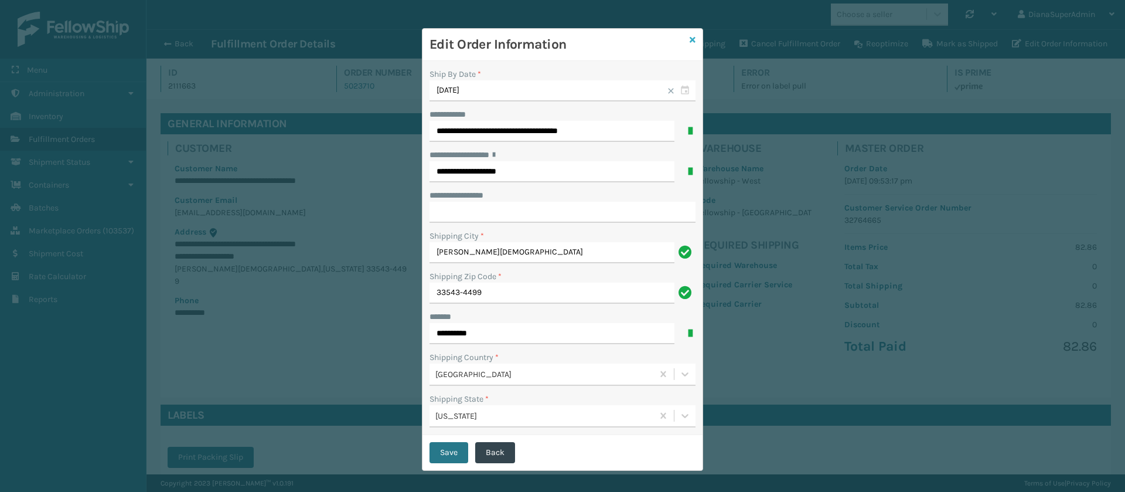
click at [690, 42] on icon at bounding box center [693, 40] width 6 height 8
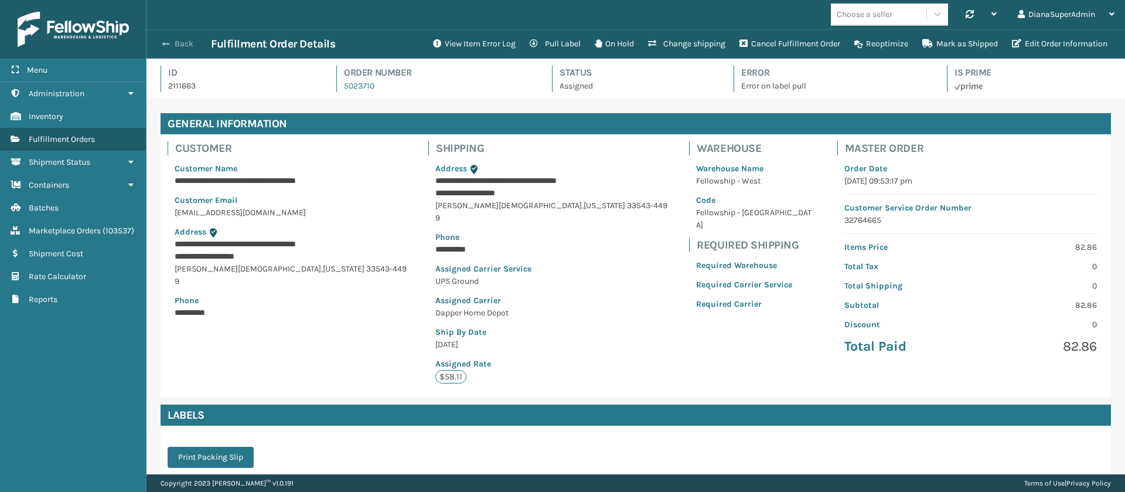
click at [171, 39] on button "Back" at bounding box center [184, 44] width 54 height 11
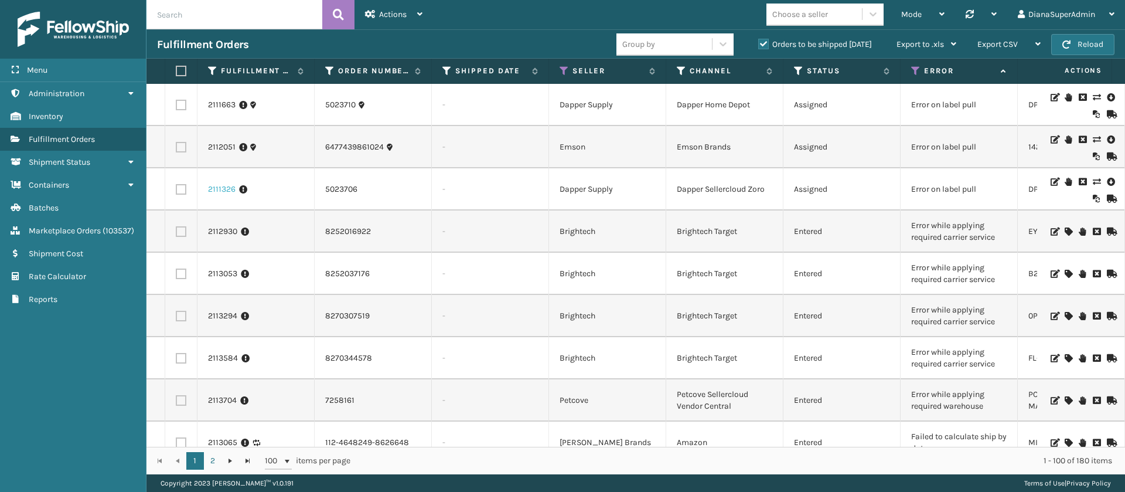
click at [220, 185] on link "2111326" at bounding box center [222, 189] width 28 height 12
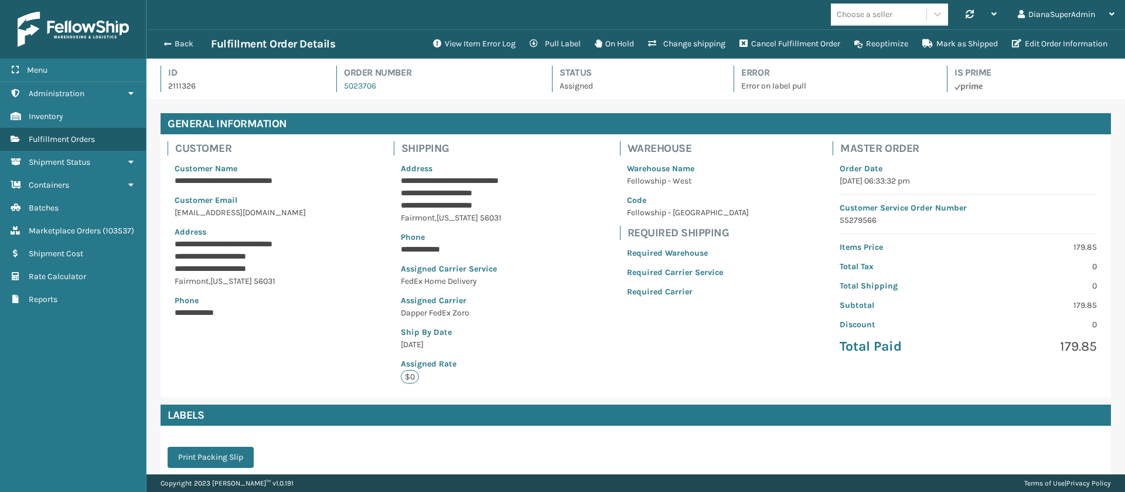
scroll to position [28, 979]
click at [488, 42] on button "View Item Error Log" at bounding box center [474, 43] width 97 height 23
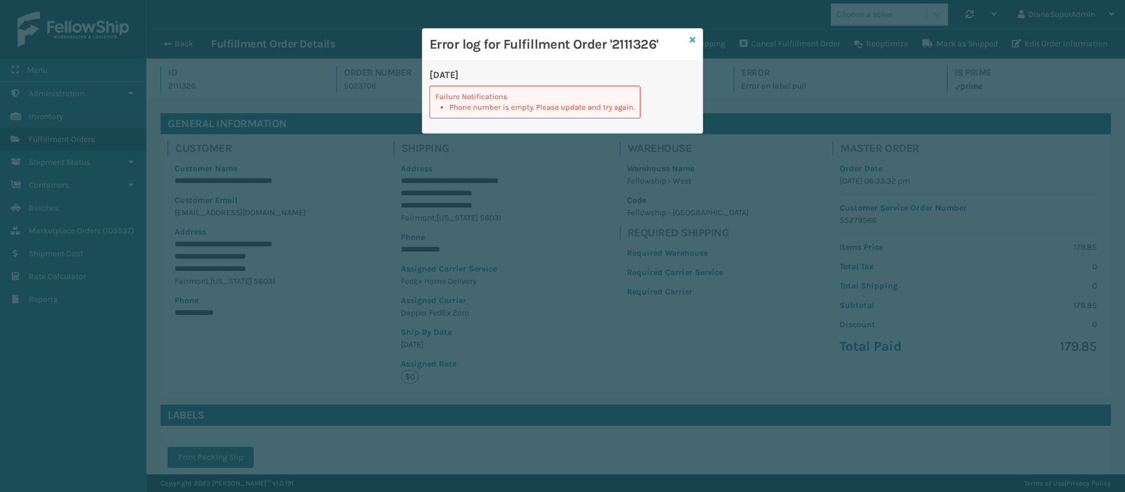
click at [695, 45] on link at bounding box center [693, 40] width 6 height 12
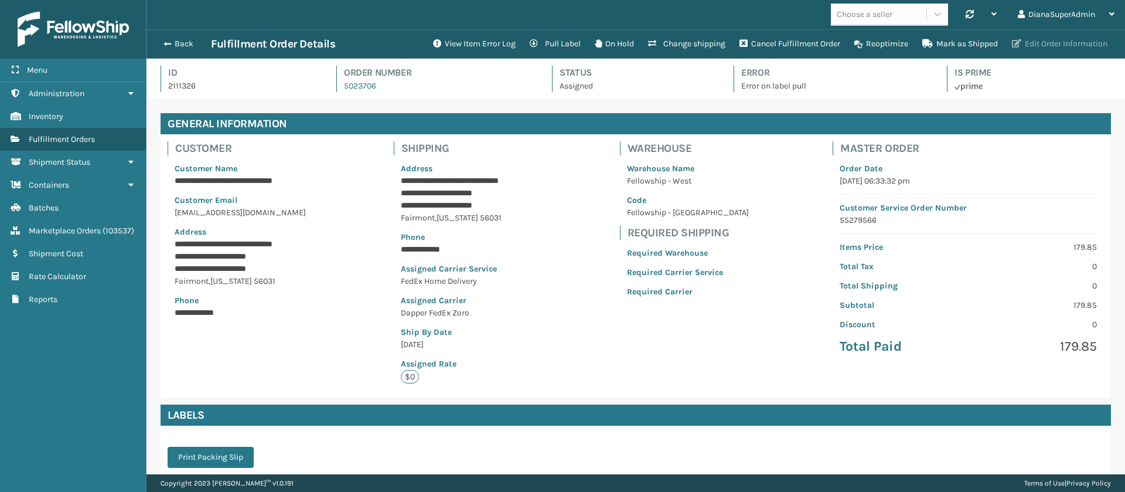
click at [1044, 37] on button "Edit Order Information" at bounding box center [1060, 43] width 110 height 23
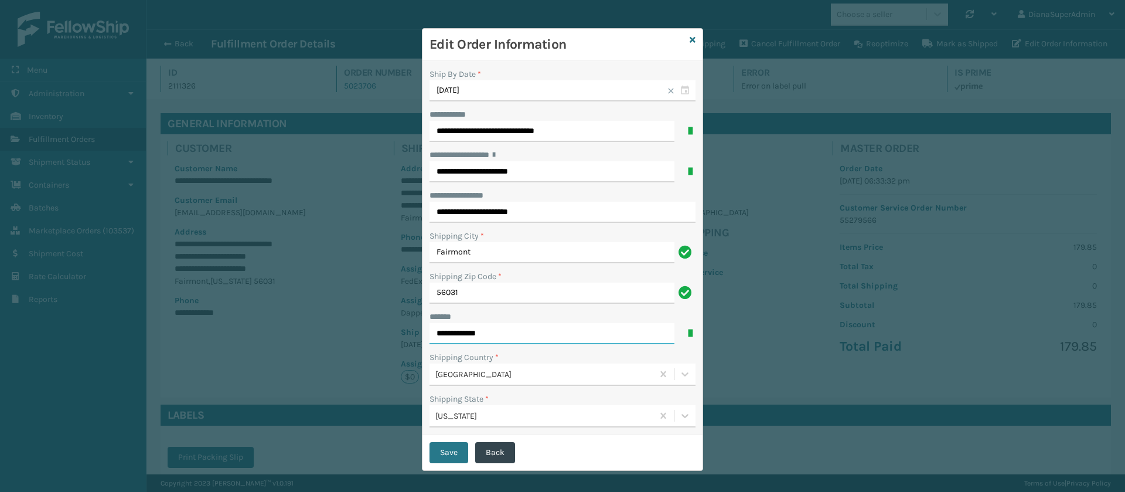
click at [520, 336] on input "**********" at bounding box center [552, 333] width 245 height 21
type input "**********"
click at [445, 452] on button "Save" at bounding box center [449, 452] width 39 height 21
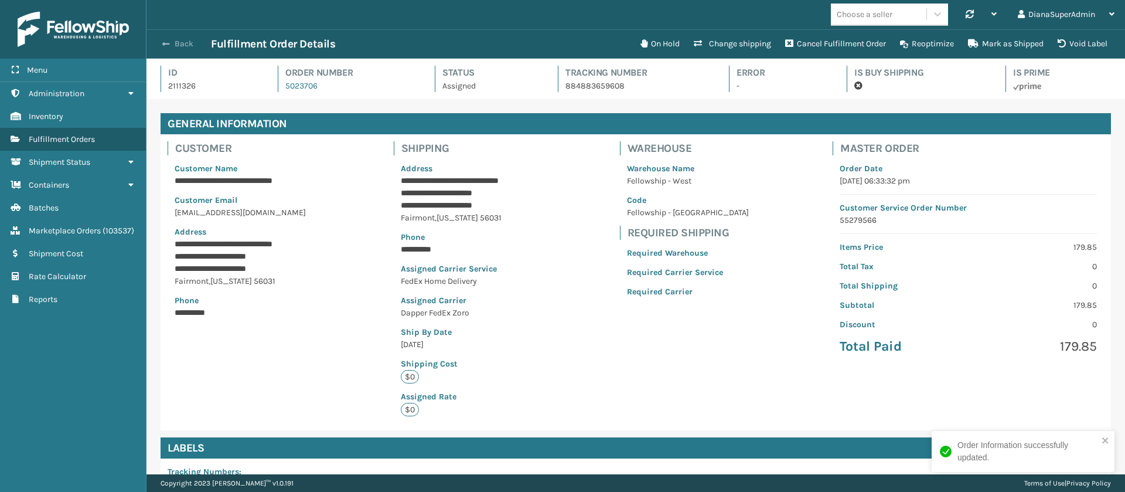
click at [176, 43] on button "Back" at bounding box center [184, 44] width 54 height 11
click at [171, 41] on button "Back" at bounding box center [184, 44] width 54 height 11
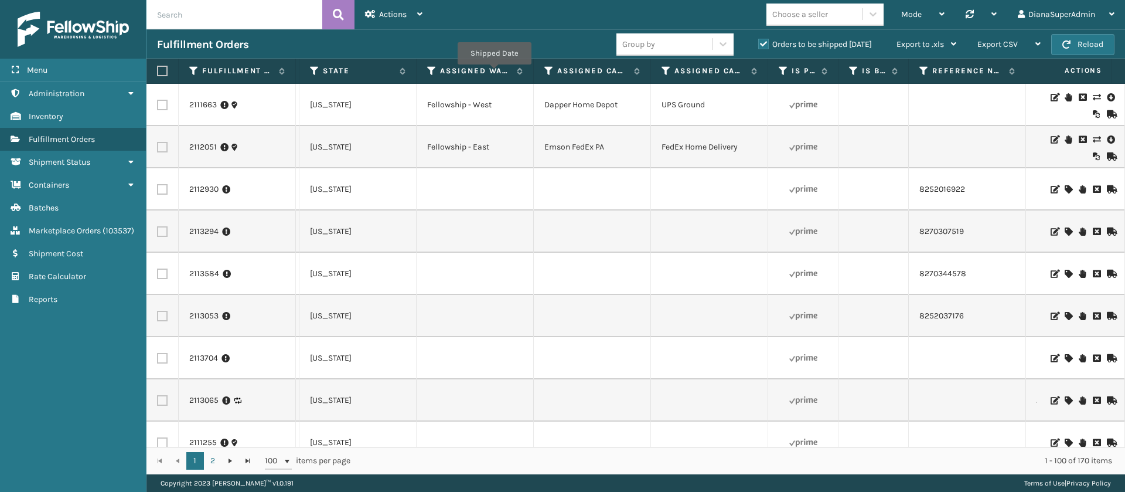
scroll to position [0, 1072]
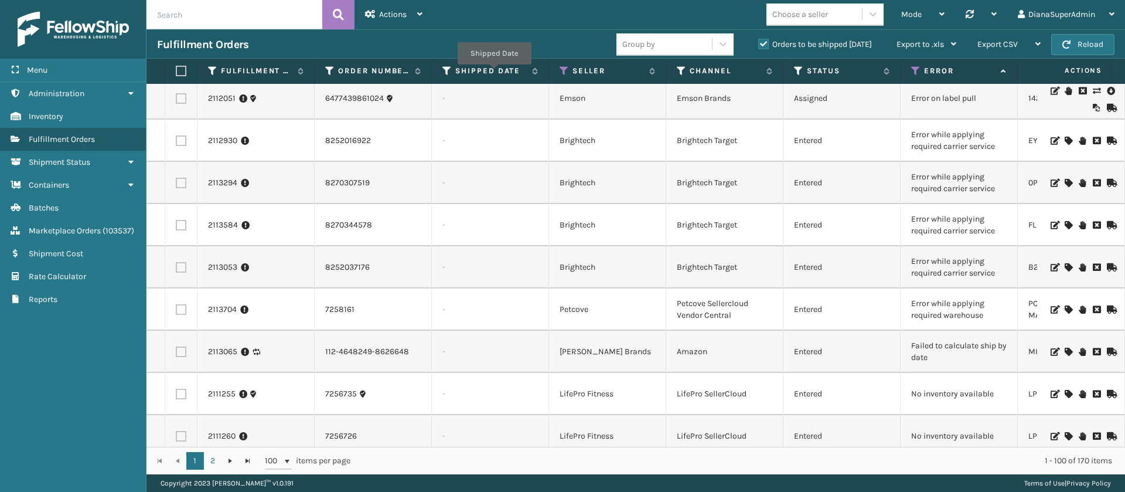
click at [1065, 142] on icon at bounding box center [1068, 141] width 7 height 8
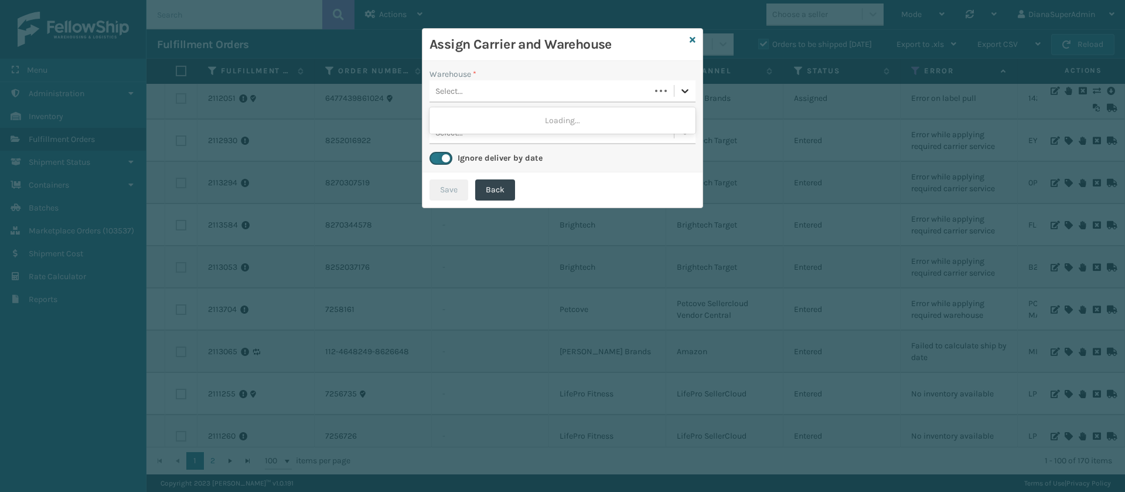
click at [677, 86] on div at bounding box center [685, 90] width 21 height 21
click at [618, 130] on div "Fellowship - West" at bounding box center [563, 121] width 266 height 22
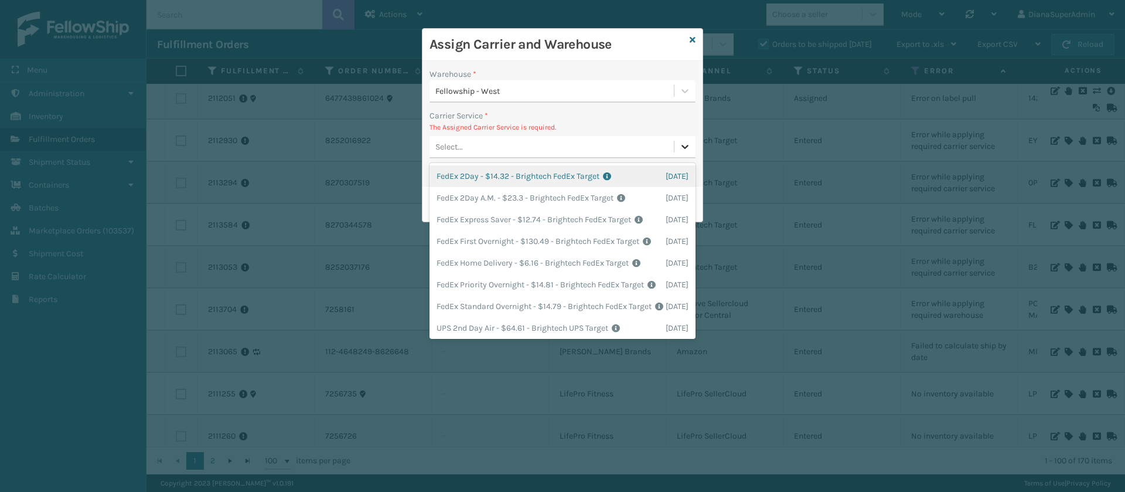
click at [683, 146] on icon at bounding box center [685, 147] width 7 height 4
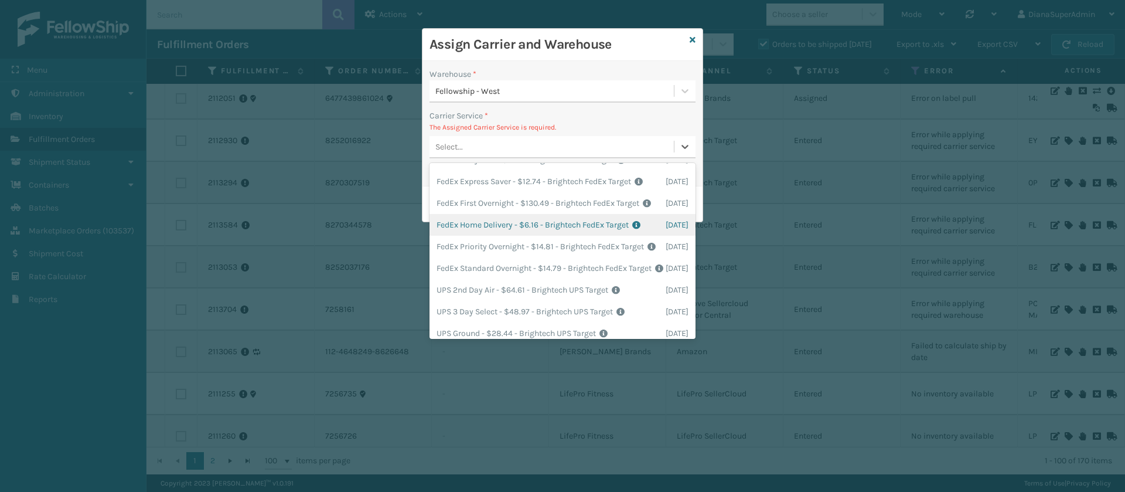
click at [495, 236] on div "FedEx Home Delivery - $6.16 - Brightech FedEx Target Shipping Cost $6.16 Surplu…" at bounding box center [563, 225] width 266 height 22
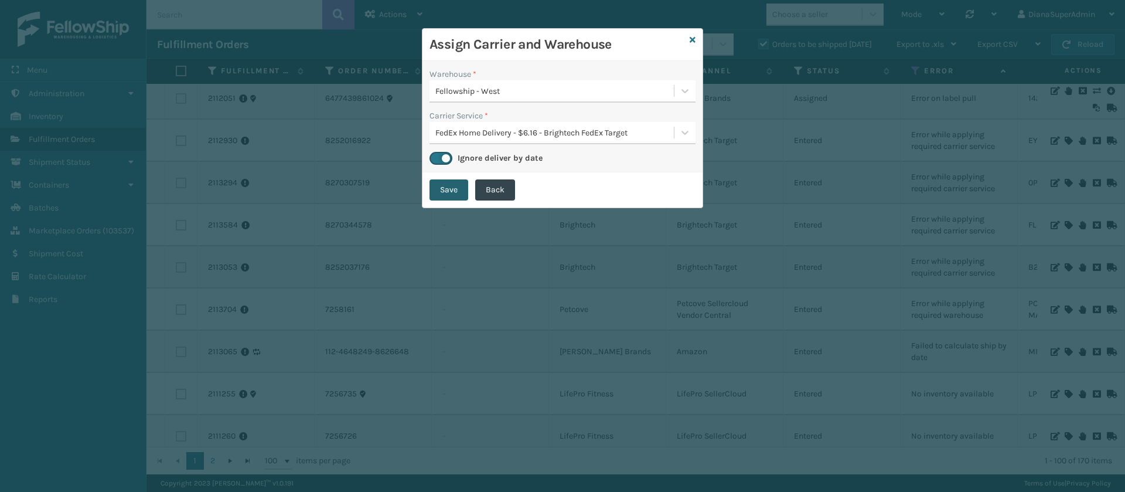
click at [448, 181] on button "Save" at bounding box center [449, 189] width 39 height 21
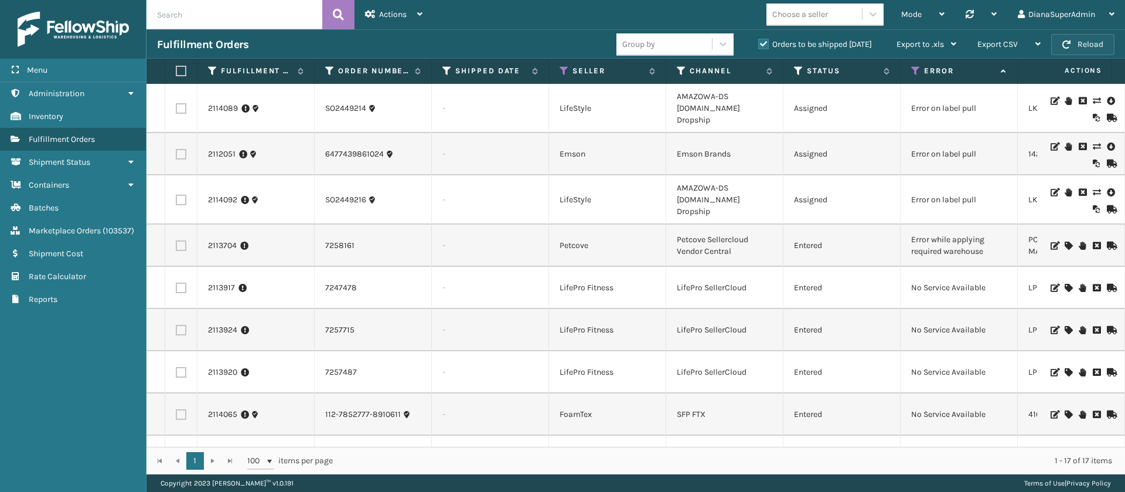
click at [1086, 45] on button "Reload" at bounding box center [1082, 44] width 63 height 21
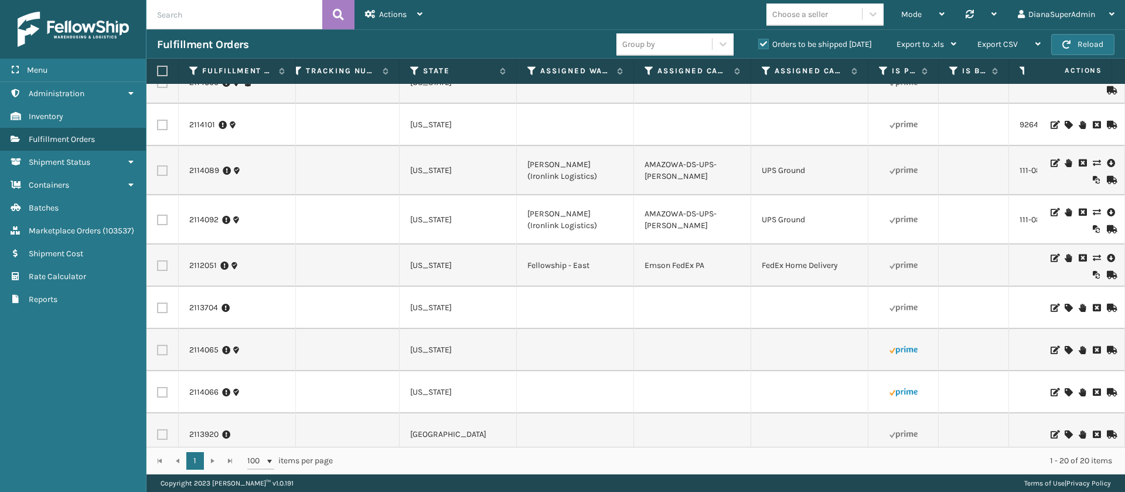
scroll to position [0, 977]
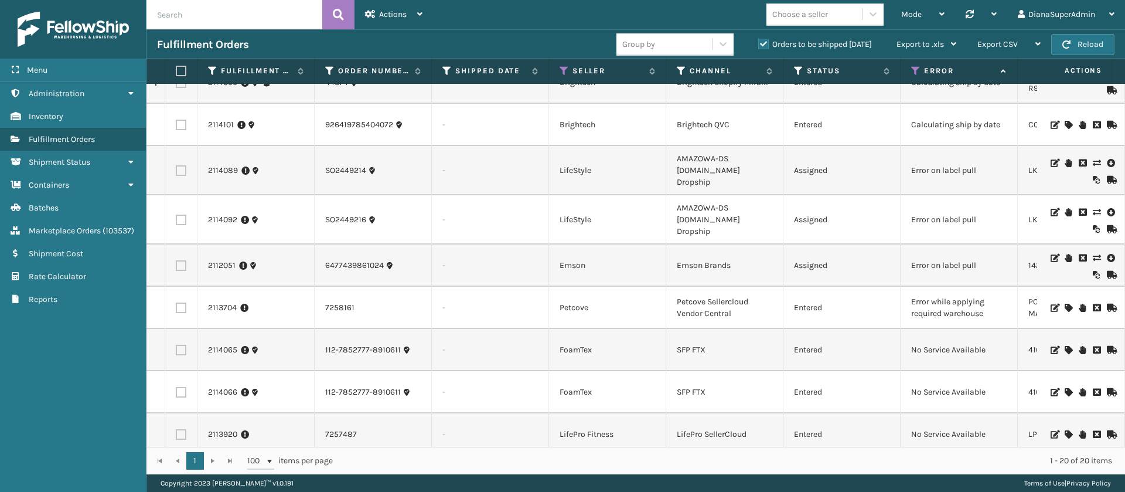
click at [1065, 304] on icon at bounding box center [1068, 308] width 7 height 8
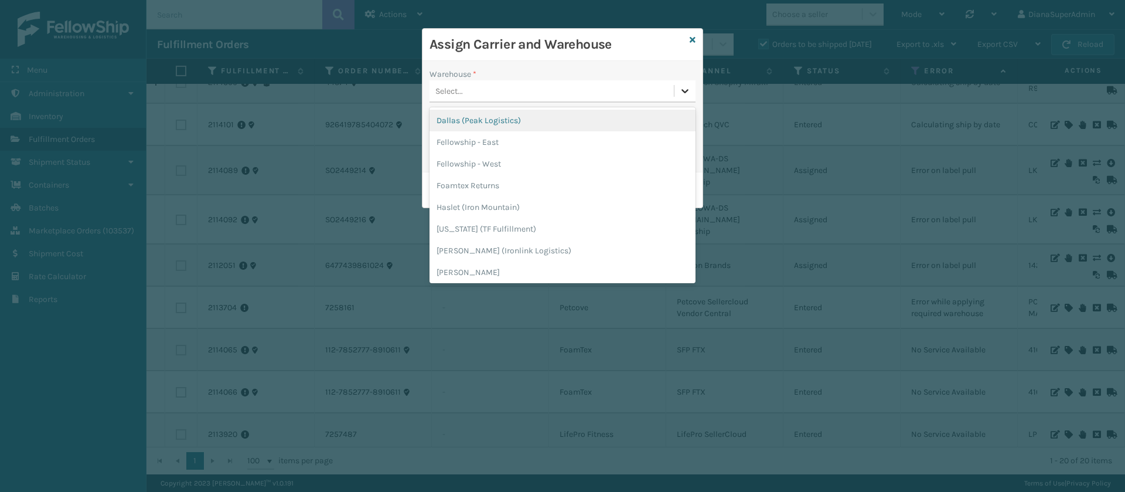
click at [690, 86] on icon at bounding box center [685, 91] width 12 height 12
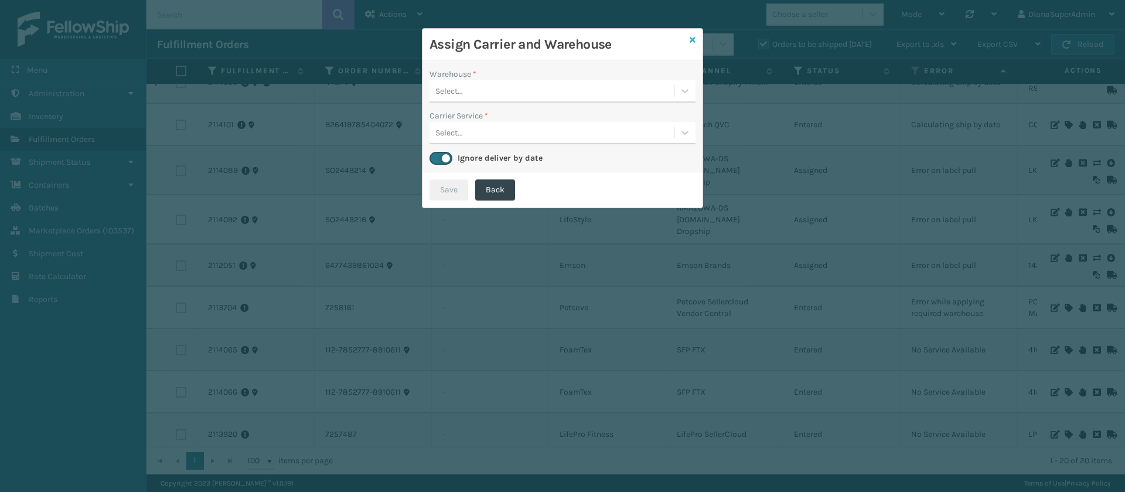
click at [690, 40] on icon at bounding box center [693, 40] width 6 height 8
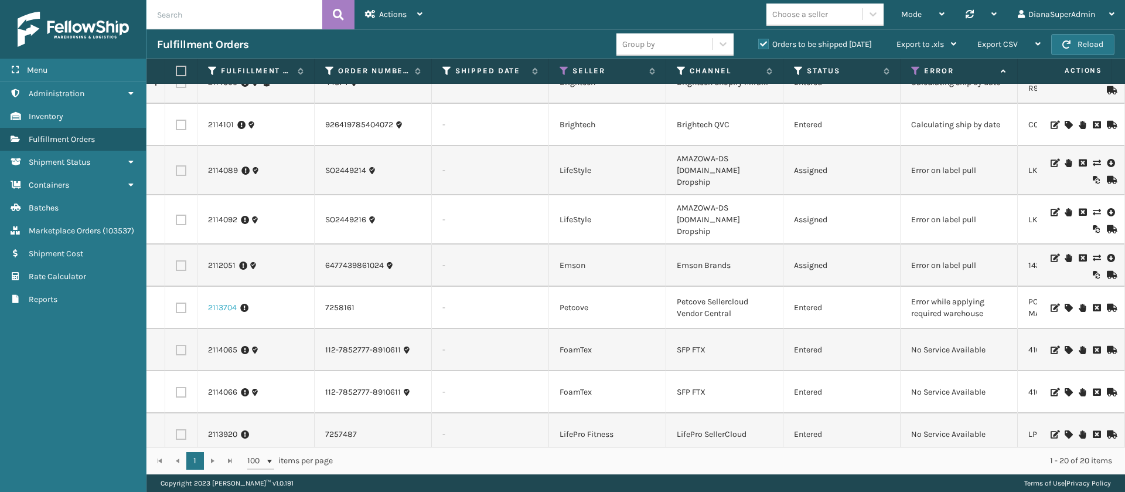
click at [222, 302] on link "2113704" at bounding box center [222, 308] width 29 height 12
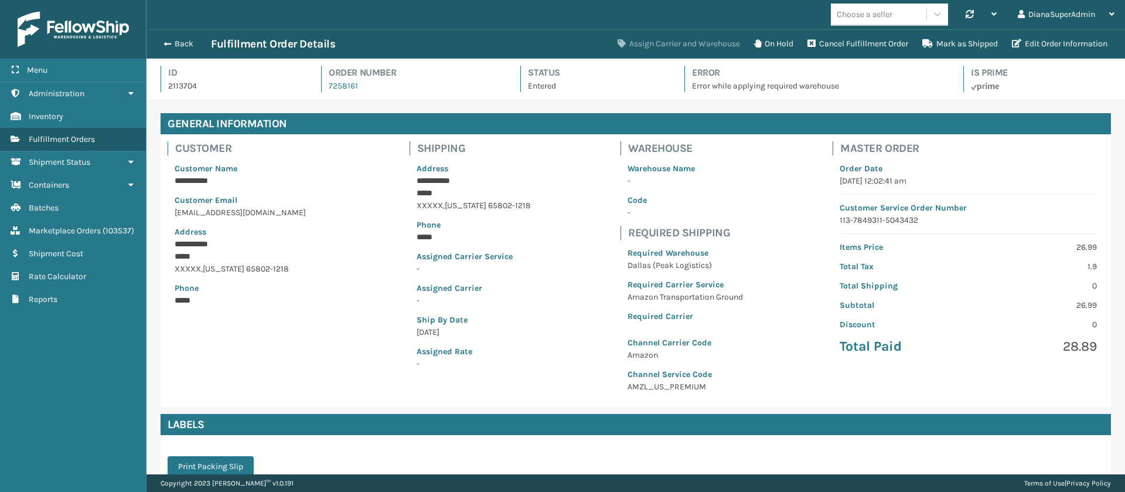
click at [703, 42] on button "Assign Carrier and Warehouse" at bounding box center [679, 43] width 137 height 23
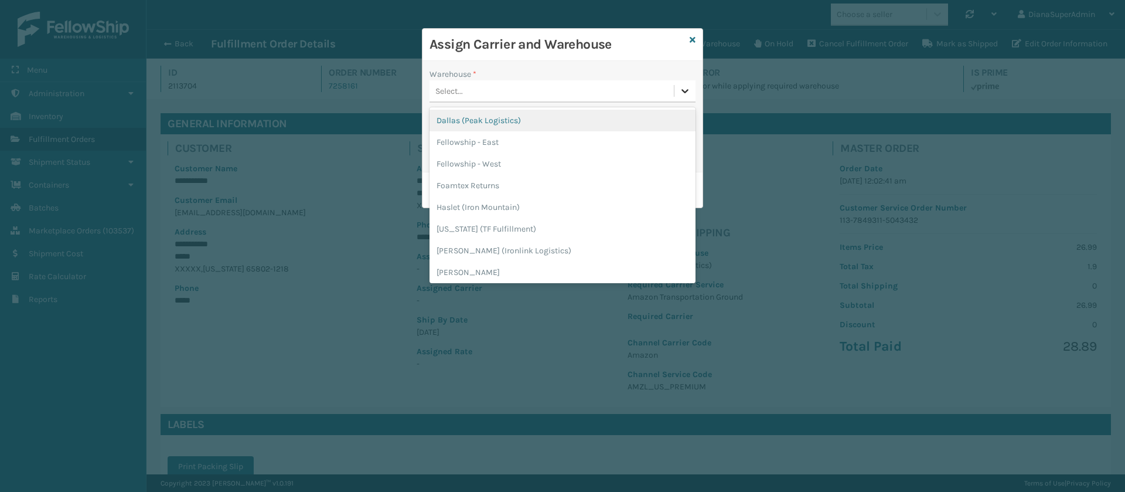
click at [682, 88] on icon at bounding box center [685, 91] width 12 height 12
click at [568, 122] on div "Dallas (Peak Logistics)" at bounding box center [563, 121] width 266 height 22
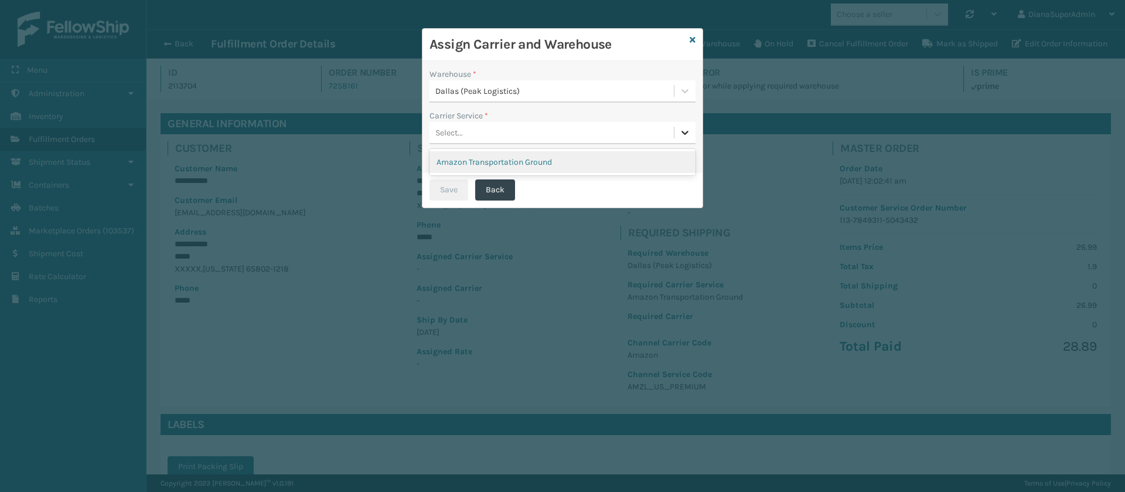
click at [688, 130] on icon at bounding box center [685, 133] width 12 height 12
click at [631, 154] on div "Amazon Transportation Ground" at bounding box center [563, 162] width 266 height 22
click at [451, 187] on button "Save" at bounding box center [449, 189] width 39 height 21
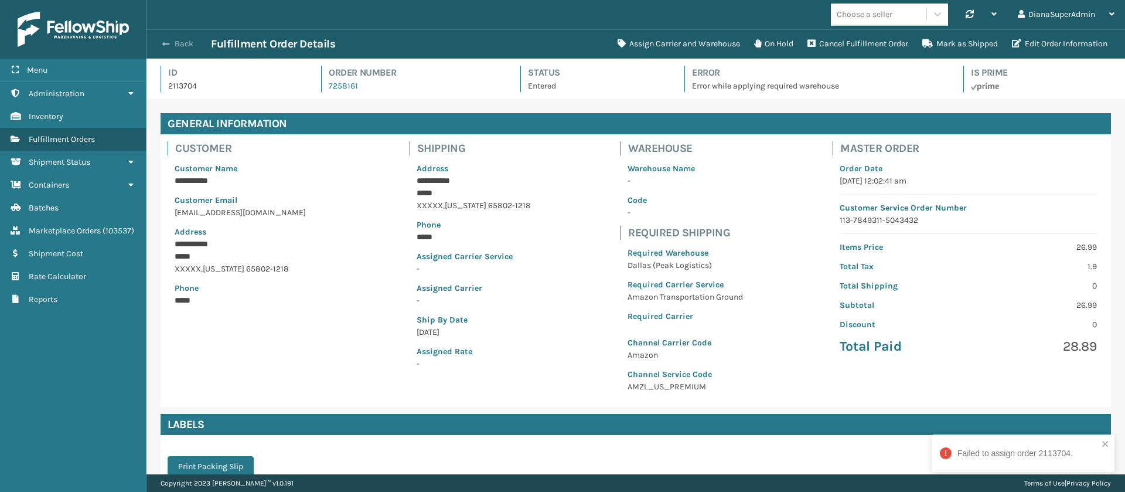
click at [172, 39] on button "Back" at bounding box center [184, 44] width 54 height 11
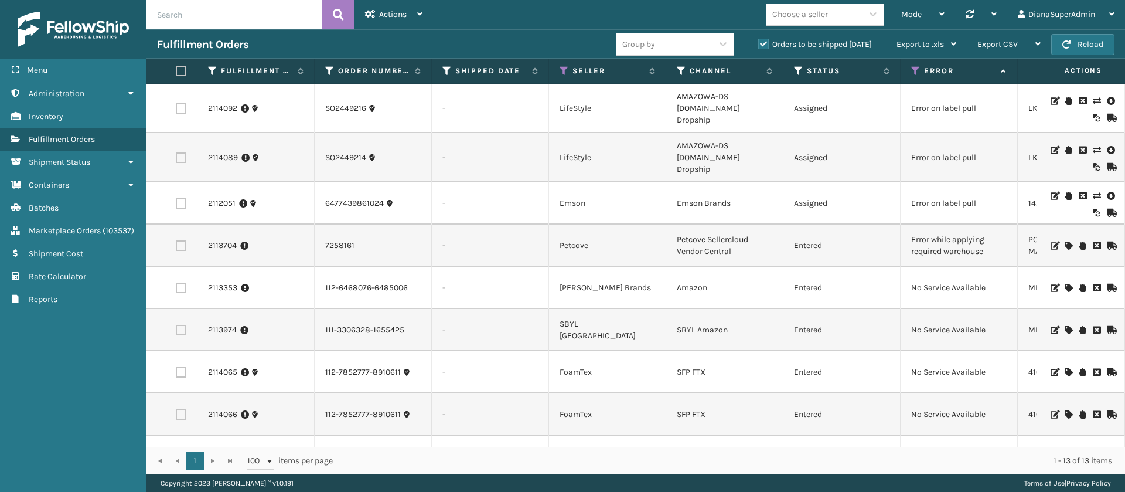
drag, startPoint x: 502, startPoint y: 8, endPoint x: 520, endPoint y: 35, distance: 32.0
click at [520, 35] on div "Fulfillment Orders Group by Orders to be shipped [DATE] Export to .xls Use ship…" at bounding box center [636, 43] width 979 height 29
